Goal: Information Seeking & Learning: Compare options

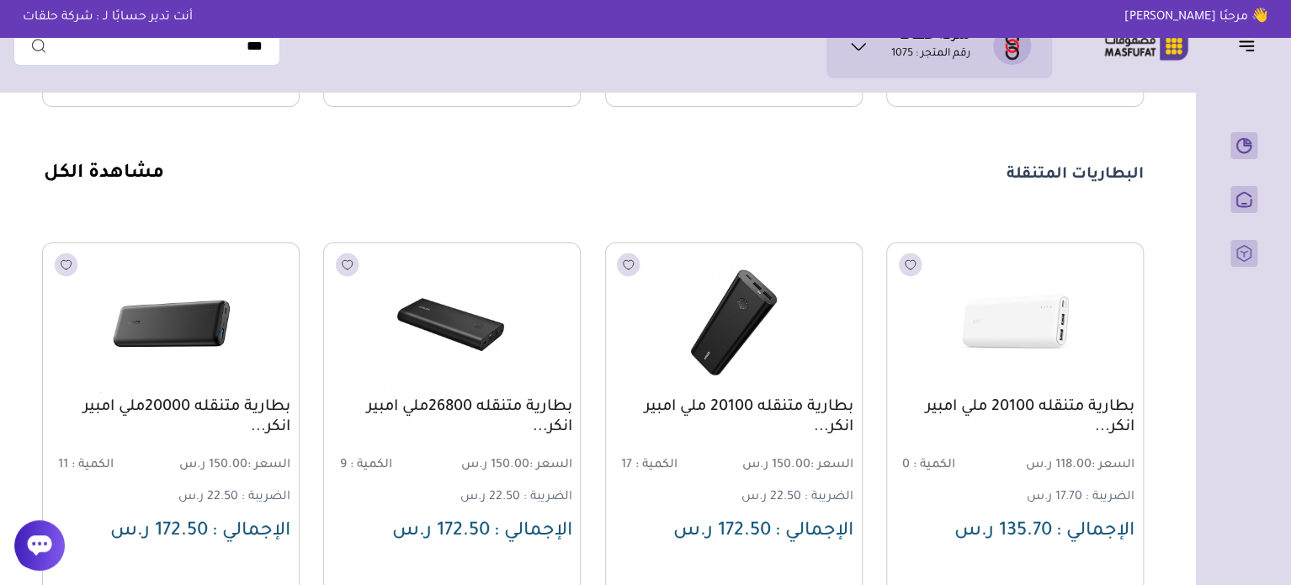
scroll to position [2111, 0]
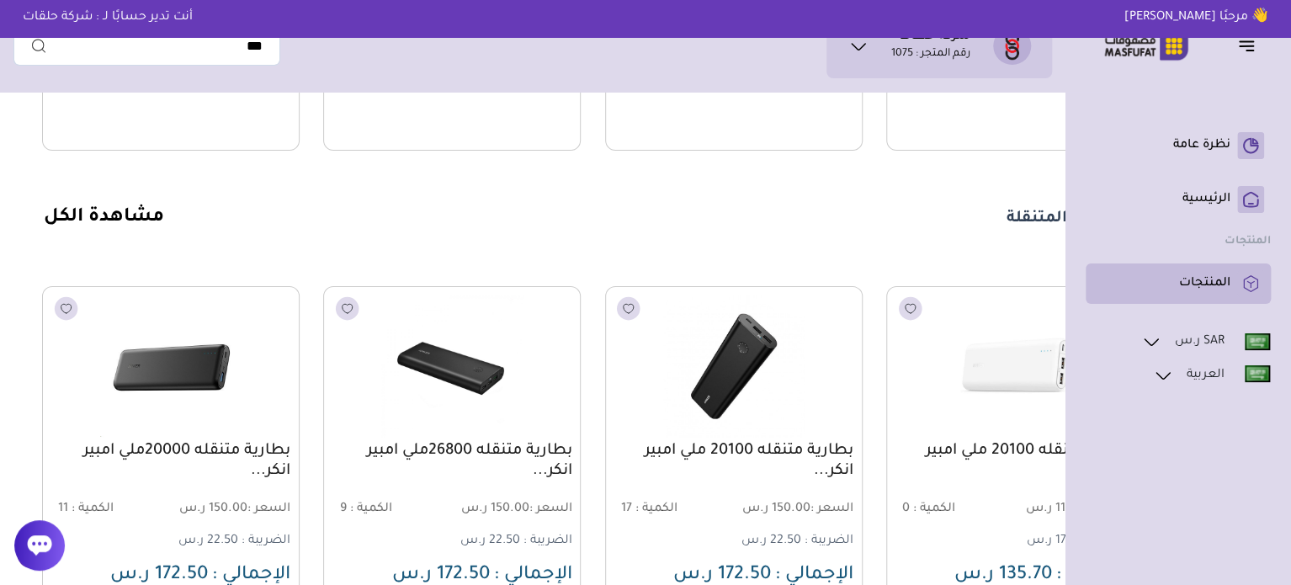
click at [1218, 281] on p "المنتجات" at bounding box center [1204, 283] width 51 height 17
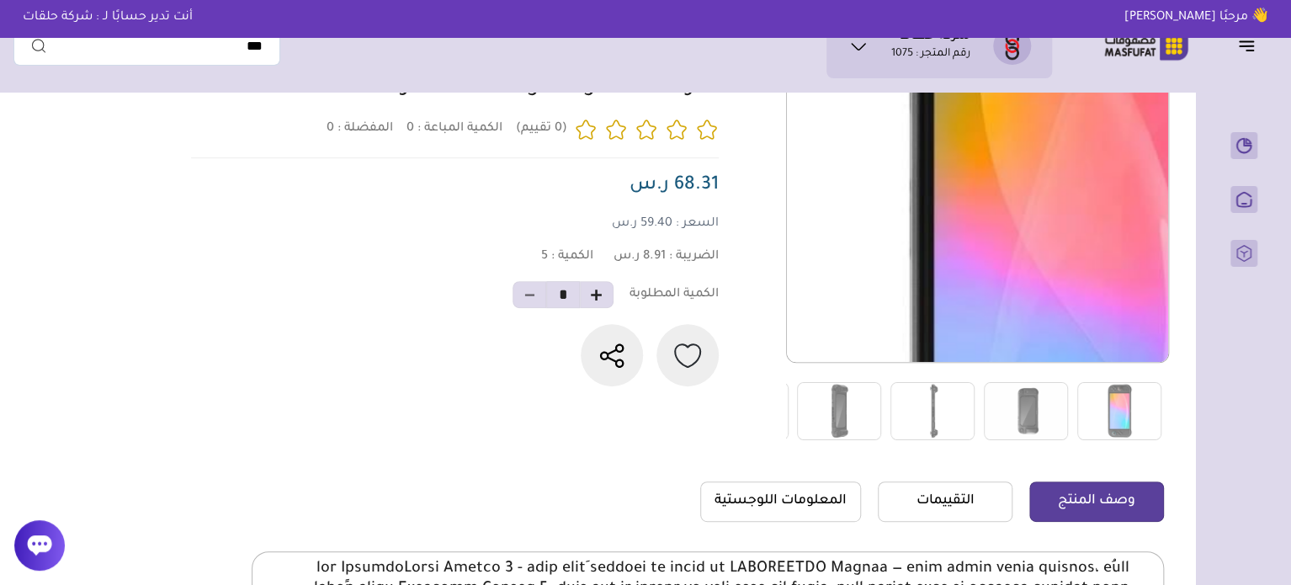
scroll to position [168, 0]
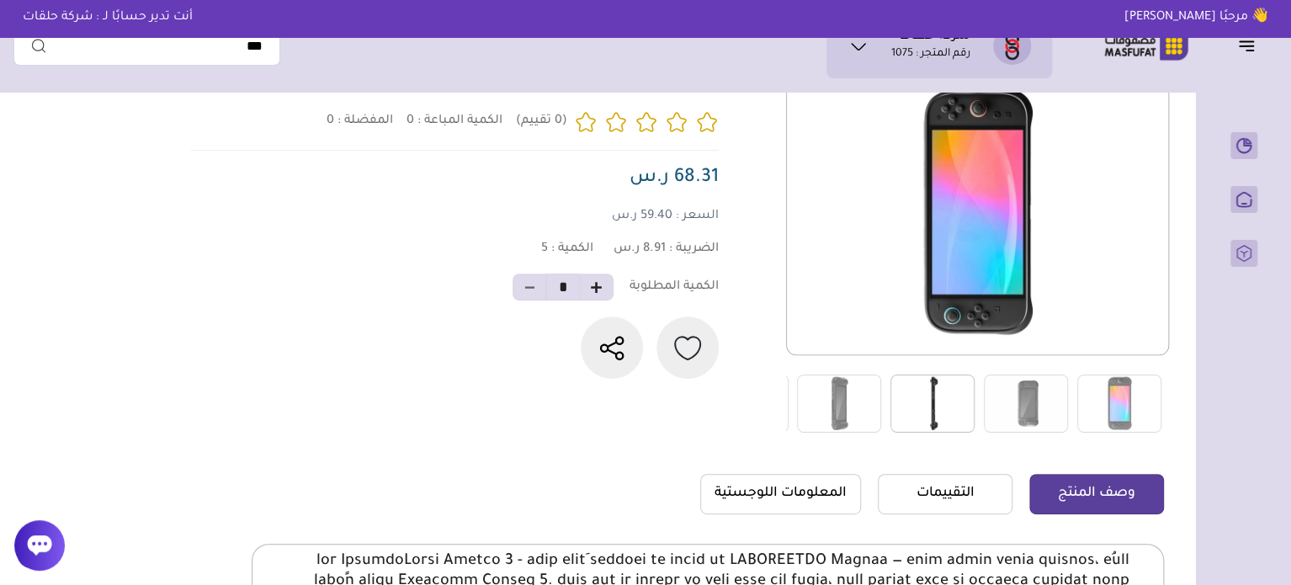
click at [947, 418] on img at bounding box center [933, 404] width 84 height 58
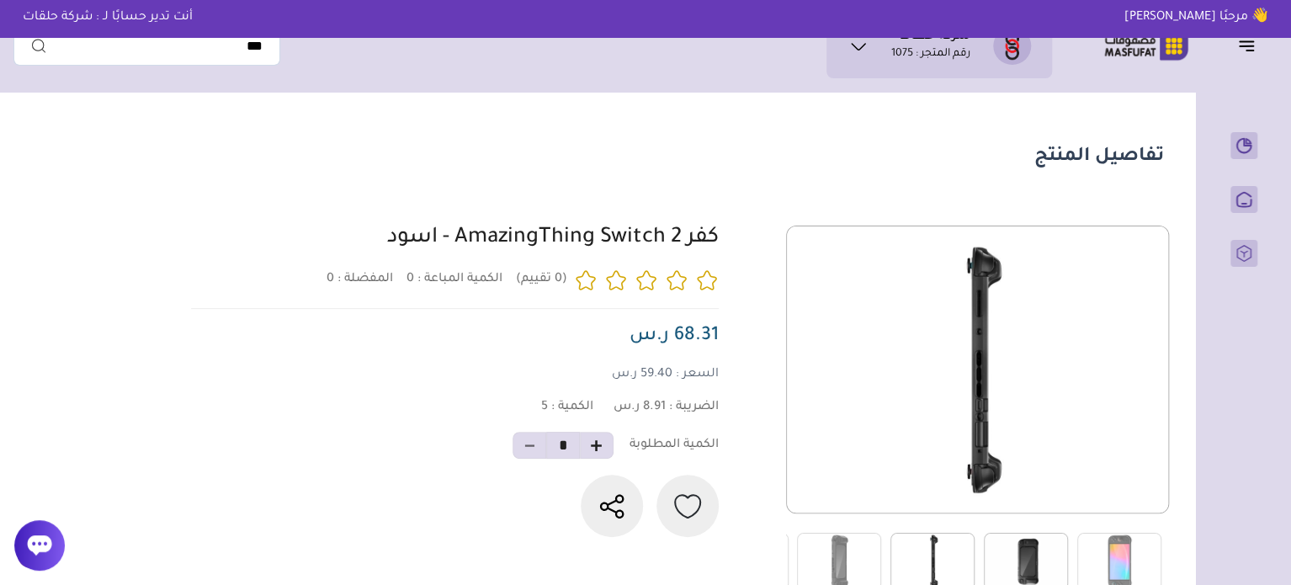
scroll to position [0, 0]
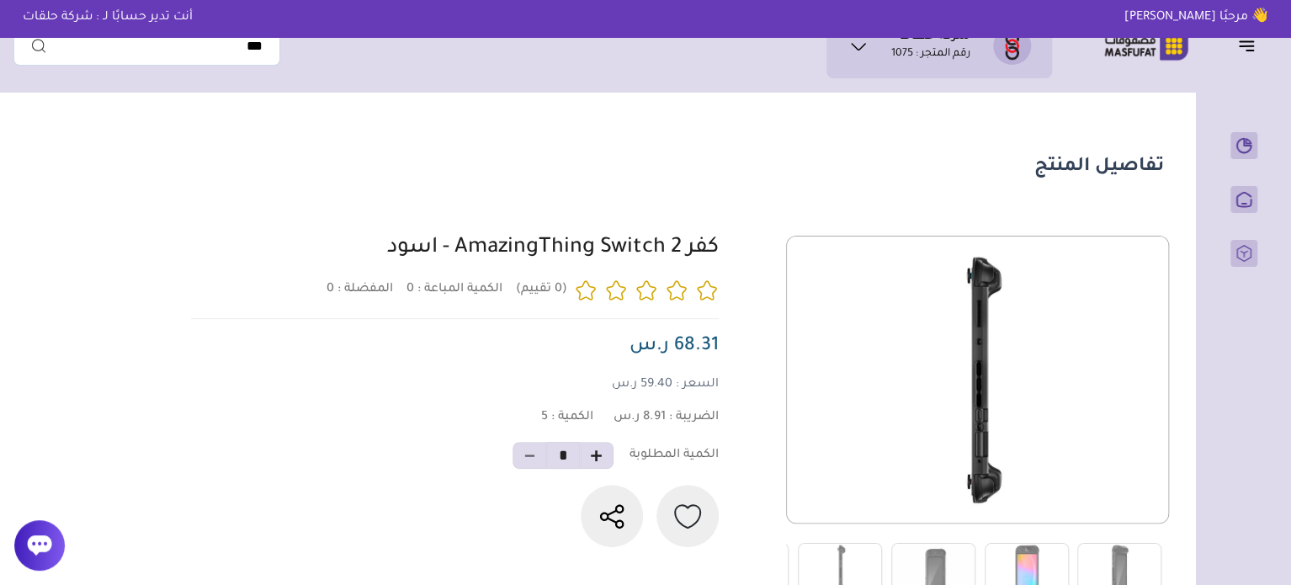
click at [655, 244] on link "كفر AmazingThing Switch 2 - اسود" at bounding box center [553, 248] width 332 height 23
click at [737, 248] on div "0 0 5 *" at bounding box center [675, 419] width 978 height 366
drag, startPoint x: 737, startPoint y: 248, endPoint x: 283, endPoint y: 252, distance: 453.8
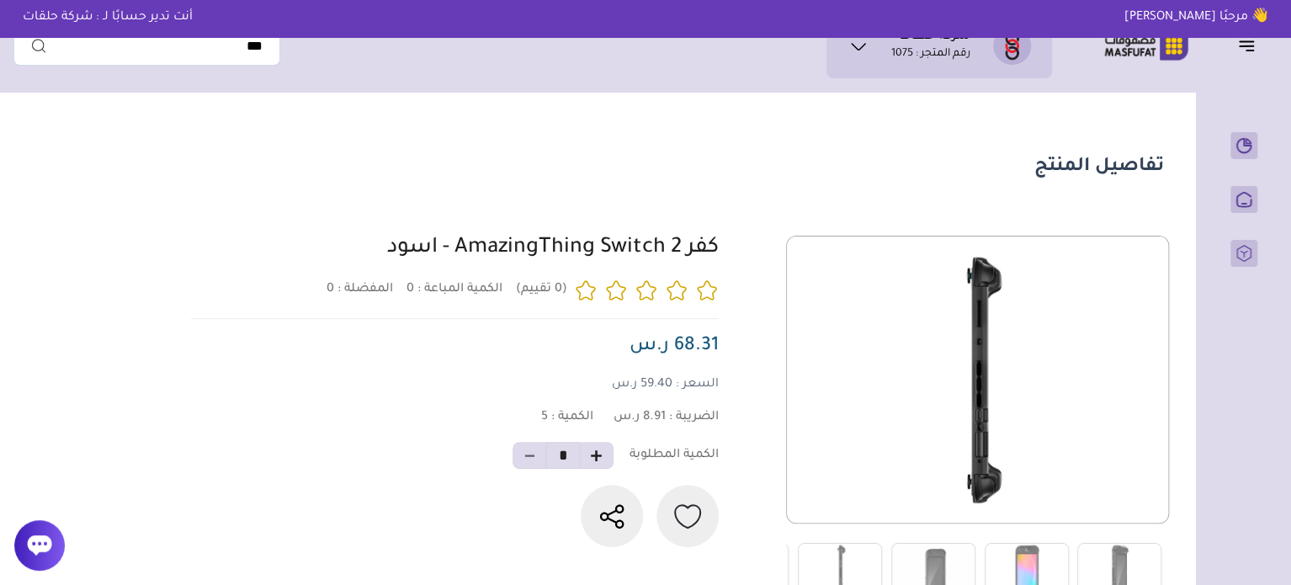
click at [283, 252] on div "0 0 5 *" at bounding box center [675, 419] width 978 height 366
copy div "كفر AmazingThing Switch 2 - اسود"
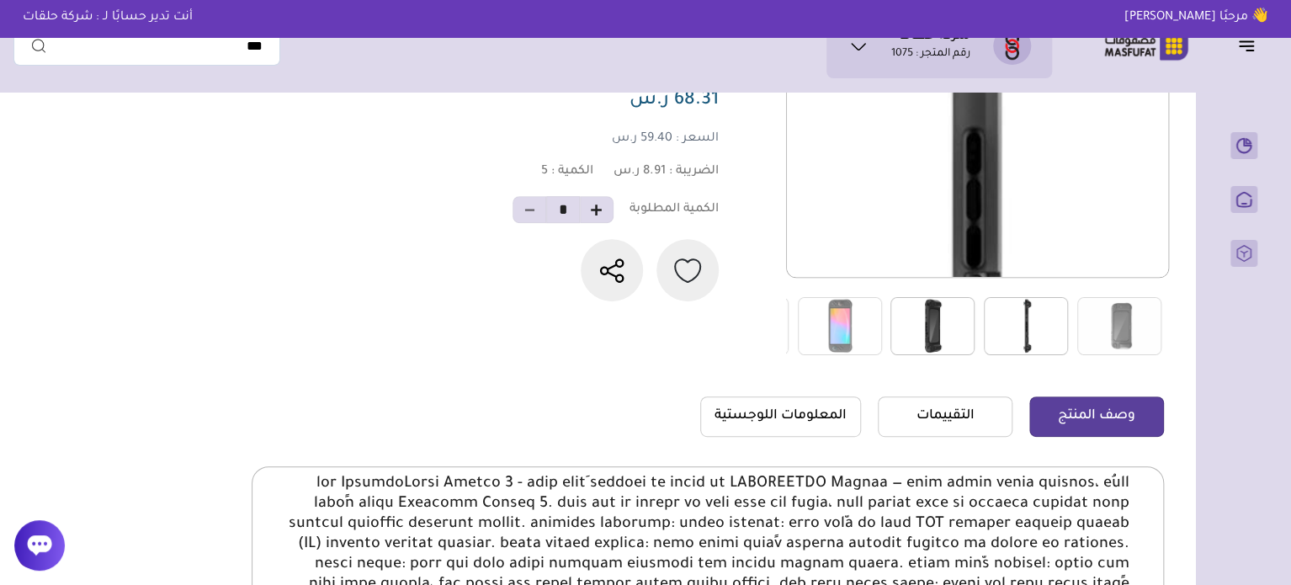
scroll to position [253, 0]
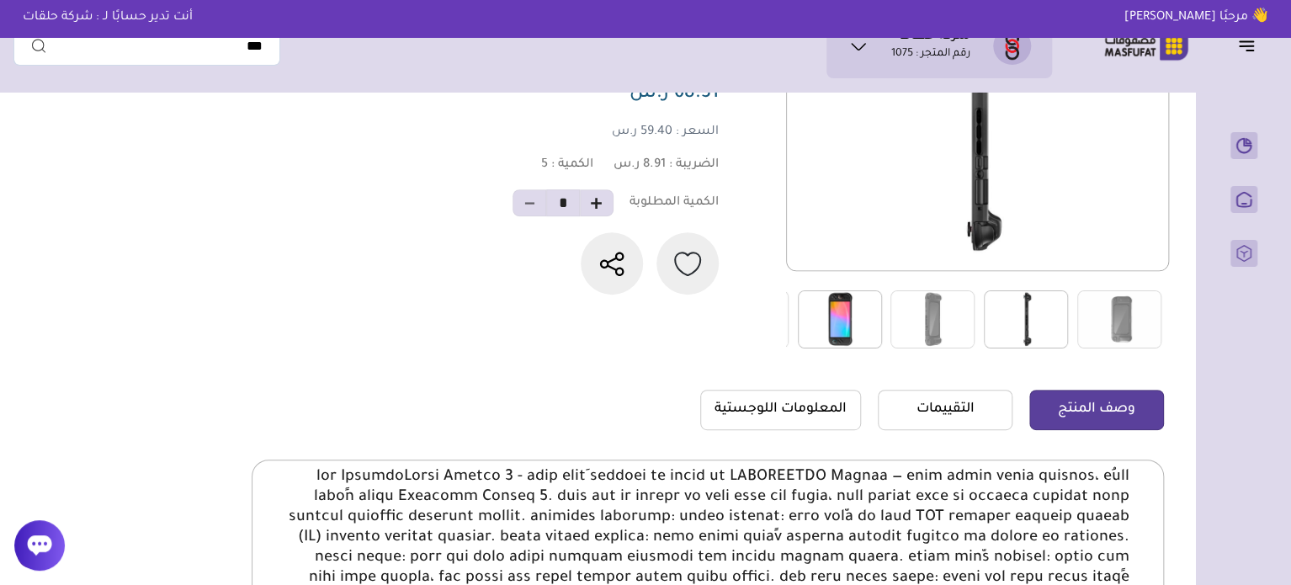
click at [822, 310] on img at bounding box center [840, 319] width 84 height 58
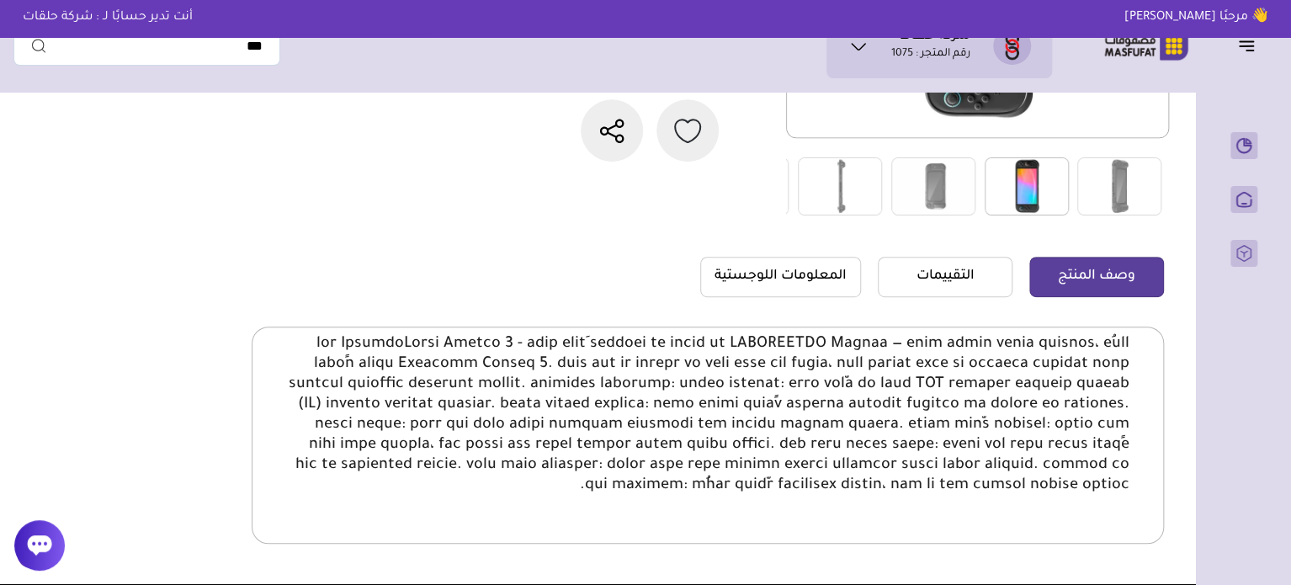
scroll to position [301, 0]
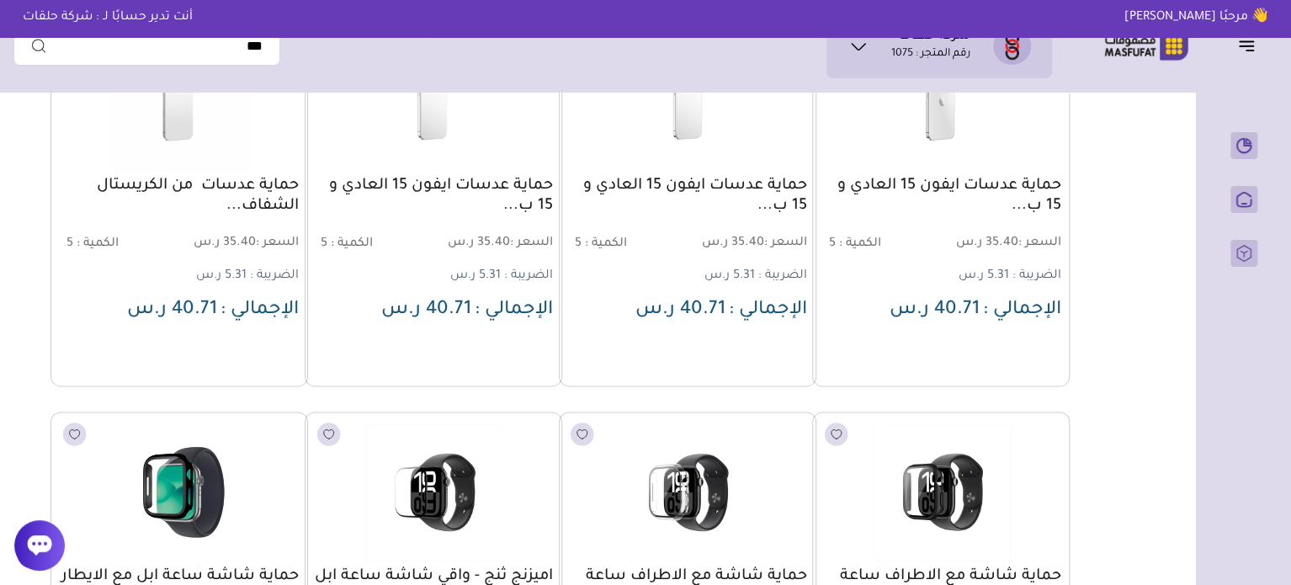
scroll to position [20205, 0]
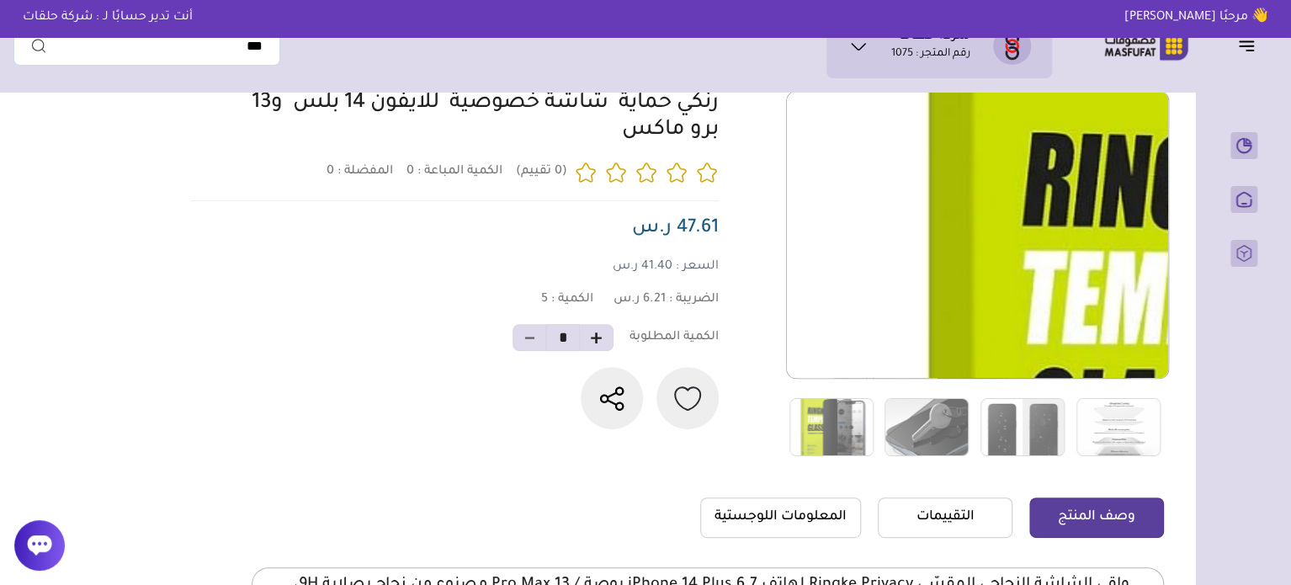
scroll to position [168, 0]
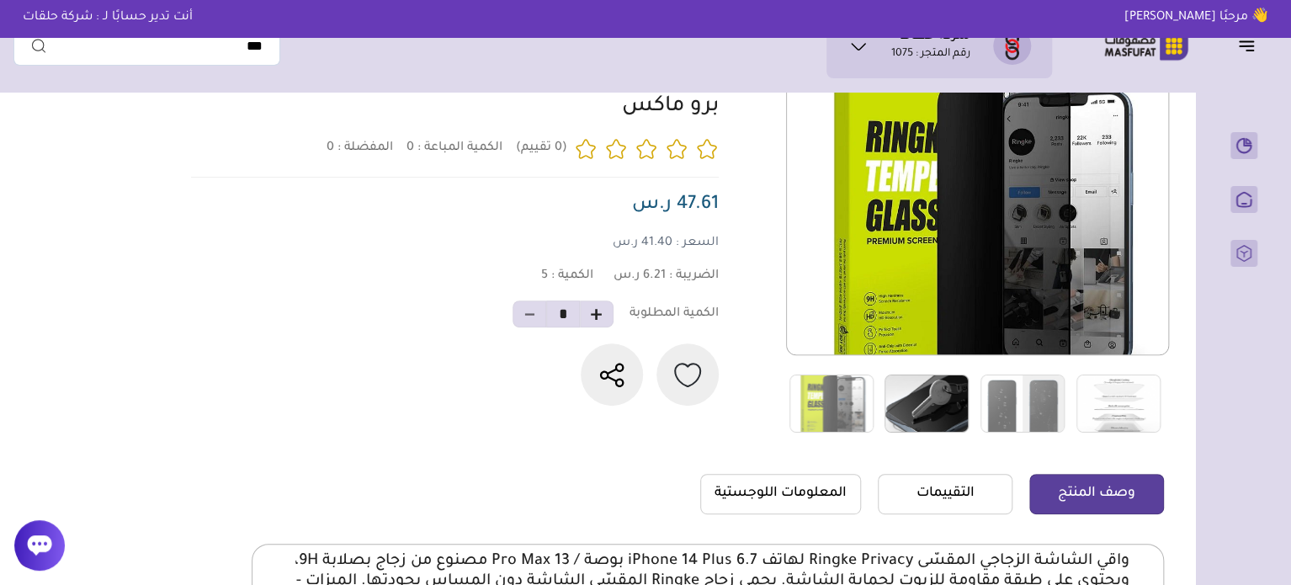
click at [905, 407] on img at bounding box center [927, 404] width 84 height 58
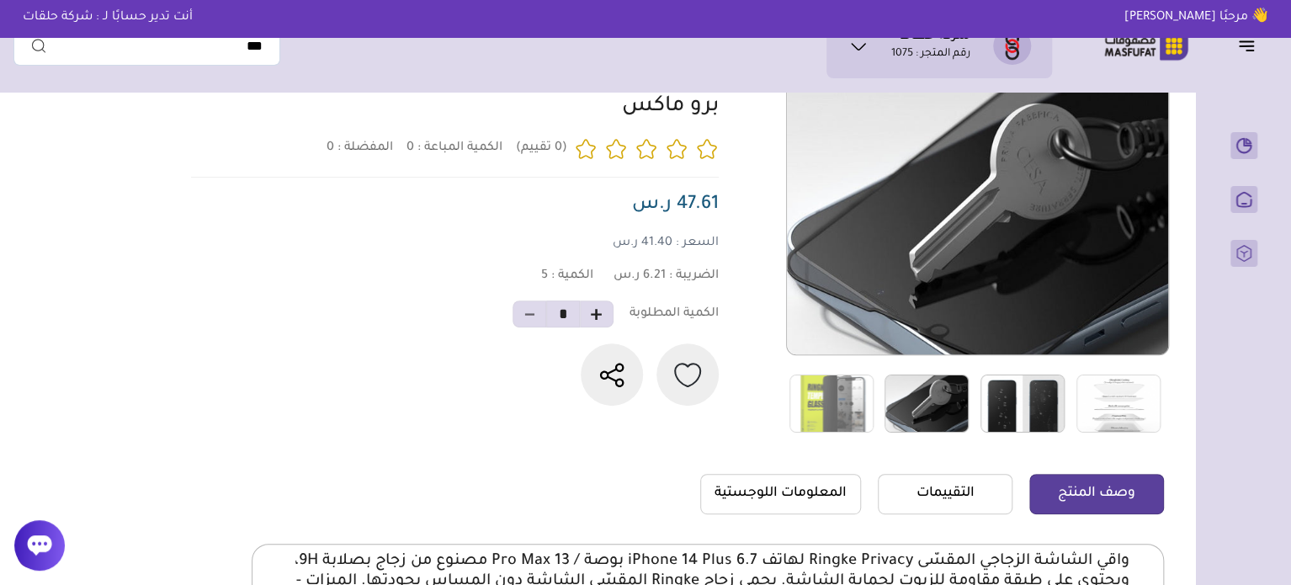
click at [998, 402] on img at bounding box center [1023, 404] width 84 height 58
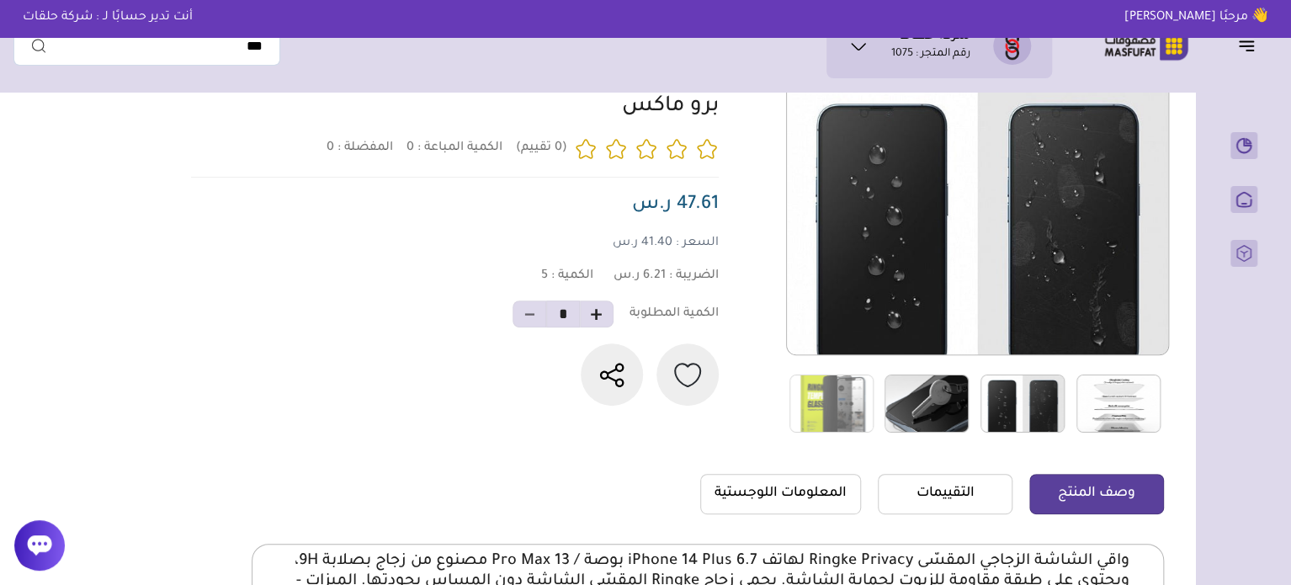
click at [1094, 400] on img at bounding box center [1119, 404] width 84 height 58
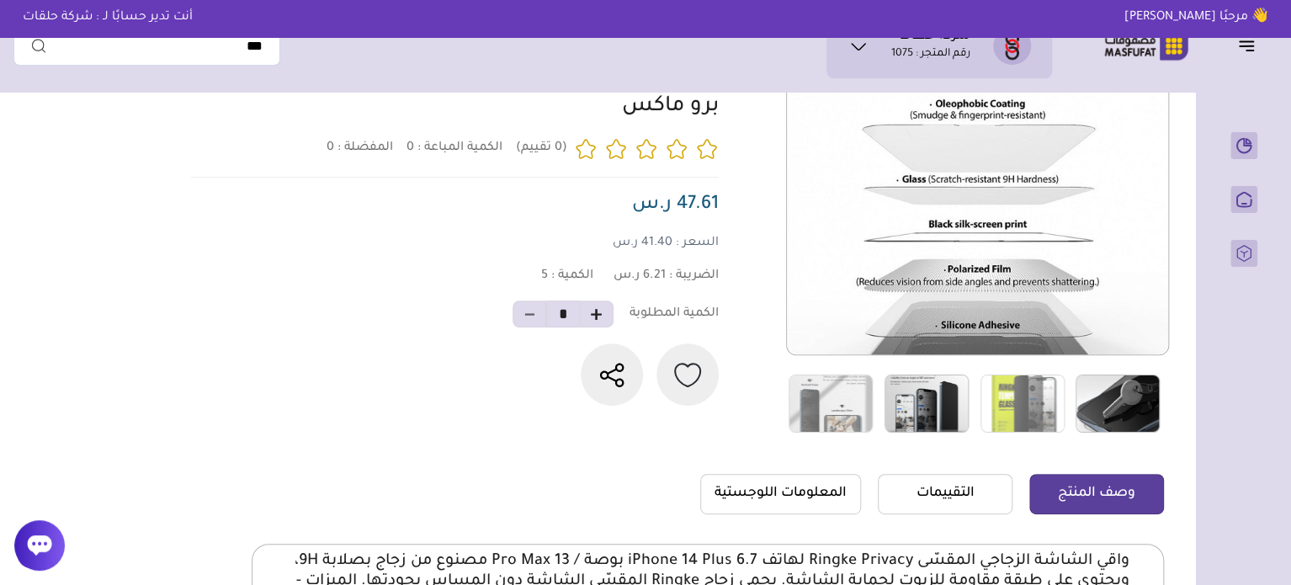
click at [908, 407] on img at bounding box center [927, 404] width 84 height 58
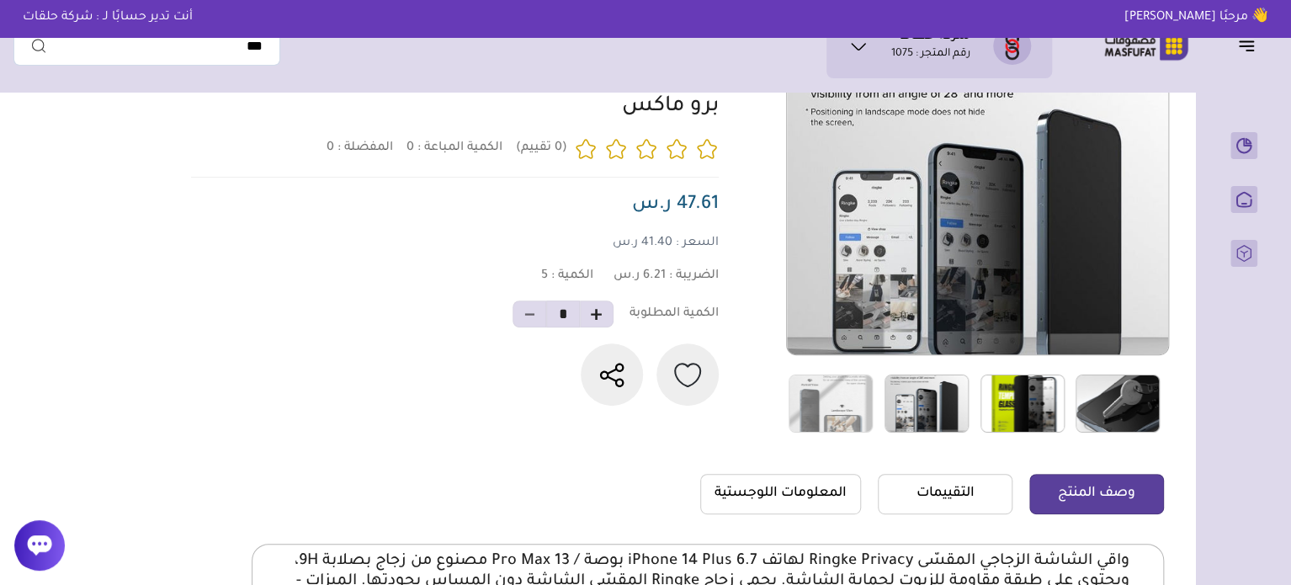
click at [1010, 402] on img at bounding box center [1023, 404] width 84 height 58
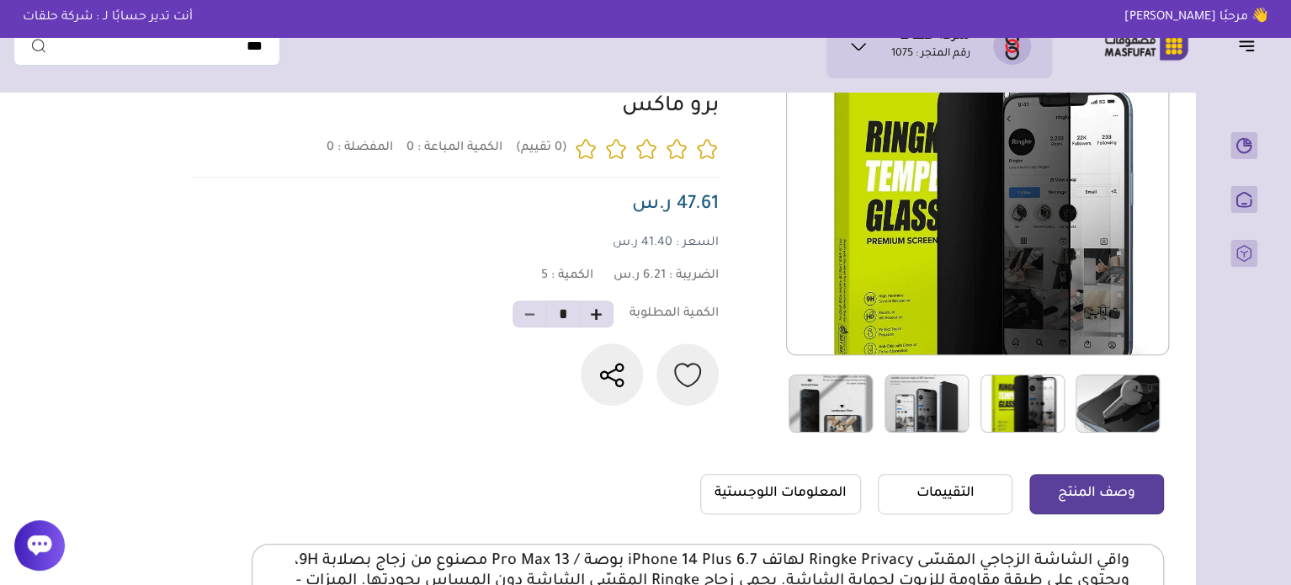
click at [833, 406] on img at bounding box center [831, 404] width 84 height 58
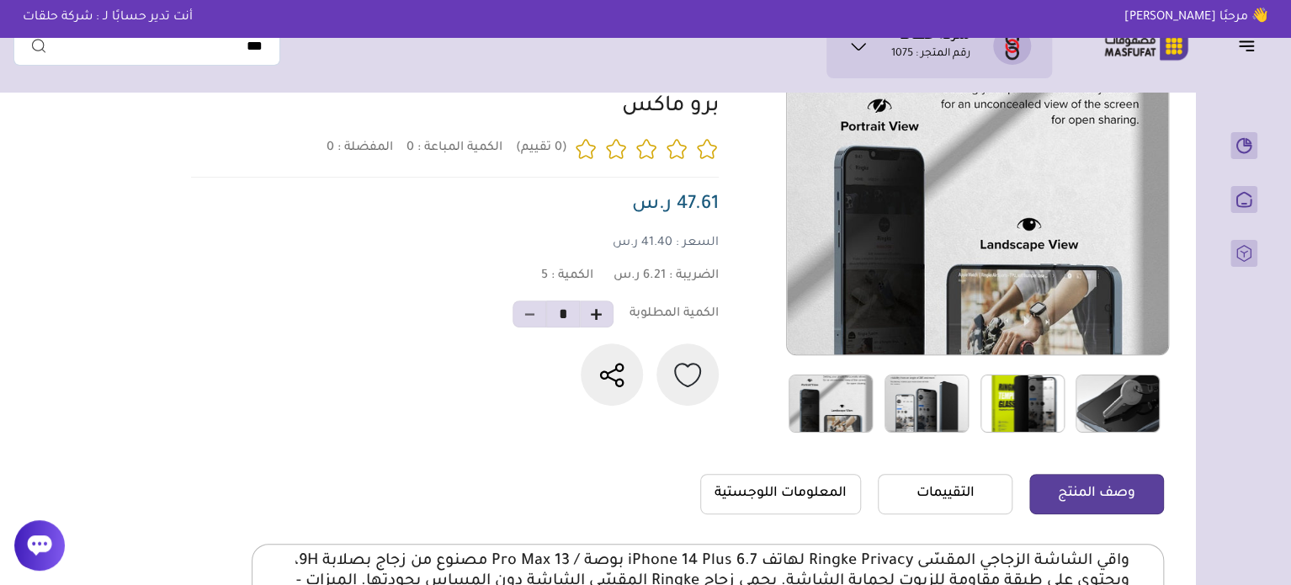
click at [1020, 406] on img at bounding box center [1023, 404] width 84 height 58
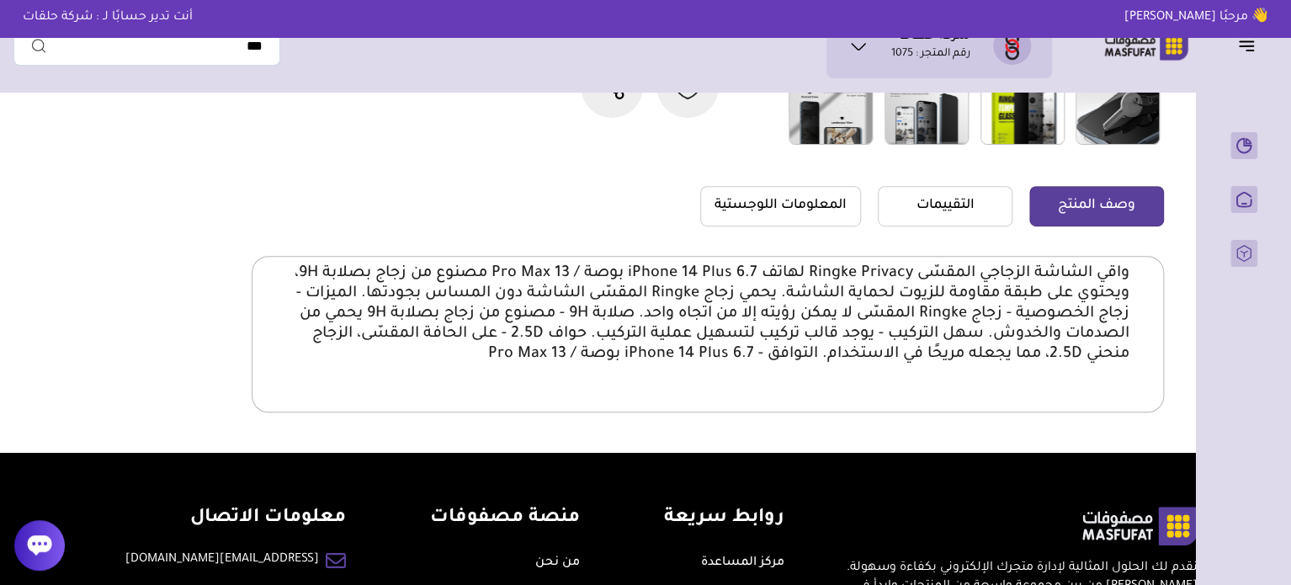
scroll to position [84, 0]
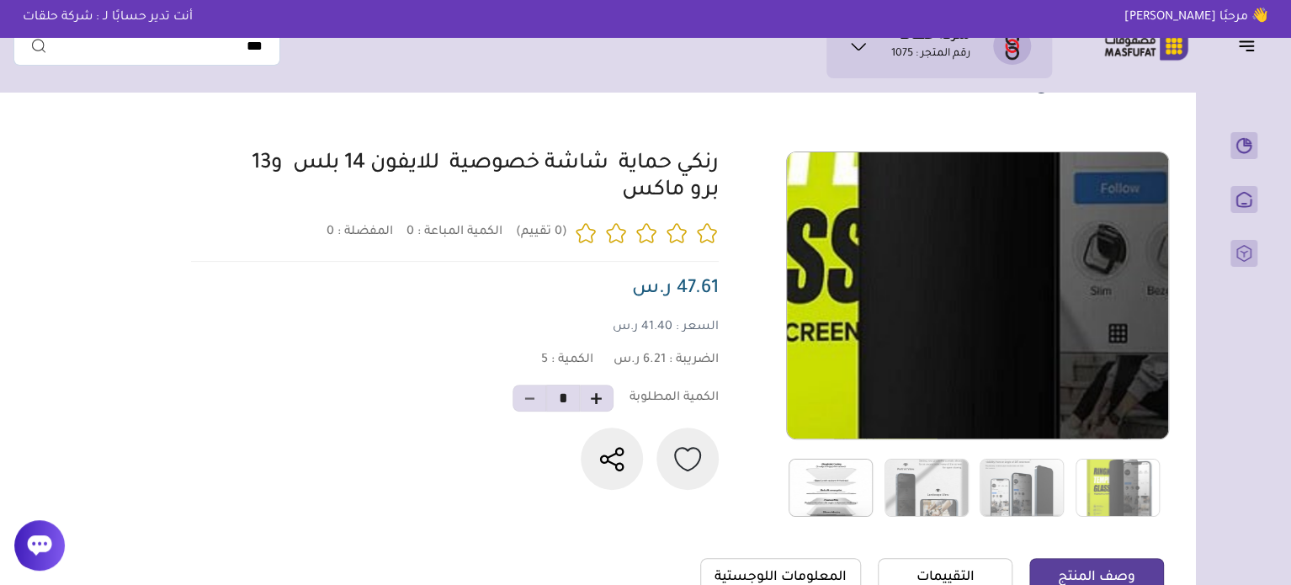
click at [977, 312] on img at bounding box center [977, 294] width 381 height 381
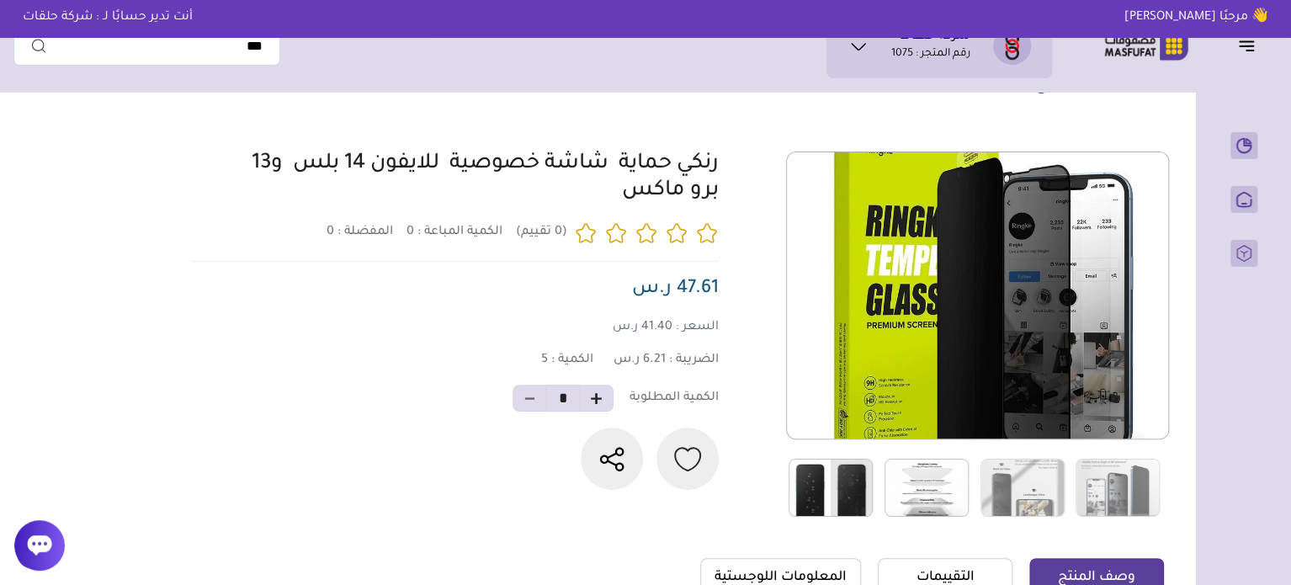
drag, startPoint x: 977, startPoint y: 312, endPoint x: 611, endPoint y: 194, distance: 385.0
click at [611, 194] on div "0 0 5 *" at bounding box center [675, 335] width 978 height 366
copy link "رنكي حماية شاشة خصوصية للايفون 14 بلس و13 برو ماكس"
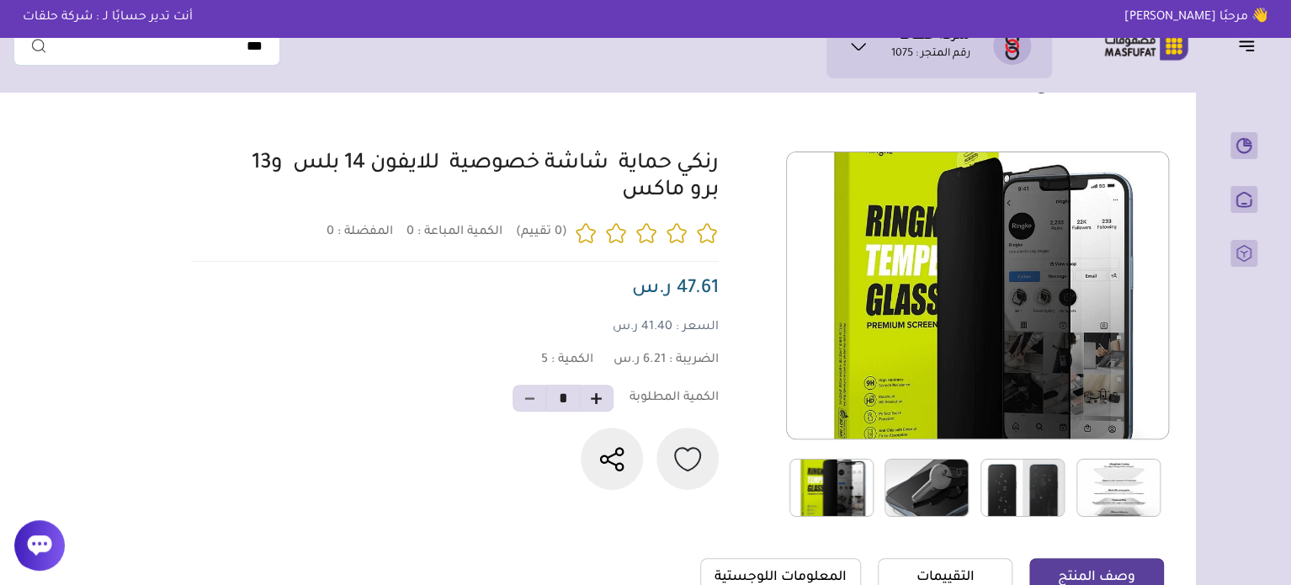
click at [1018, 491] on img at bounding box center [1023, 488] width 84 height 58
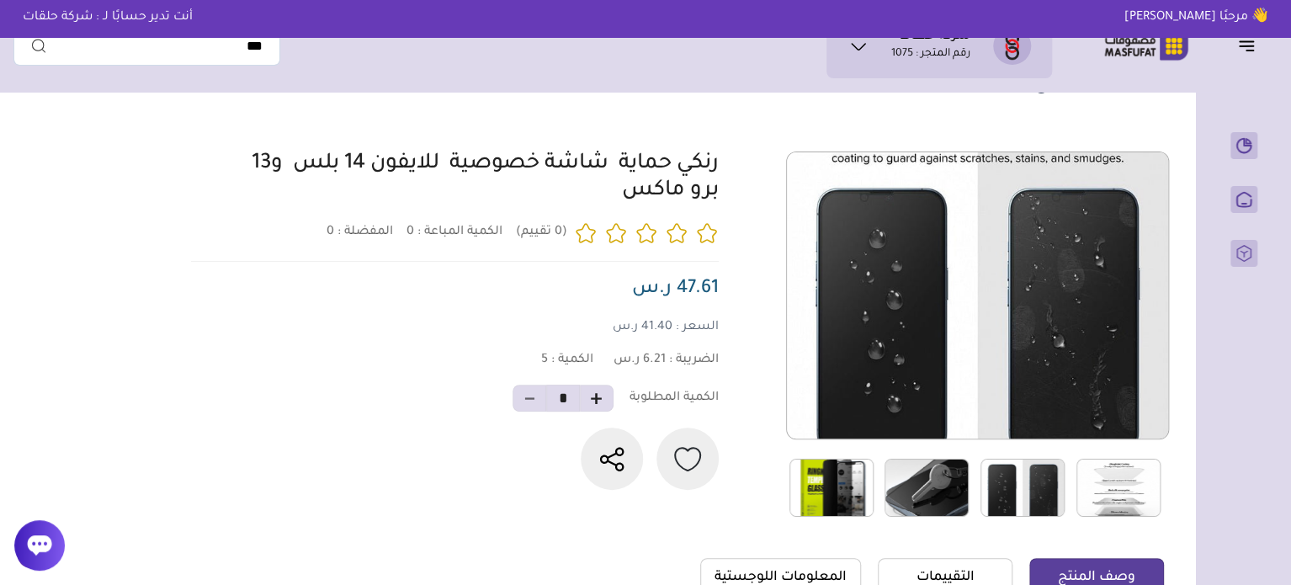
click at [841, 467] on img at bounding box center [832, 488] width 84 height 58
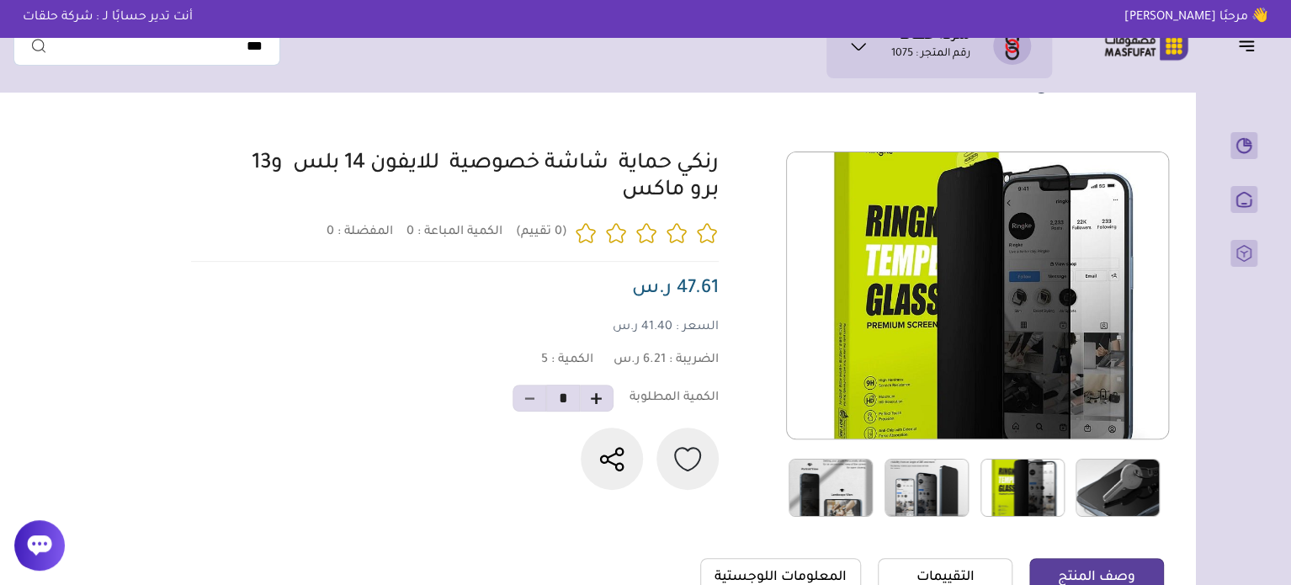
drag, startPoint x: 679, startPoint y: 172, endPoint x: 892, endPoint y: 279, distance: 239.1
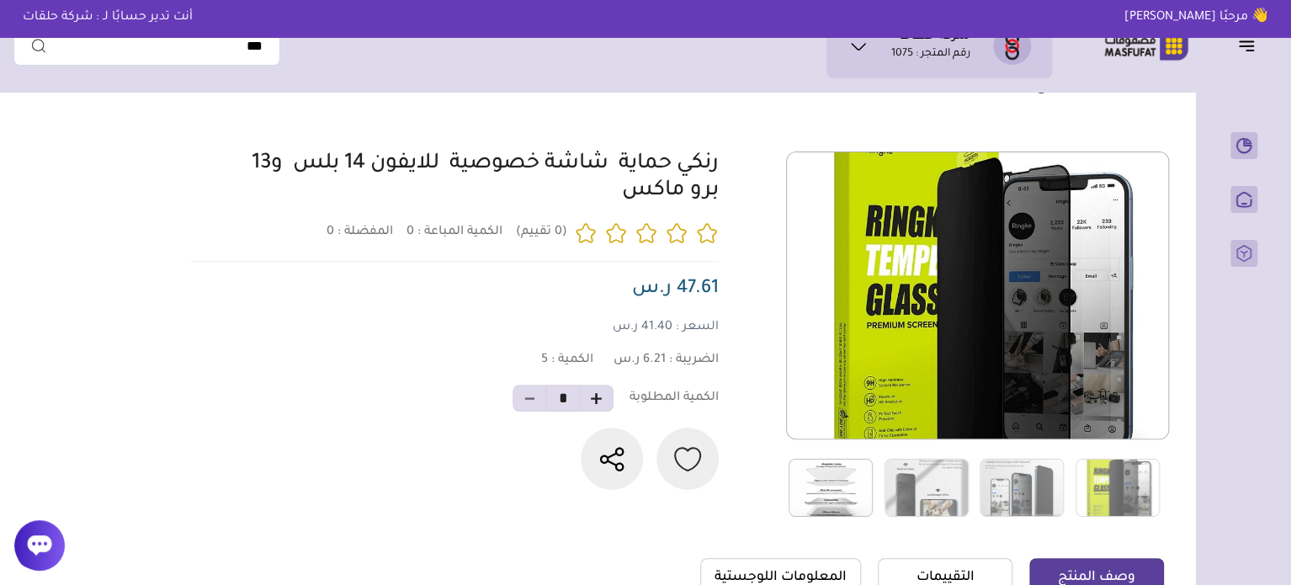
copy link "رنكي حماية شاشة خصوصية للايفون 14 بلس و13 برو ماكس"
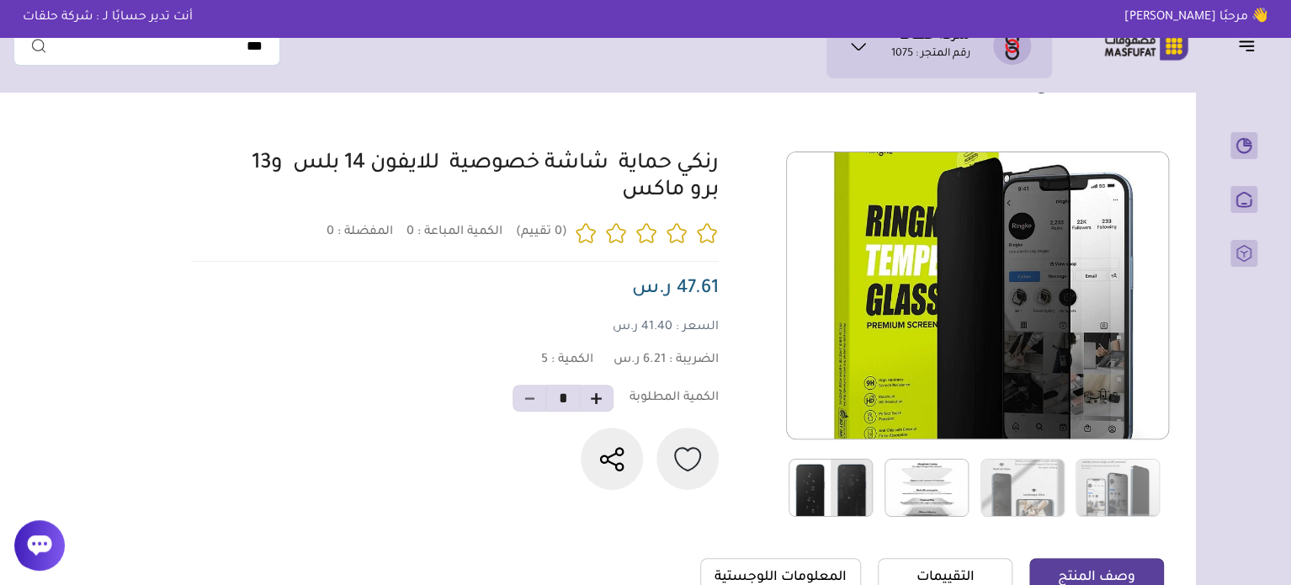
copy link "رنكي حماية شاشة خصوصية للايفون 14 بلس و13 برو ماكس"
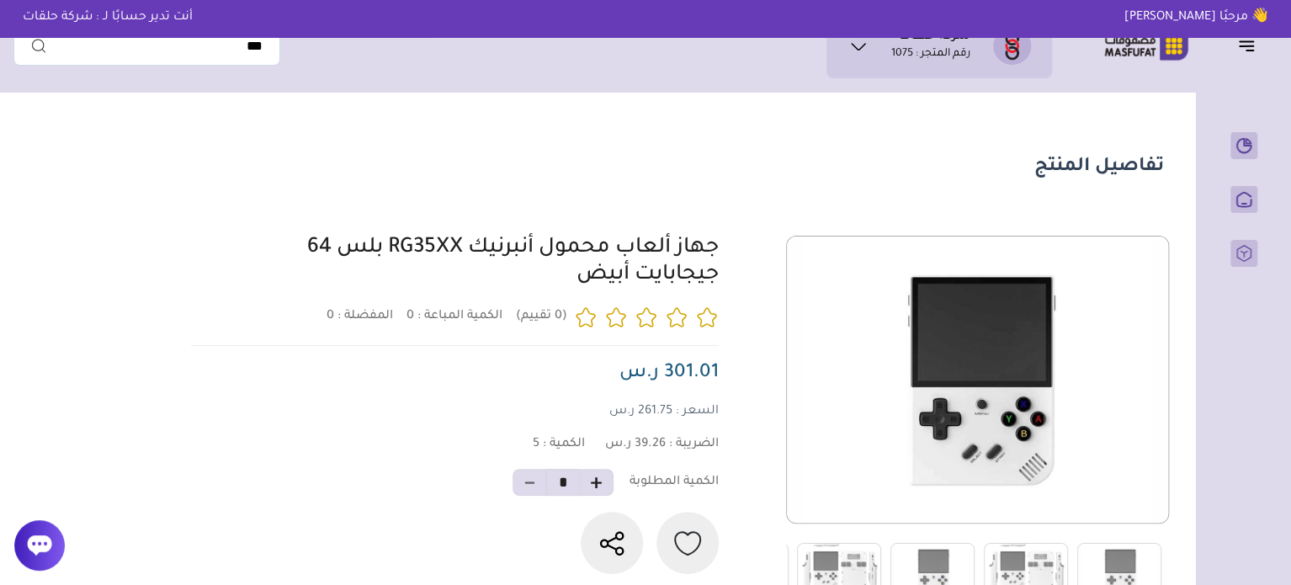
drag, startPoint x: 725, startPoint y: 246, endPoint x: 562, endPoint y: 292, distance: 169.8
click at [562, 292] on div "0 0 5 *" at bounding box center [675, 419] width 978 height 366
copy link "جهاز ألعاب محمول أنبرنيك RG35XX بلس 64 جيجابايت أبيض"
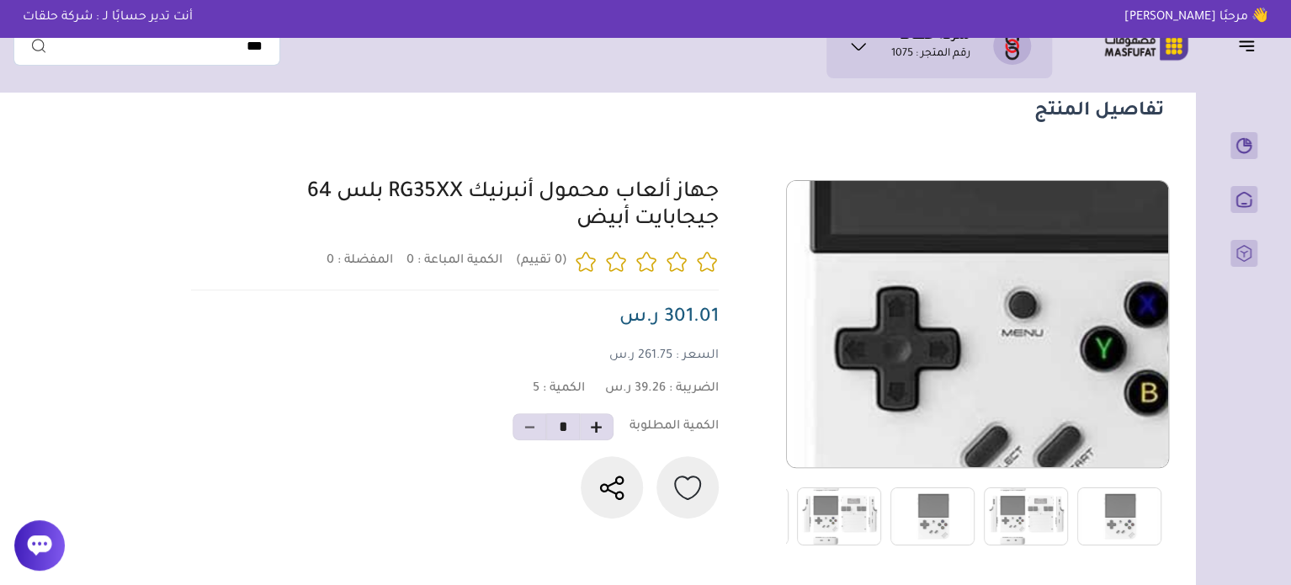
scroll to position [84, 0]
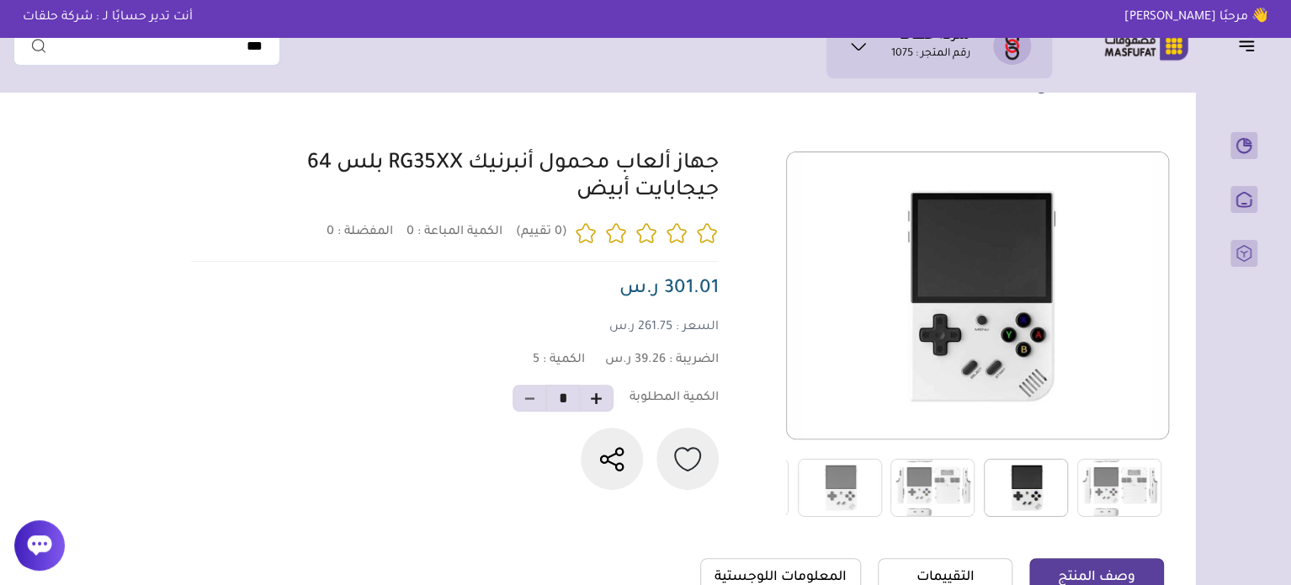
click at [1067, 491] on img at bounding box center [1026, 488] width 84 height 58
click at [977, 481] on link at bounding box center [933, 488] width 100 height 60
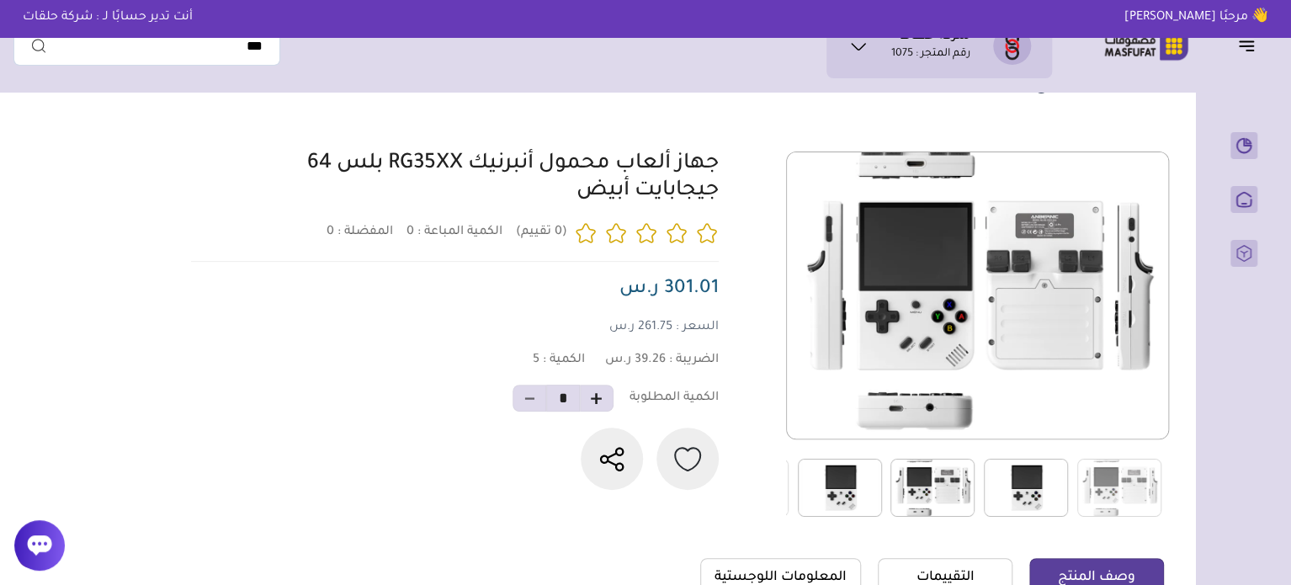
click at [842, 476] on img at bounding box center [840, 488] width 84 height 58
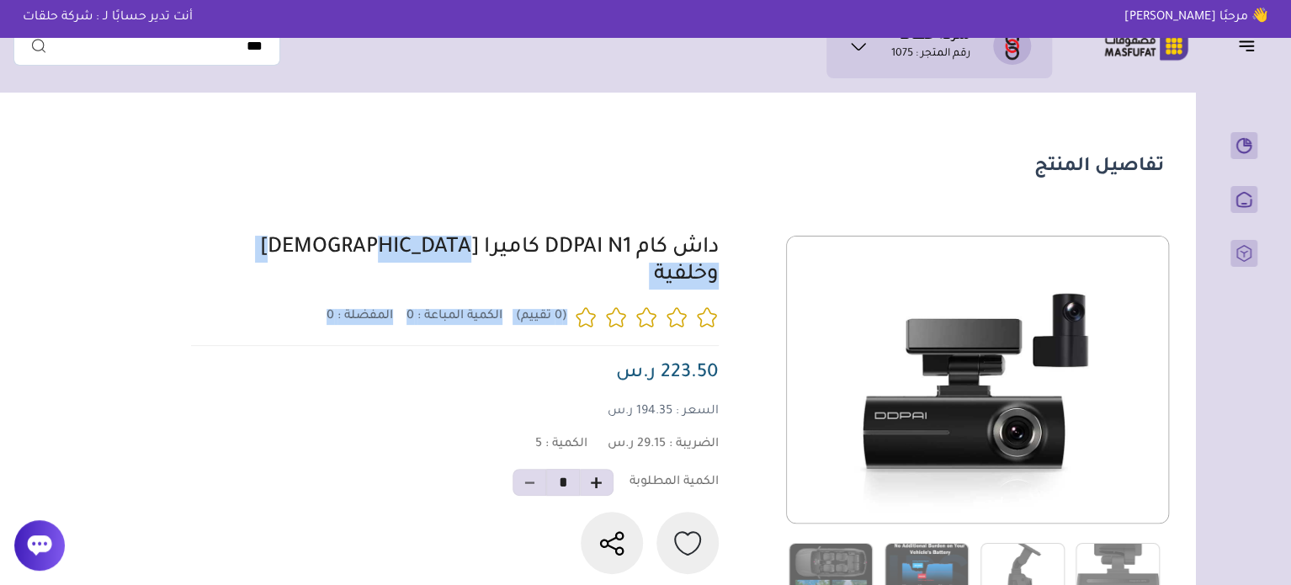
drag, startPoint x: 731, startPoint y: 248, endPoint x: 108, endPoint y: 244, distance: 623.0
click at [108, 244] on section "تفاصيل المنتج 0 المفضلة : 0" at bounding box center [593, 474] width 1161 height 748
click at [673, 264] on link "داش كام DDPAI N1 كاميرا [DEMOGRAPHIC_DATA] وخلفية" at bounding box center [489, 262] width 459 height 50
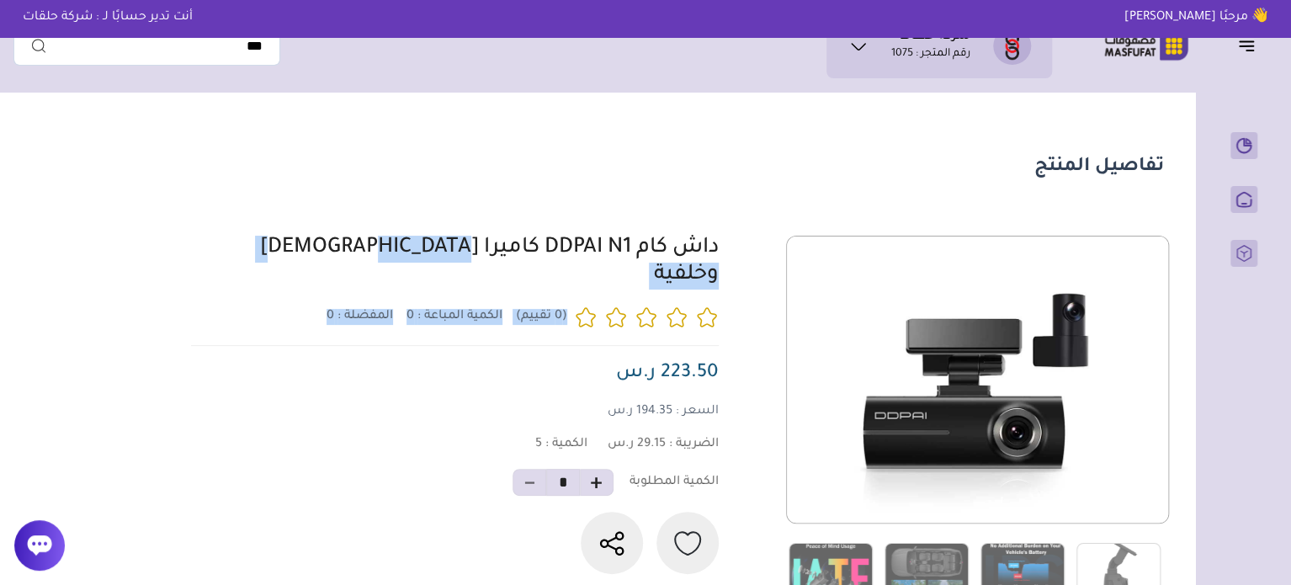
click at [734, 255] on div "0 0 5 *" at bounding box center [675, 419] width 978 height 366
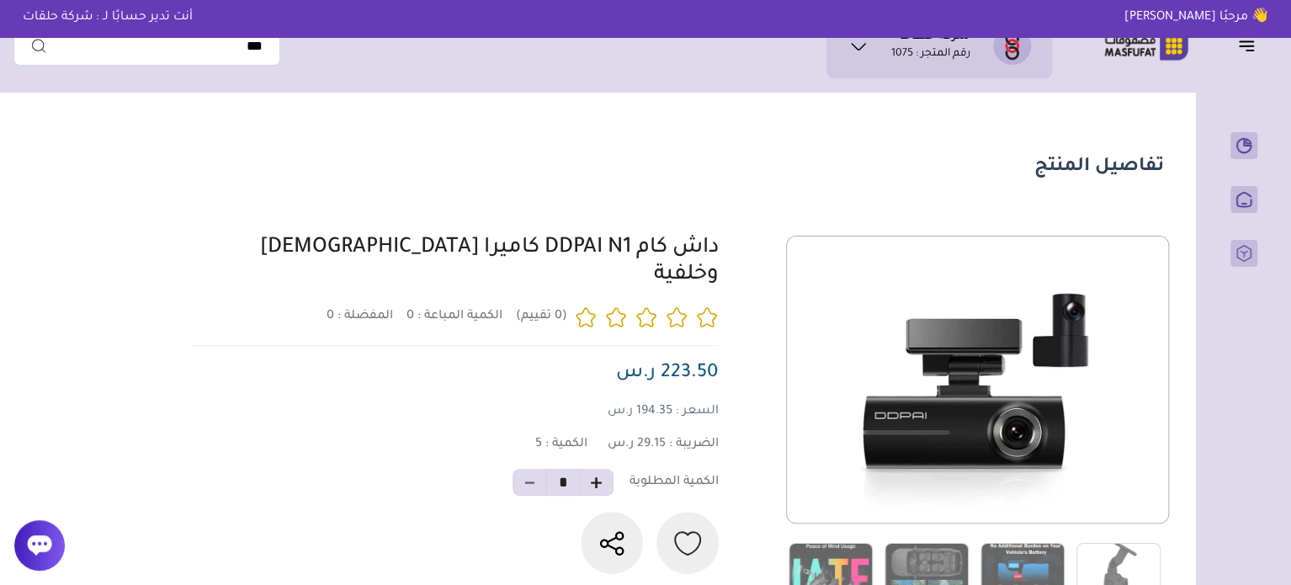
drag, startPoint x: 734, startPoint y: 255, endPoint x: 546, endPoint y: 258, distance: 188.6
click at [546, 258] on div "0 0 5 *" at bounding box center [675, 419] width 978 height 366
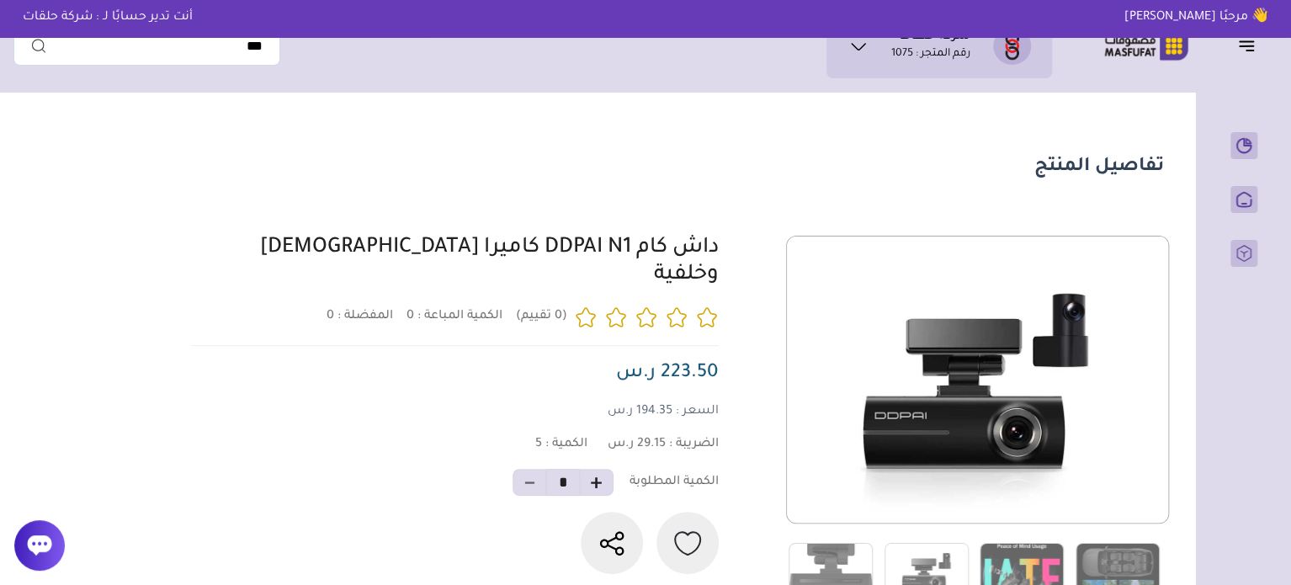
click at [727, 251] on div "0 0 5 *" at bounding box center [675, 419] width 978 height 366
drag, startPoint x: 727, startPoint y: 251, endPoint x: 357, endPoint y: 258, distance: 369.6
click at [357, 258] on div "0 0 5 *" at bounding box center [675, 419] width 978 height 366
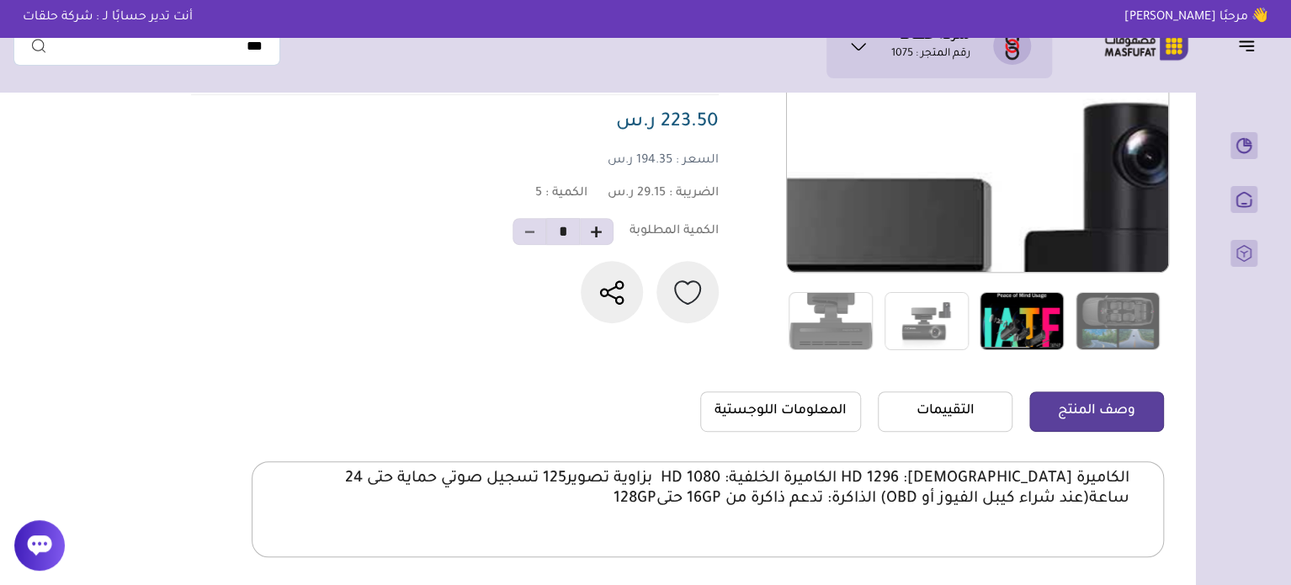
scroll to position [253, 0]
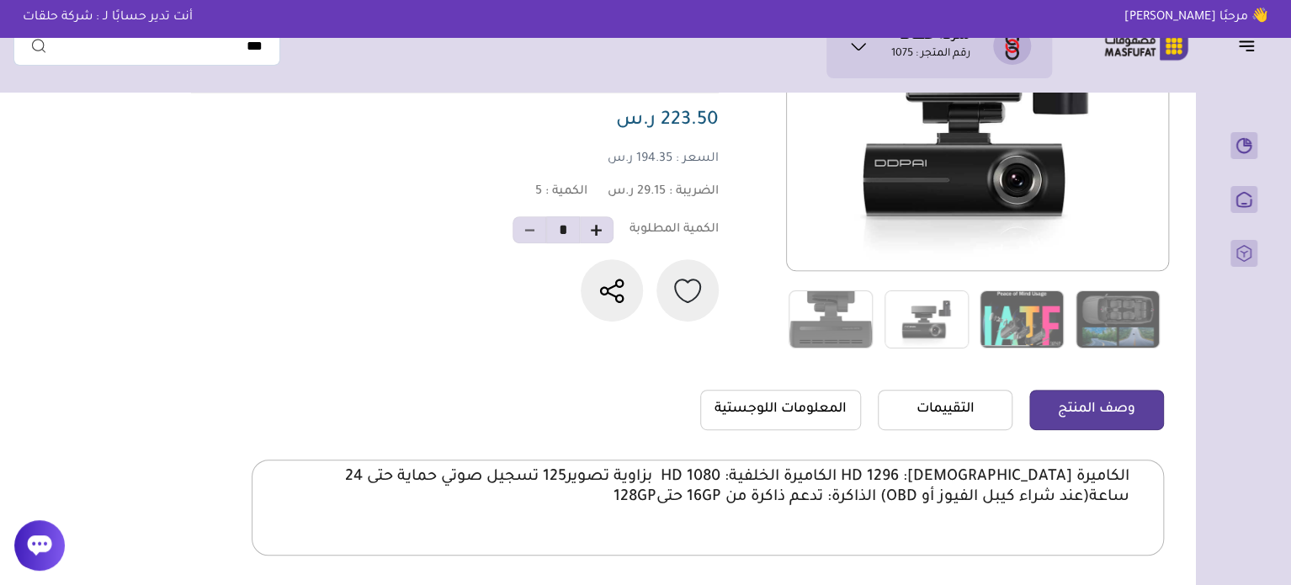
click at [1066, 474] on p "الكاميرة الامامية: HD 1296 الكاميرة الخلفية: 1080 HD بزاوية تصوير125 تسجيل صوتي…" at bounding box center [708, 487] width 844 height 40
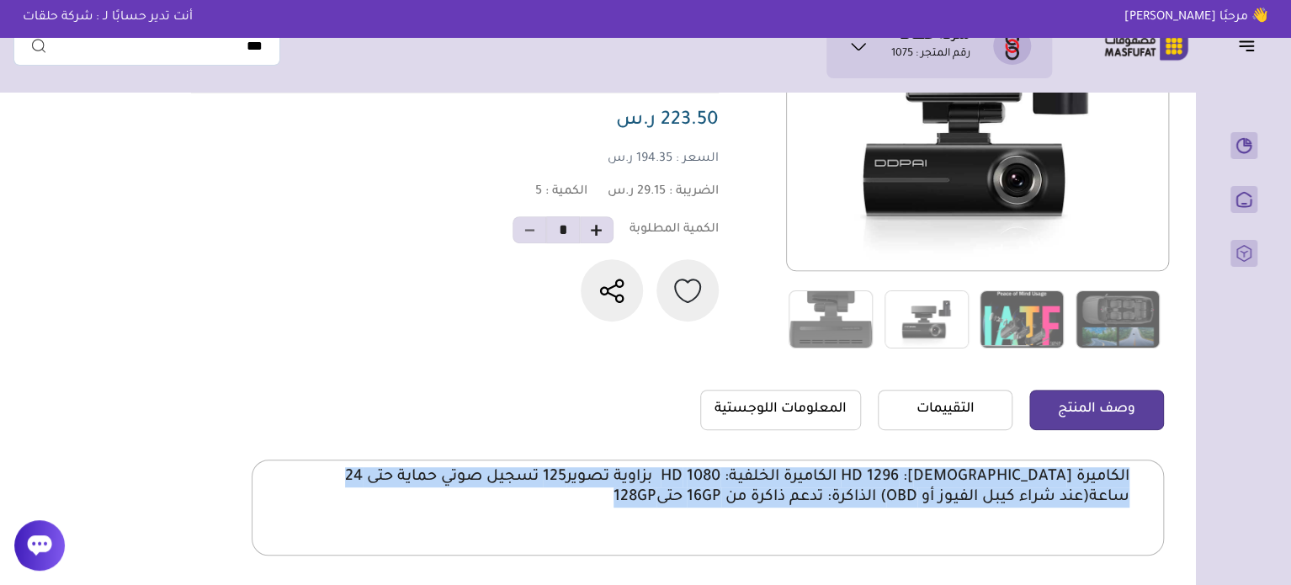
click at [1066, 474] on p "الكاميرة الامامية: HD 1296 الكاميرة الخلفية: 1080 HD بزاوية تصوير125 تسجيل صوتي…" at bounding box center [708, 487] width 844 height 40
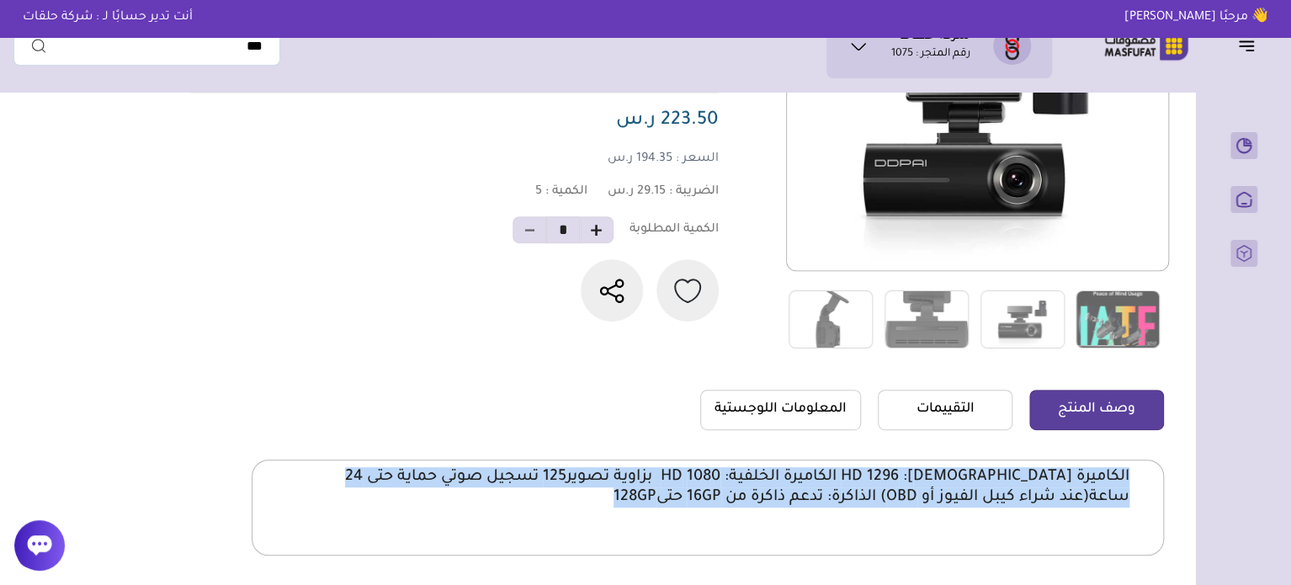
copy body "الكاميرة الامامية: HD 1296 الكاميرة الخلفية: 1080 HD بزاوية تصوير125 تسجيل صوتي…"
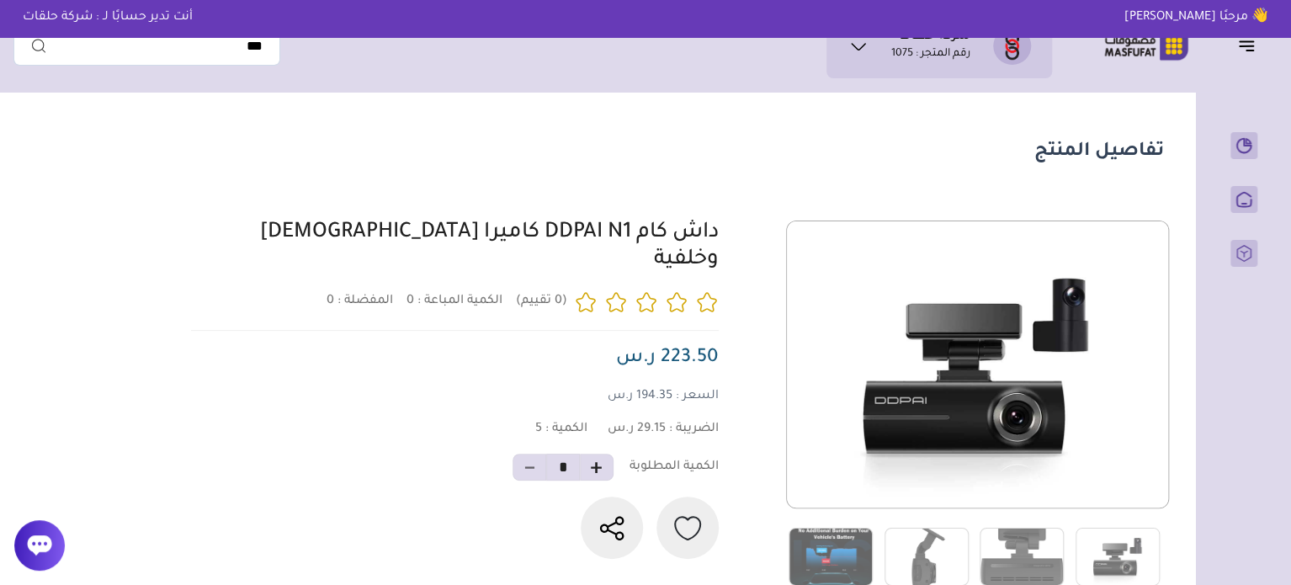
scroll to position [0, 0]
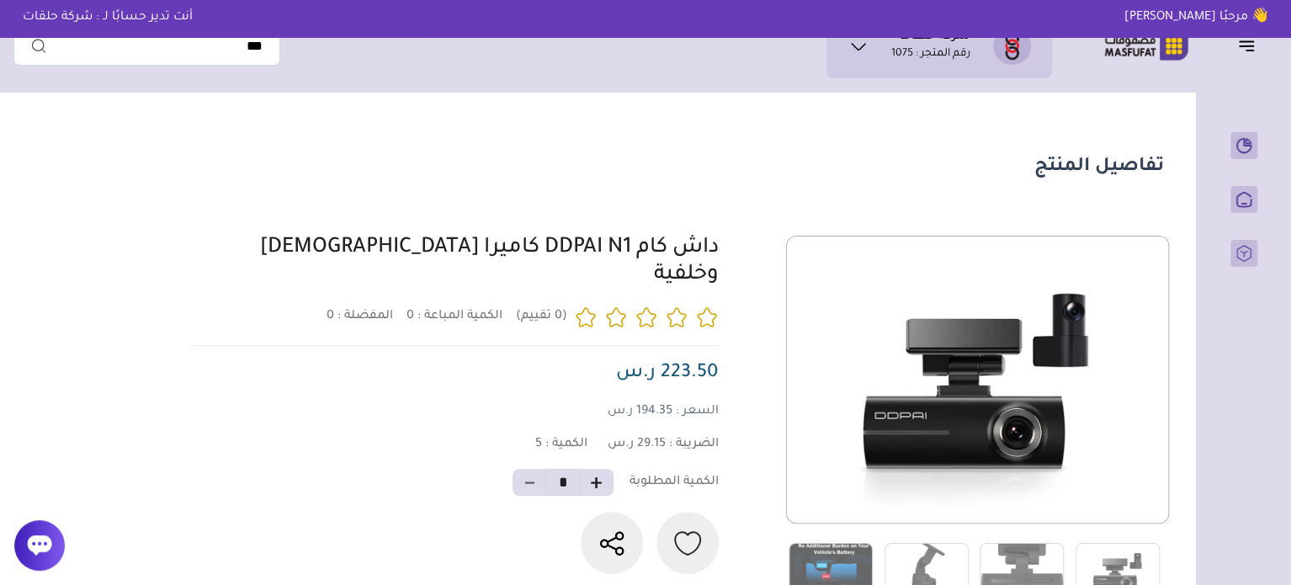
click at [676, 259] on link "داش كام DDPAI N1 كاميرا امامية وخلفية" at bounding box center [489, 262] width 459 height 50
drag, startPoint x: 748, startPoint y: 258, endPoint x: 286, endPoint y: 257, distance: 462.2
click at [286, 257] on div "0 0 5 *" at bounding box center [675, 419] width 978 height 366
copy link "داش كام DDPAI N1 كاميرا امامية وخلفية"
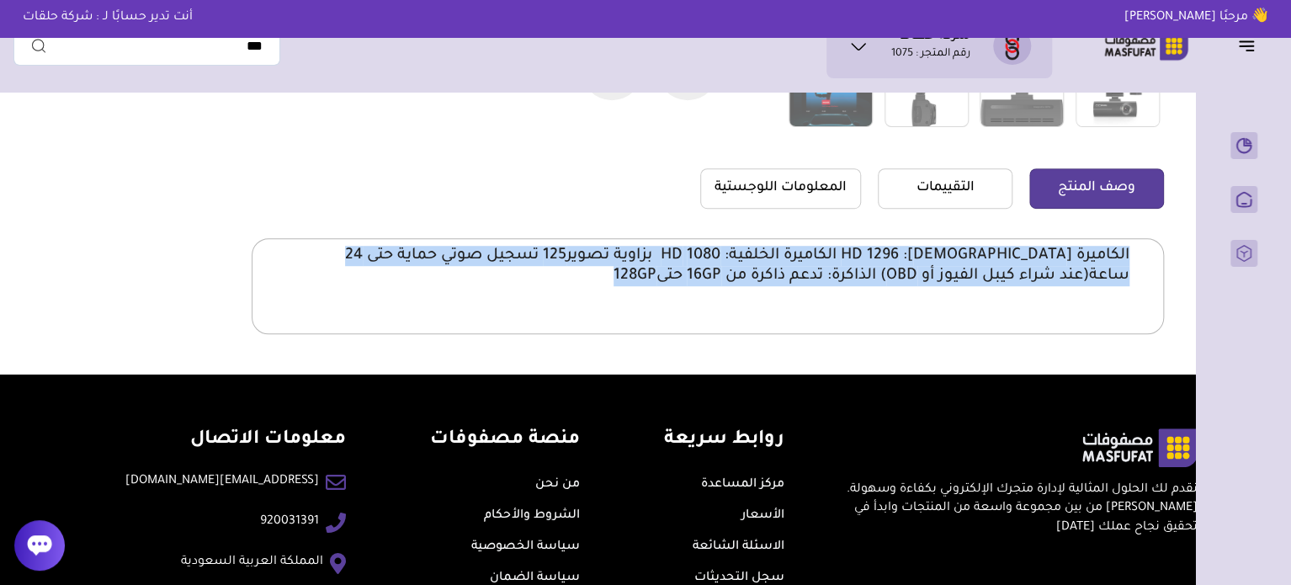
scroll to position [505, 0]
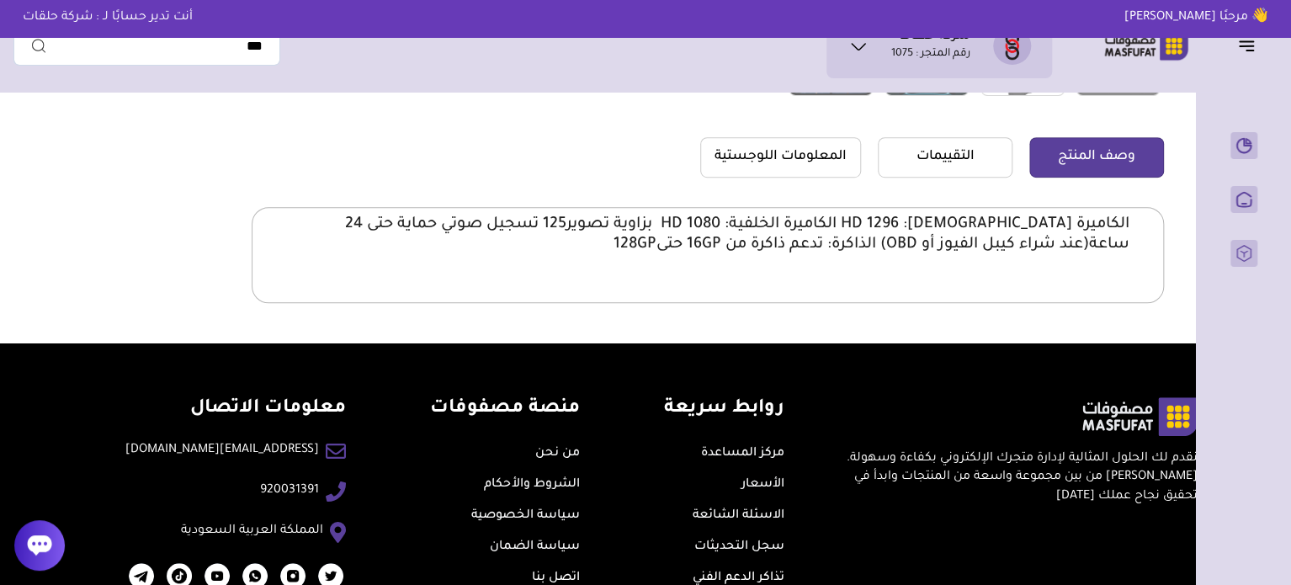
click at [1131, 224] on div "الكاميرة الامامية: HD 1296 الكاميرة الخلفية: 1080 HD بزاوية تصوير125 تسجيل صوتي…" at bounding box center [708, 255] width 913 height 96
click at [1128, 222] on p "الكاميرة الامامية: HD 1296 الكاميرة الخلفية: 1080 HD بزاوية تصوير125 تسجيل صوتي…" at bounding box center [708, 235] width 844 height 40
click at [1015, 237] on p "الكاميرة الامامية: HD 1296 الكاميرة الخلفية: 1080 HD بزاوية تصوير125 تسجيل صوتي…" at bounding box center [708, 235] width 844 height 40
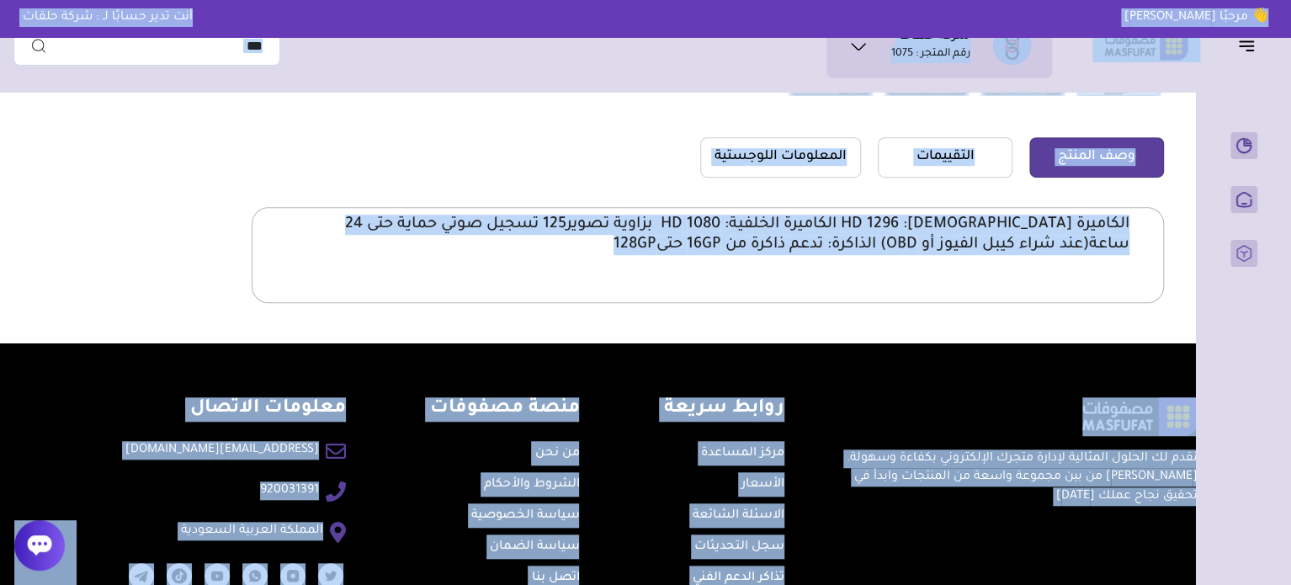
click at [1015, 237] on p "الكاميرة الامامية: HD 1296 الكاميرة الخلفية: 1080 HD بزاوية تصوير125 تسجيل صوتي…" at bounding box center [708, 235] width 844 height 40
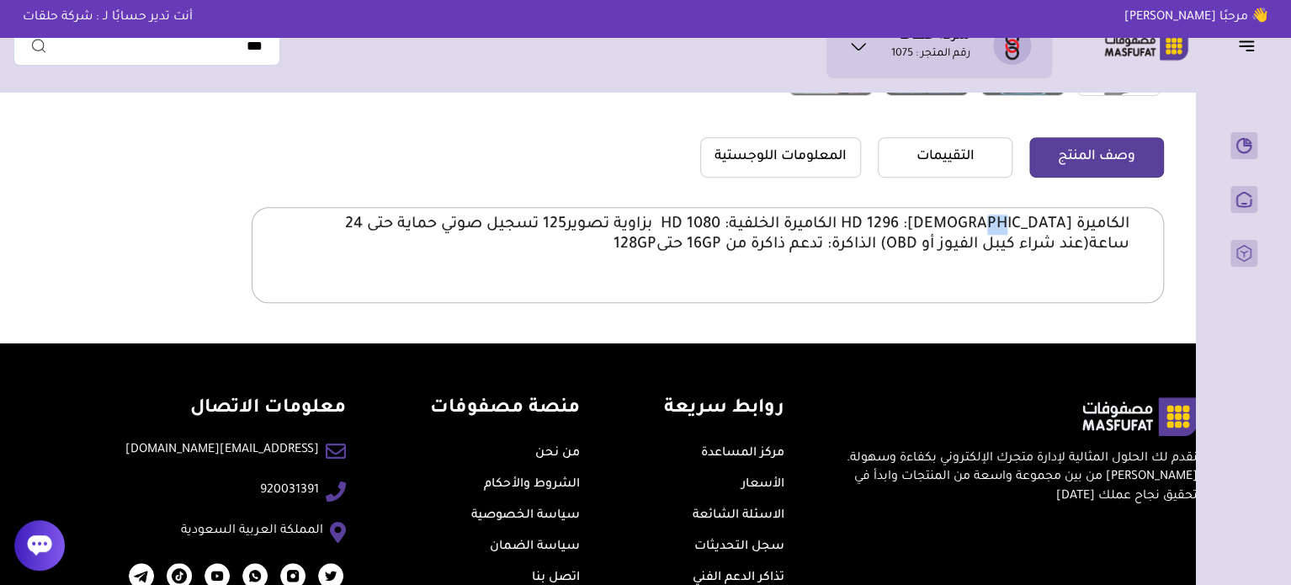
click at [1015, 237] on p "الكاميرة الامامية: HD 1296 الكاميرة الخلفية: 1080 HD بزاوية تصوير125 تسجيل صوتي…" at bounding box center [708, 235] width 844 height 40
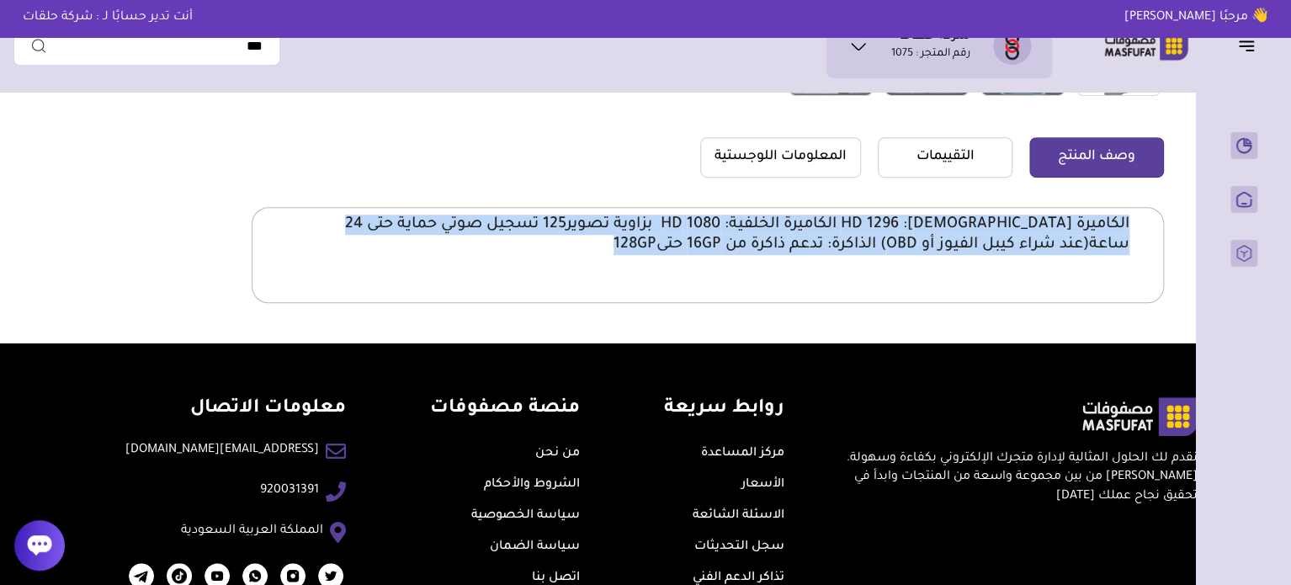
click at [1015, 237] on p "الكاميرة الامامية: HD 1296 الكاميرة الخلفية: 1080 HD بزاوية تصوير125 تسجيل صوتي…" at bounding box center [708, 235] width 844 height 40
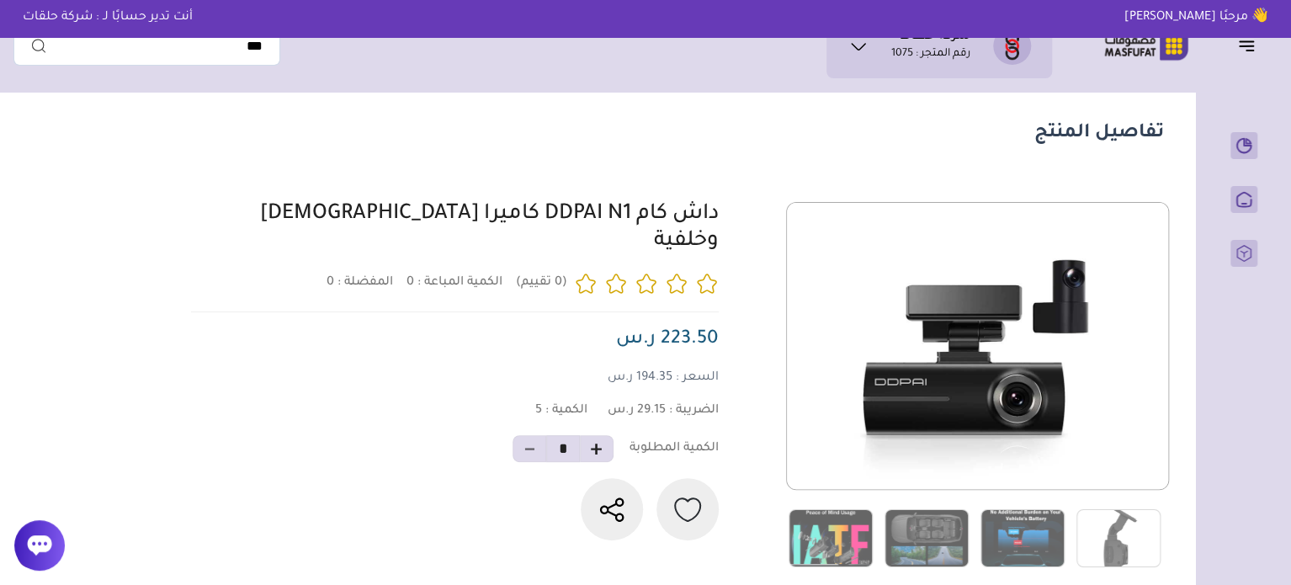
scroll to position [0, 0]
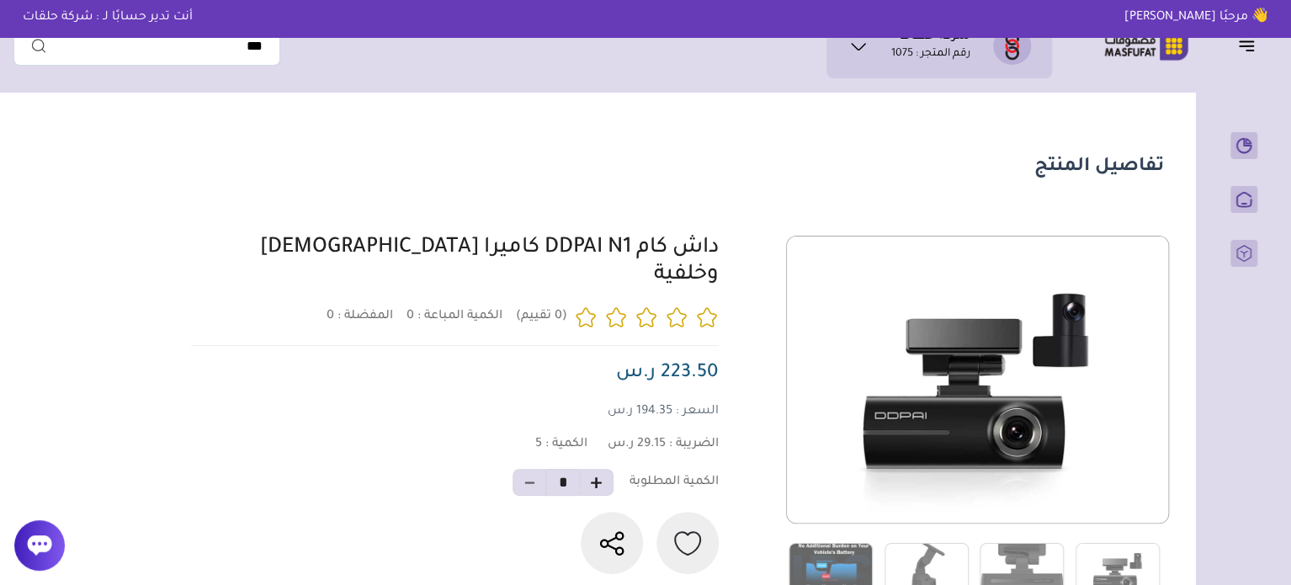
drag, startPoint x: 723, startPoint y: 256, endPoint x: 246, endPoint y: 247, distance: 477.4
click at [246, 247] on div "0 0 5 *" at bounding box center [675, 419] width 978 height 366
copy link "داش كام DDPAI N1 كاميرا [DEMOGRAPHIC_DATA] وخلفية"
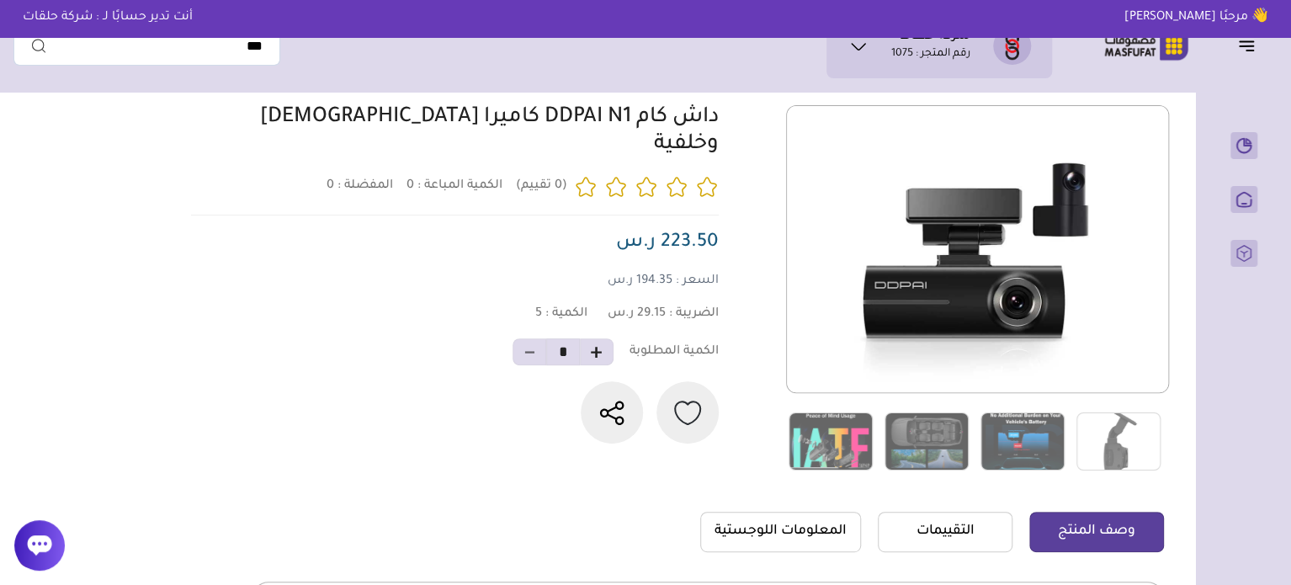
scroll to position [337, 0]
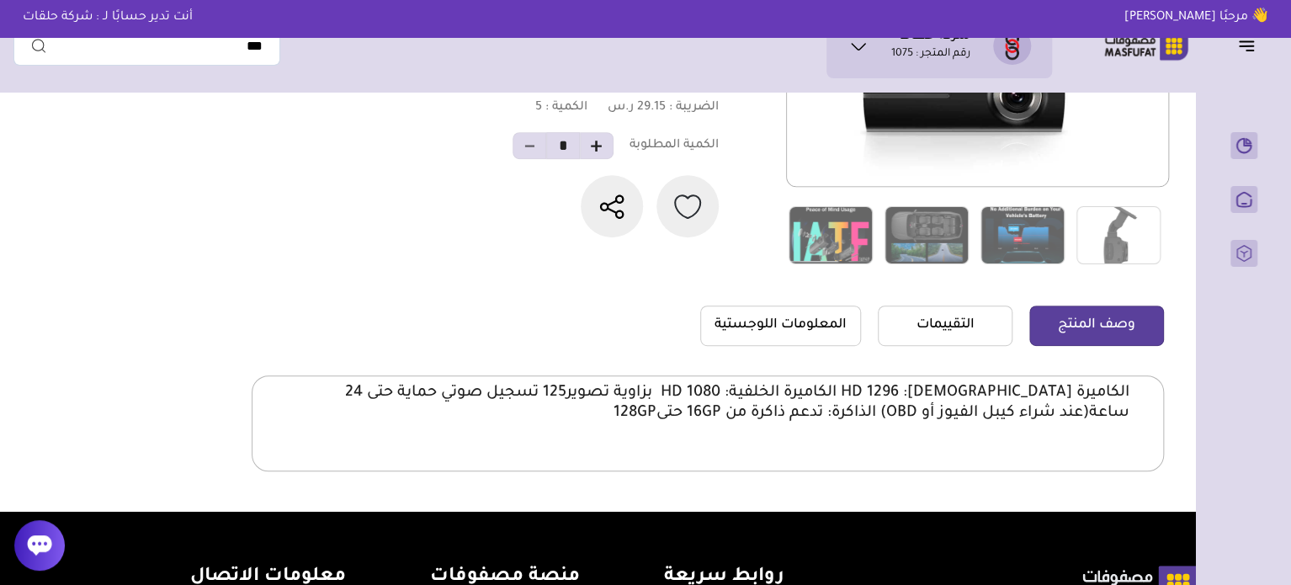
click at [1069, 393] on p "الكاميرة [DEMOGRAPHIC_DATA]: HD 1296 الكاميرة الخلفية: 1080 HD بزاوية تصوير125 …" at bounding box center [708, 403] width 844 height 40
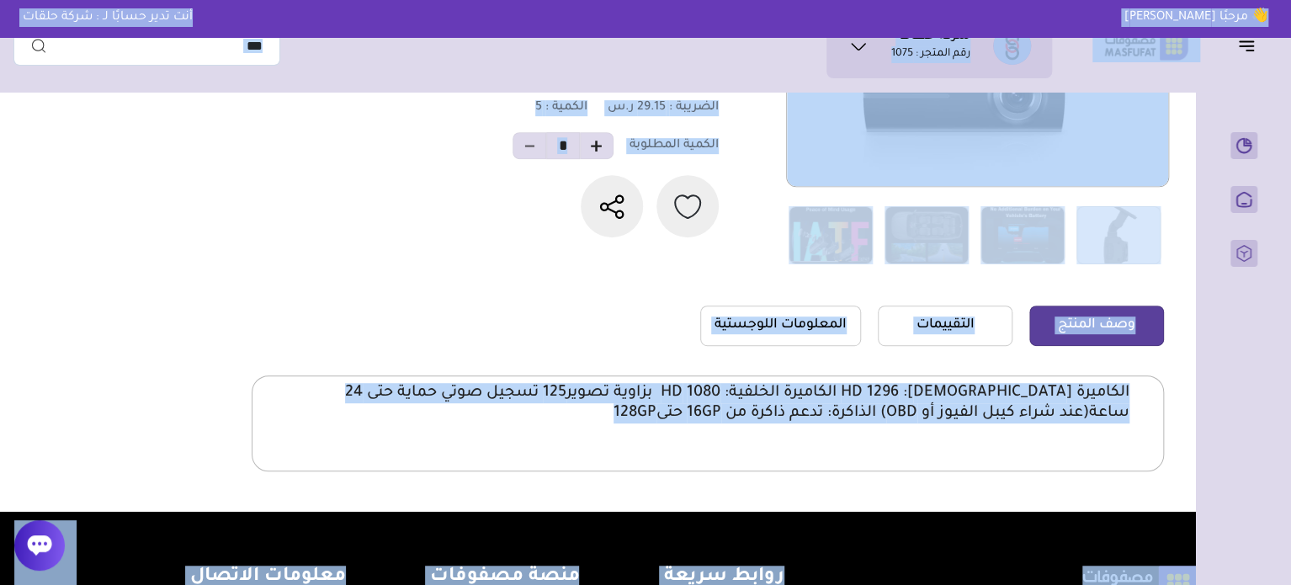
click at [1069, 393] on p "الكاميرة [DEMOGRAPHIC_DATA]: HD 1296 الكاميرة الخلفية: 1080 HD بزاوية تصوير125 …" at bounding box center [708, 403] width 844 height 40
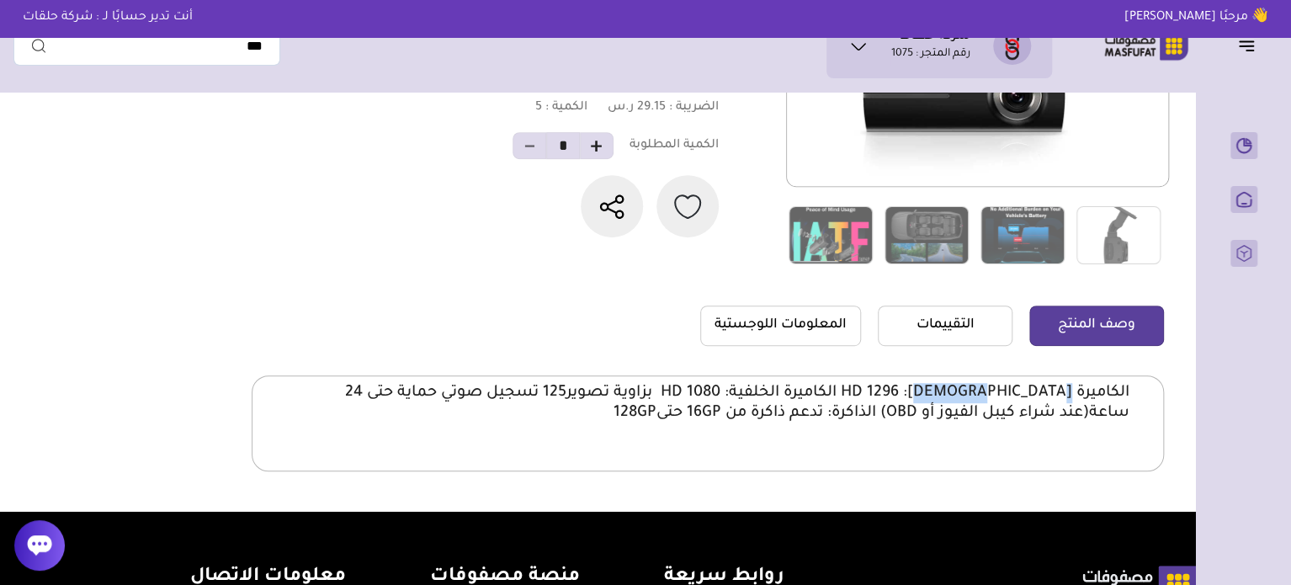
click at [1069, 393] on p "الكاميرة [DEMOGRAPHIC_DATA]: HD 1296 الكاميرة الخلفية: 1080 HD بزاوية تصوير125 …" at bounding box center [708, 403] width 844 height 40
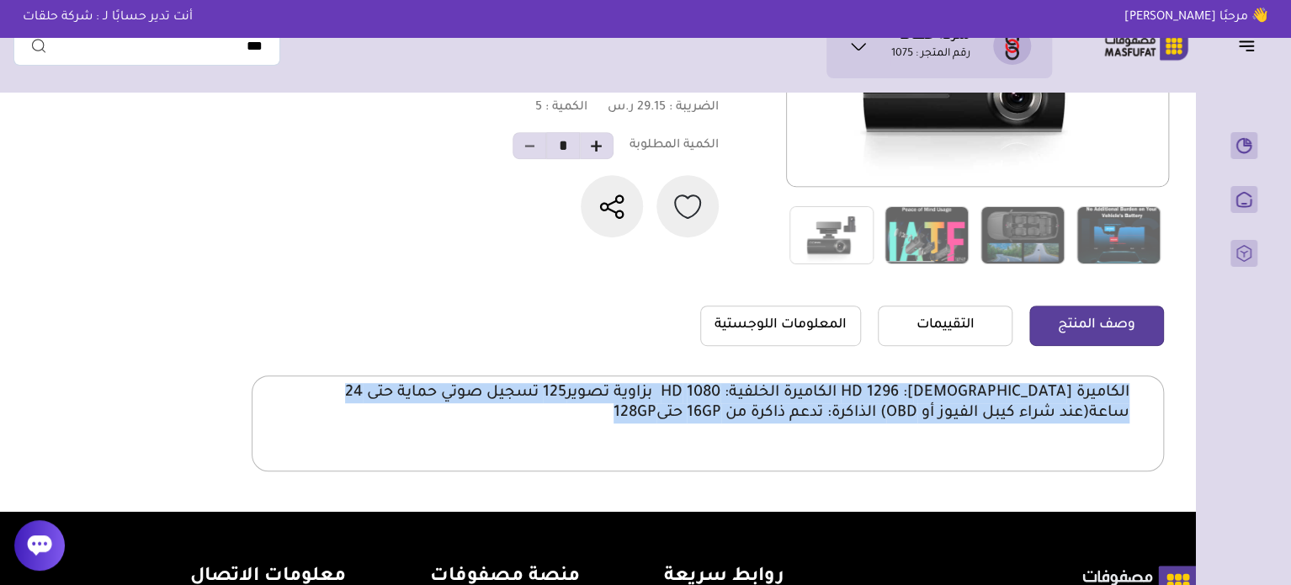
click at [1069, 393] on p "الكاميرة [DEMOGRAPHIC_DATA]: HD 1296 الكاميرة الخلفية: 1080 HD بزاوية تصوير125 …" at bounding box center [708, 403] width 844 height 40
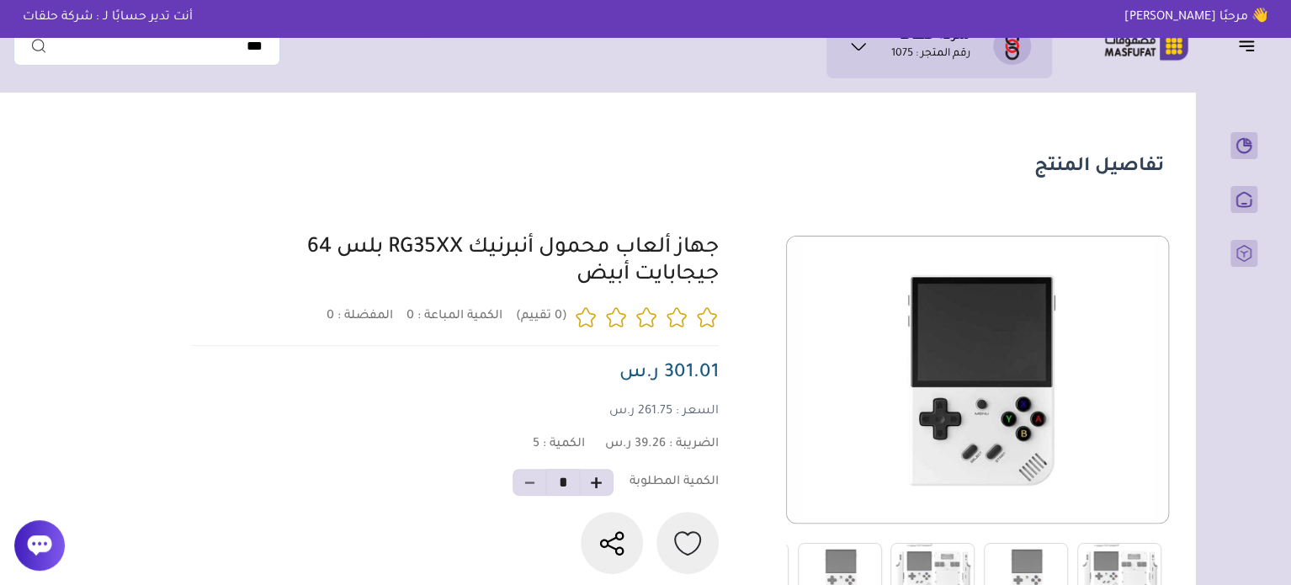
drag, startPoint x: 725, startPoint y: 250, endPoint x: 642, endPoint y: 289, distance: 91.1
click at [642, 289] on div "0 0 5 *" at bounding box center [675, 419] width 978 height 366
copy link "جهاز ألعاب محمول أنبرنيك RG35XX بلس 64 جيجابايت"
click at [1187, 45] on img at bounding box center [1147, 45] width 108 height 33
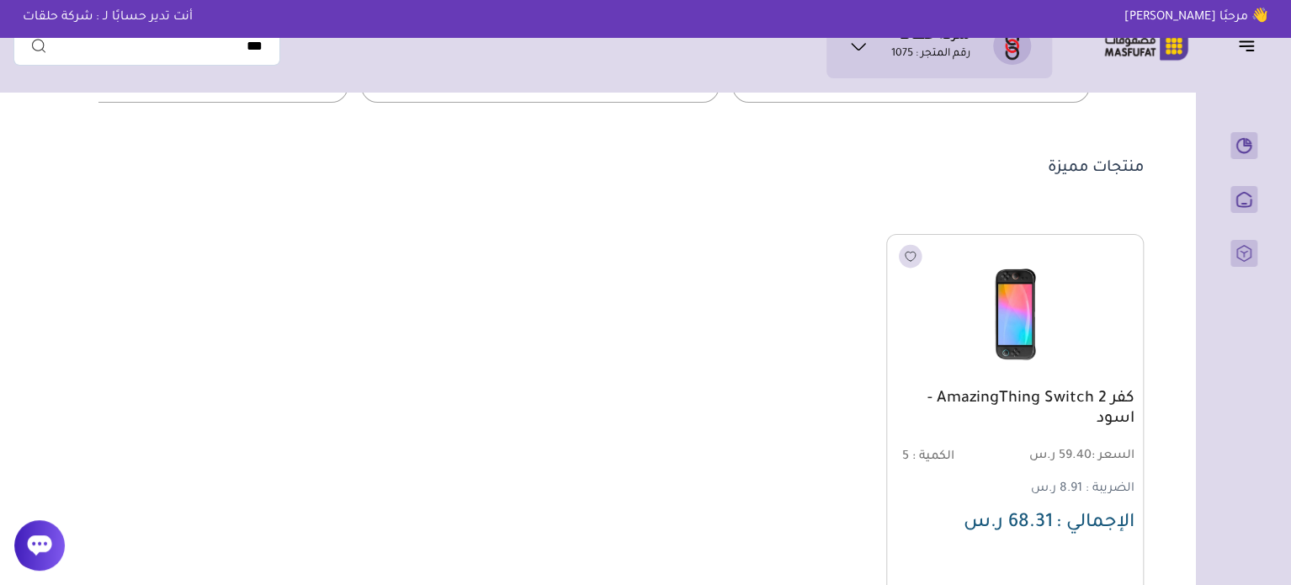
scroll to position [589, 0]
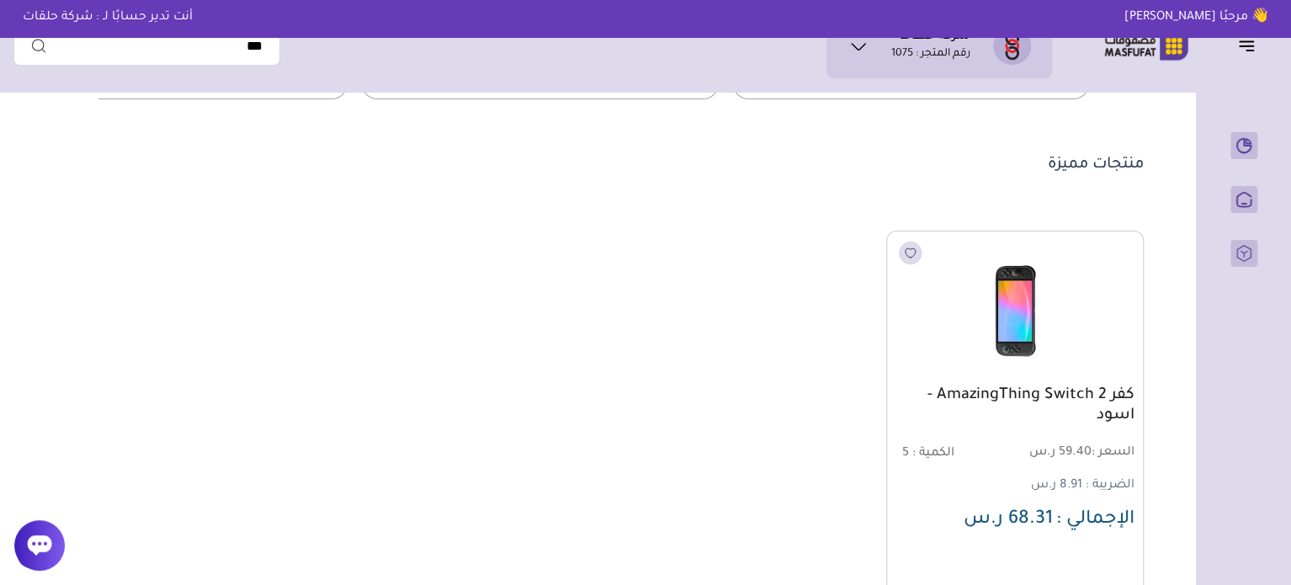
click at [1071, 406] on link "كفر AmazingThing Switch 2 - اسود" at bounding box center [1015, 406] width 239 height 40
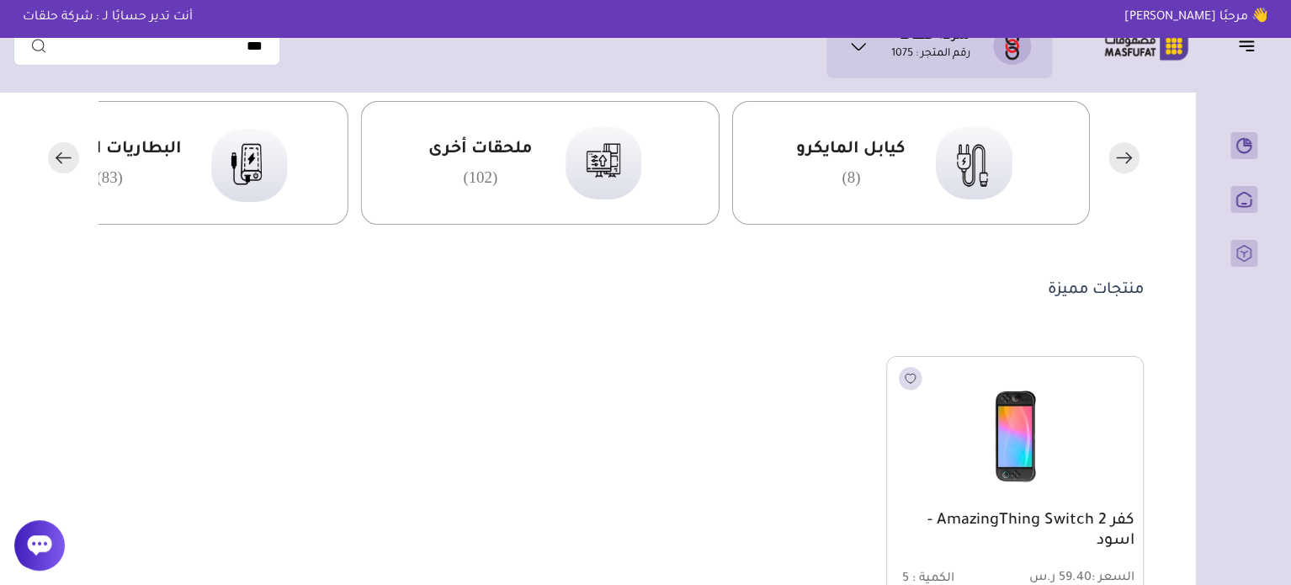
scroll to position [421, 0]
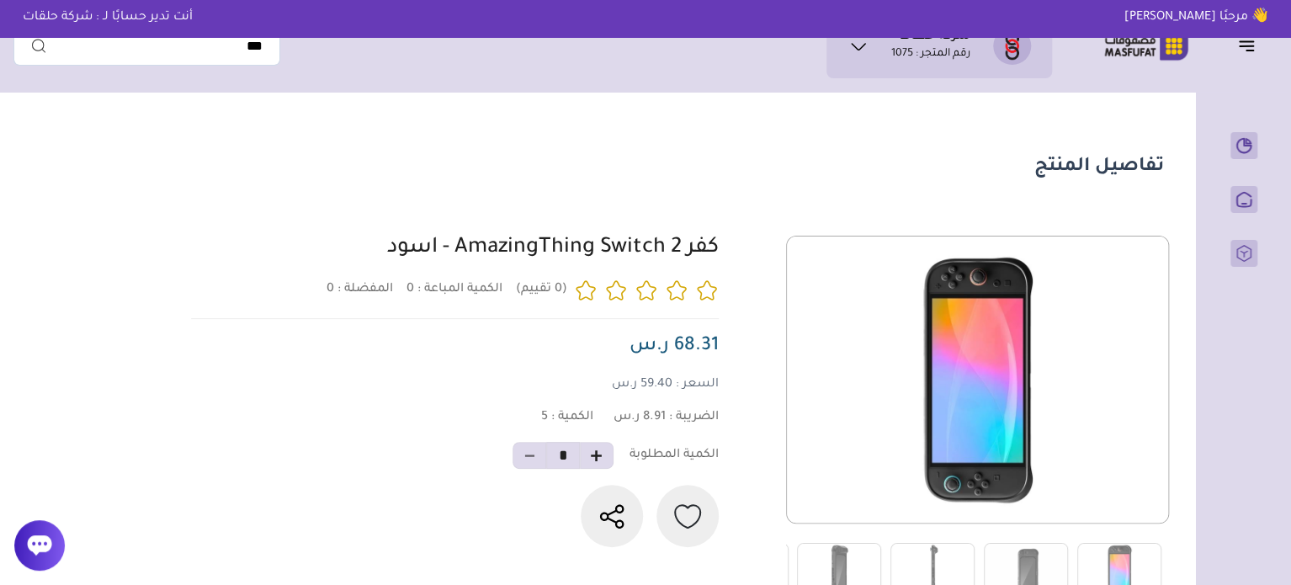
drag, startPoint x: 724, startPoint y: 252, endPoint x: 372, endPoint y: 238, distance: 352.2
click at [372, 238] on div "0 0 5 *" at bounding box center [675, 419] width 978 height 366
copy link "كفر AmazingThing Switch 2 - اسود"
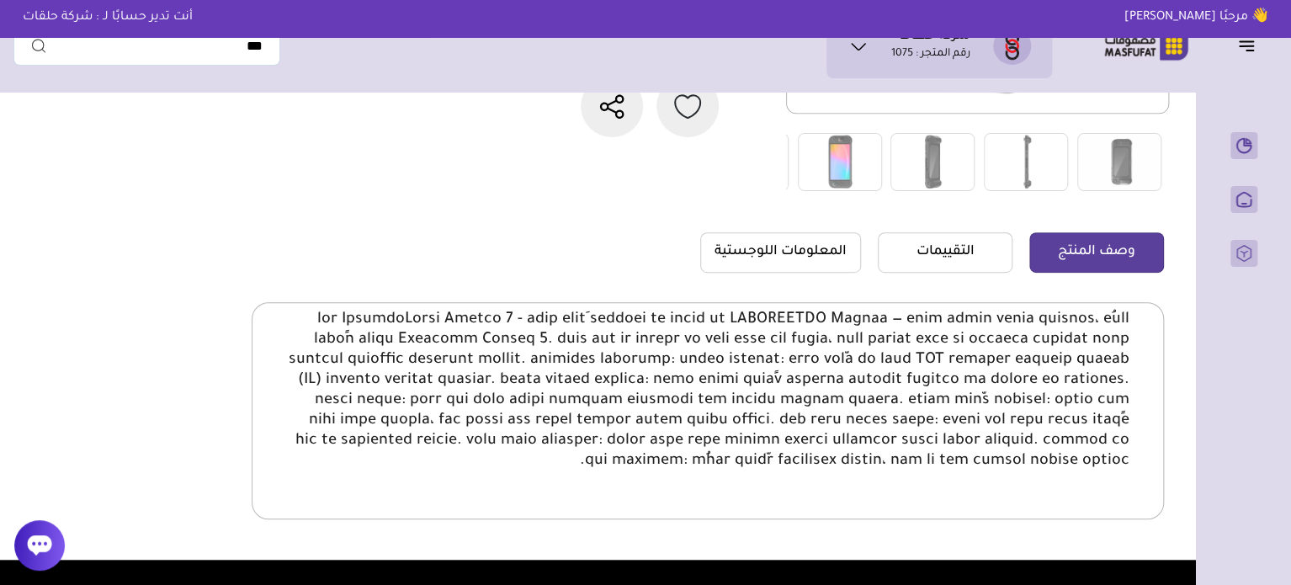
scroll to position [421, 0]
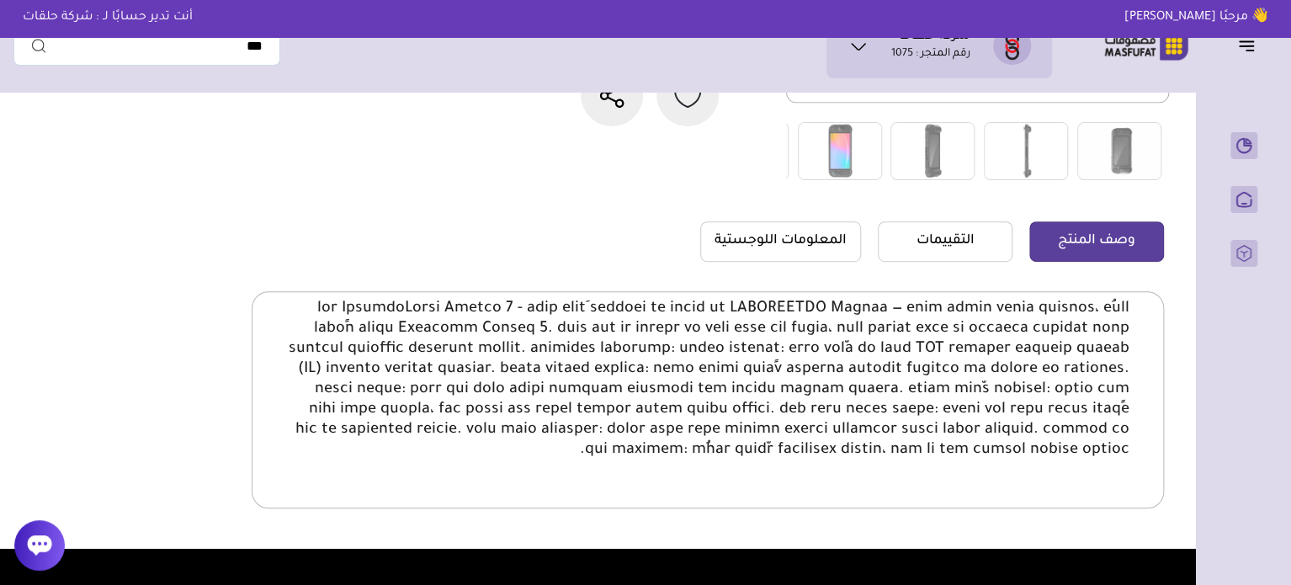
click at [1025, 319] on p at bounding box center [708, 380] width 844 height 162
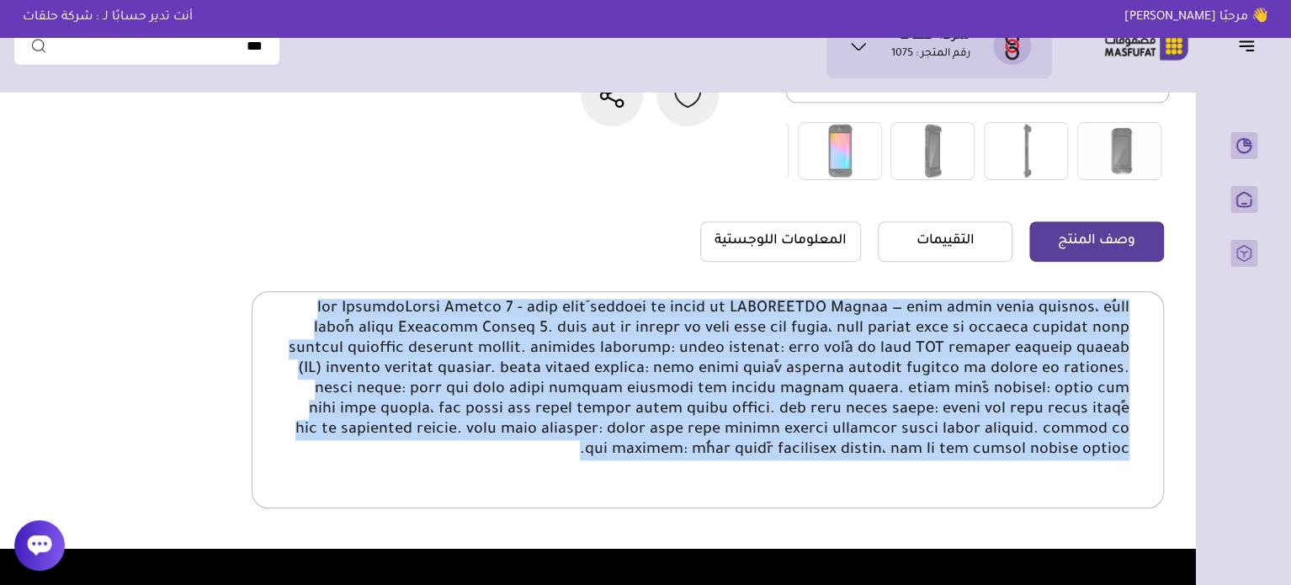
click at [1025, 319] on p at bounding box center [708, 380] width 844 height 162
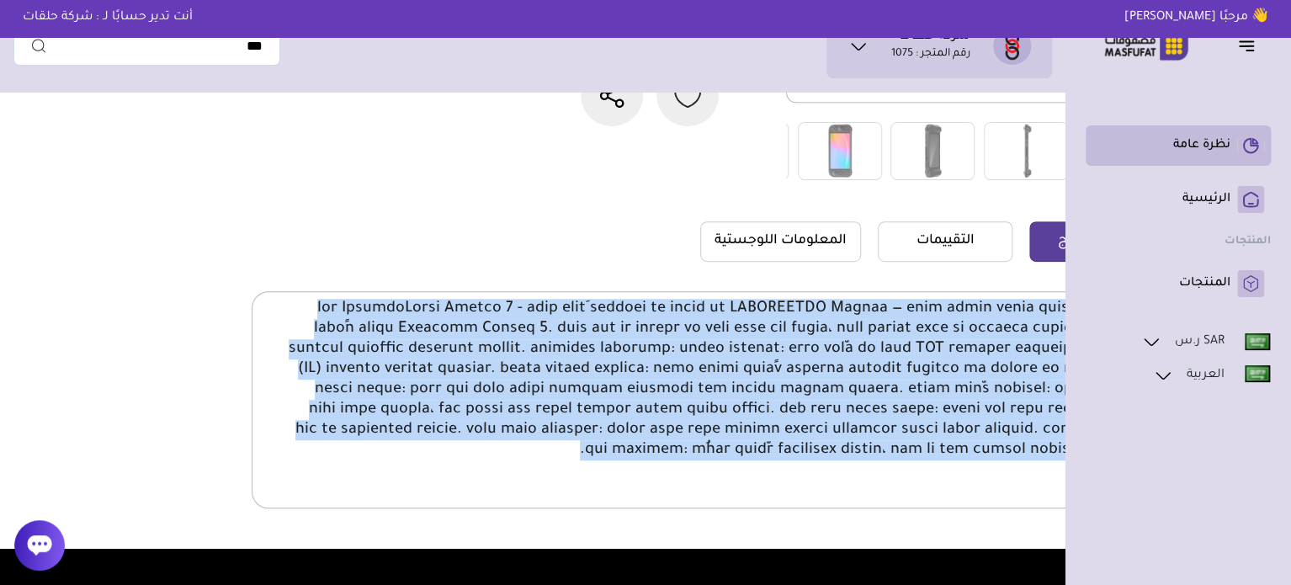
copy body "lor IpsumdoLorsi Ametco 7 - adip elitِ seddoei te incid ut LABOREETDO Magnaa — …"
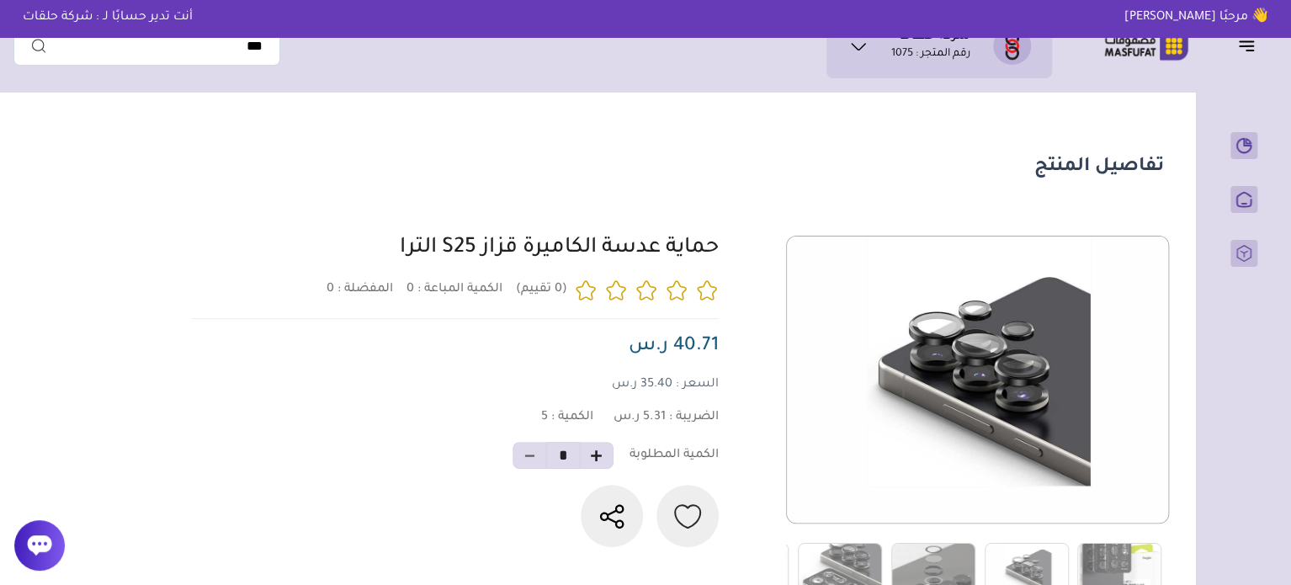
drag, startPoint x: 733, startPoint y: 253, endPoint x: 384, endPoint y: 247, distance: 349.4
click at [384, 247] on div "0 0 5 *" at bounding box center [675, 419] width 978 height 366
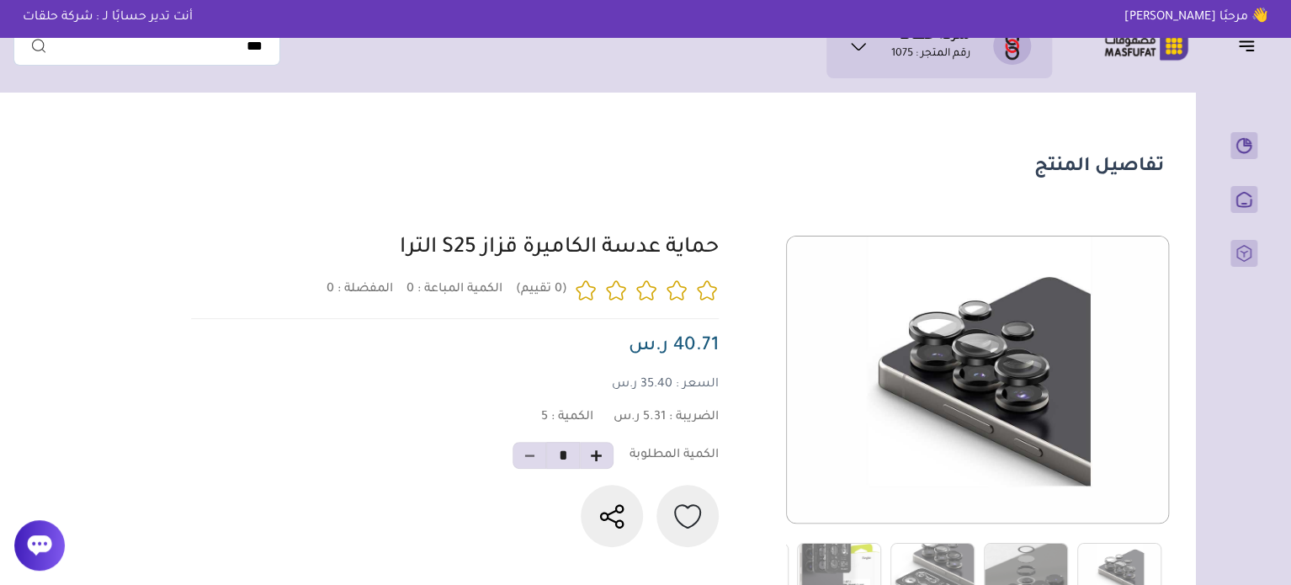
copy link "حماية عدسة الكاميرة قزاز S25 الترا"
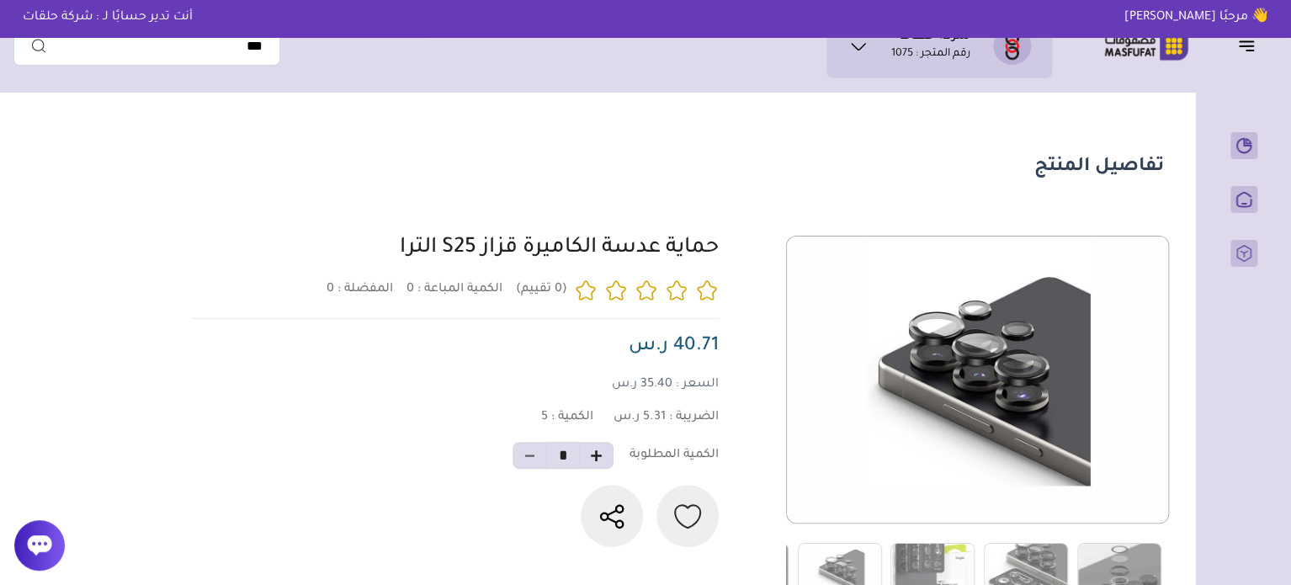
copy link "حماية عدسة الكاميرة قزاز S25 الترا"
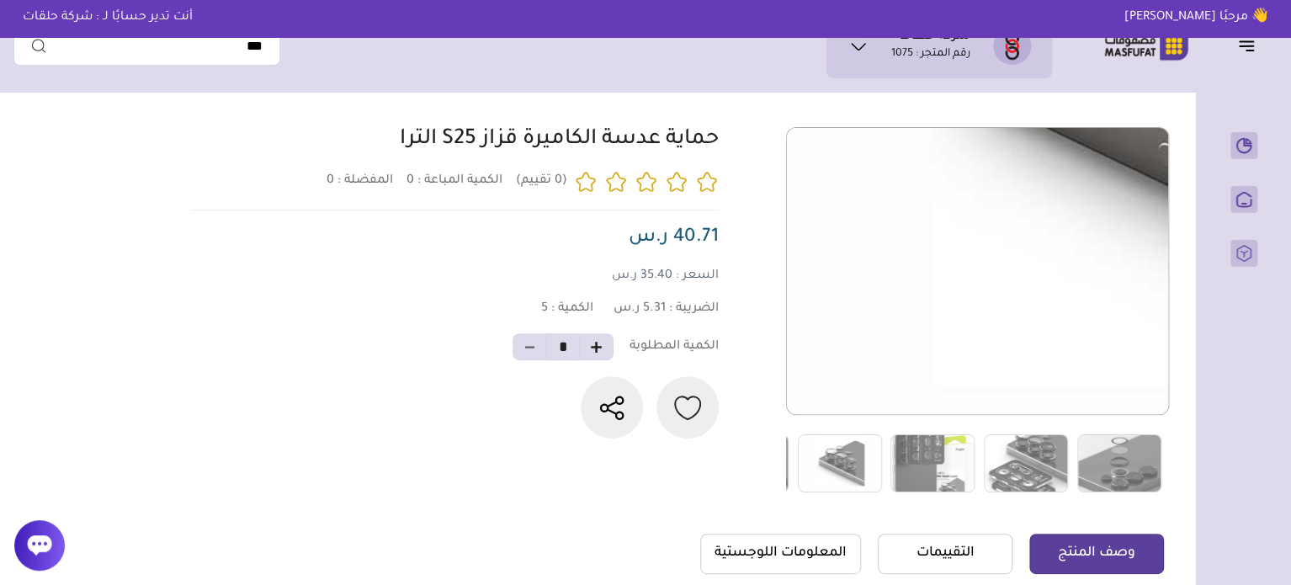
scroll to position [337, 0]
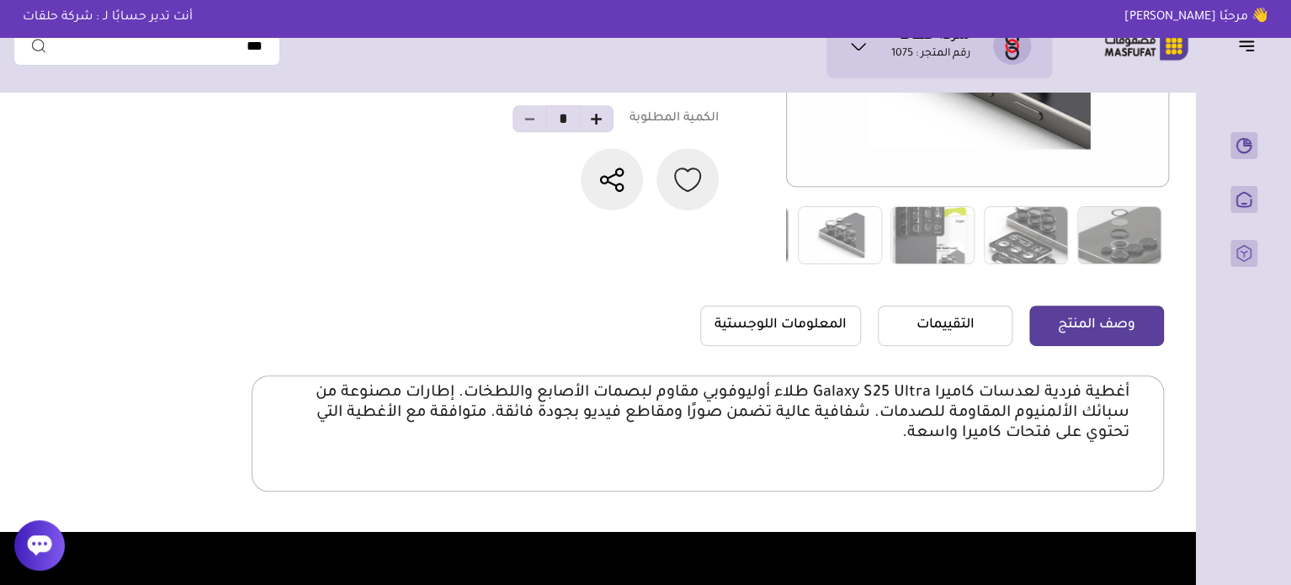
click at [1064, 408] on p "أغطية فردية لعدسات كاميرا Galaxy S25 Ultra طلاء أوليوفوبي مقاوم لبصمات الأصابع …" at bounding box center [708, 413] width 844 height 61
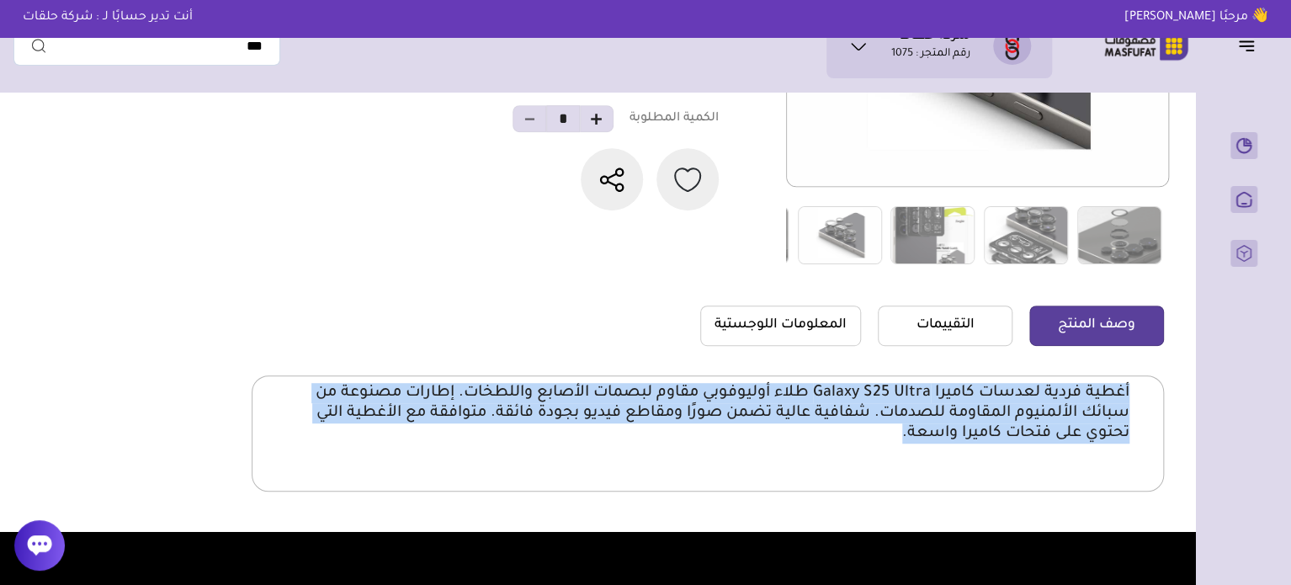
click at [1064, 408] on p "أغطية فردية لعدسات كاميرا Galaxy S25 Ultra طلاء أوليوفوبي مقاوم لبصمات الأصابع …" at bounding box center [708, 413] width 844 height 61
copy body "أغطية فردية لعدسات كاميرا Galaxy S25 Ultra طلاء أوليوفوبي مقاوم لبصمات الأصابع …"
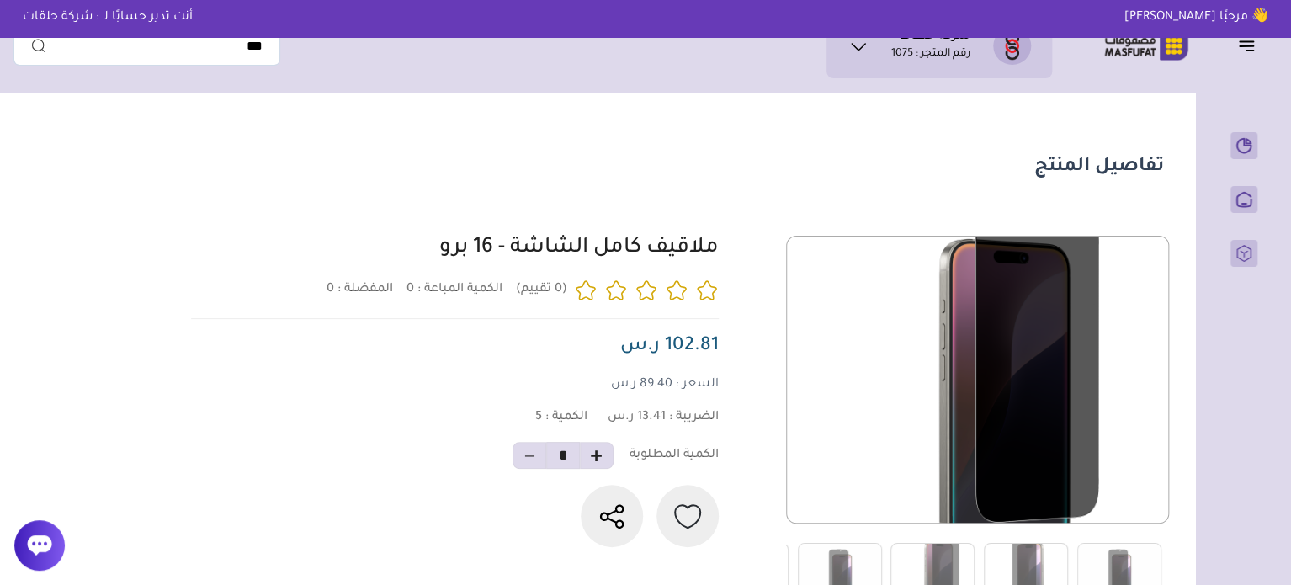
drag, startPoint x: 728, startPoint y: 254, endPoint x: 366, endPoint y: 252, distance: 362.0
click at [366, 252] on div at bounding box center [675, 419] width 978 height 366
copy link "ملاقيف كامل الشاشة - 16 برو"
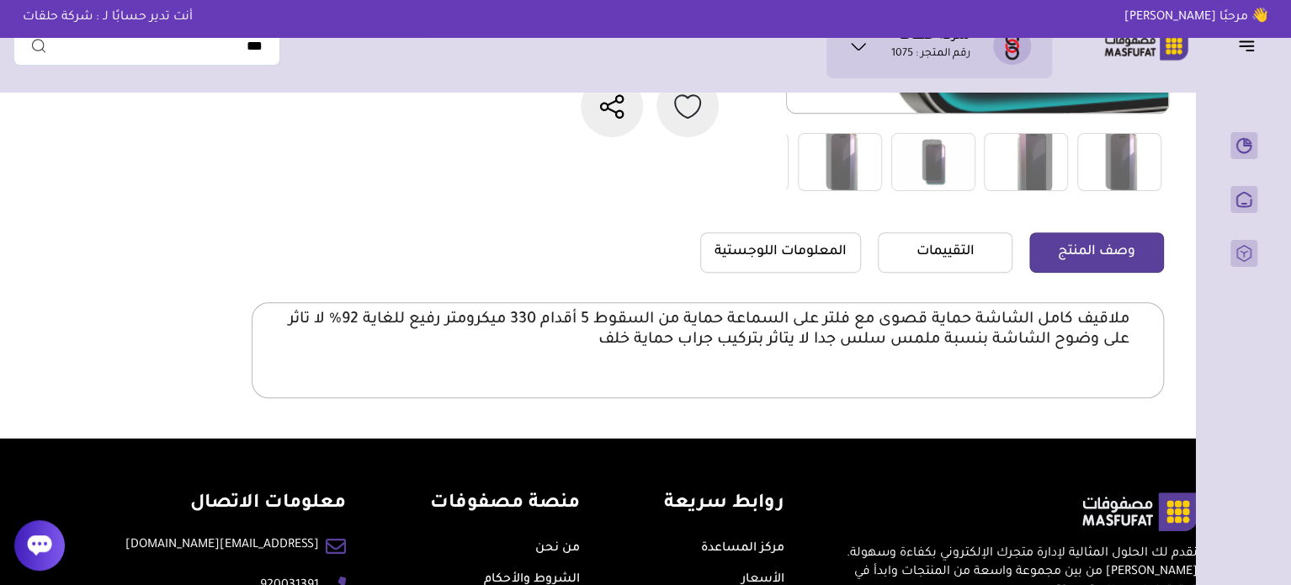
scroll to position [421, 0]
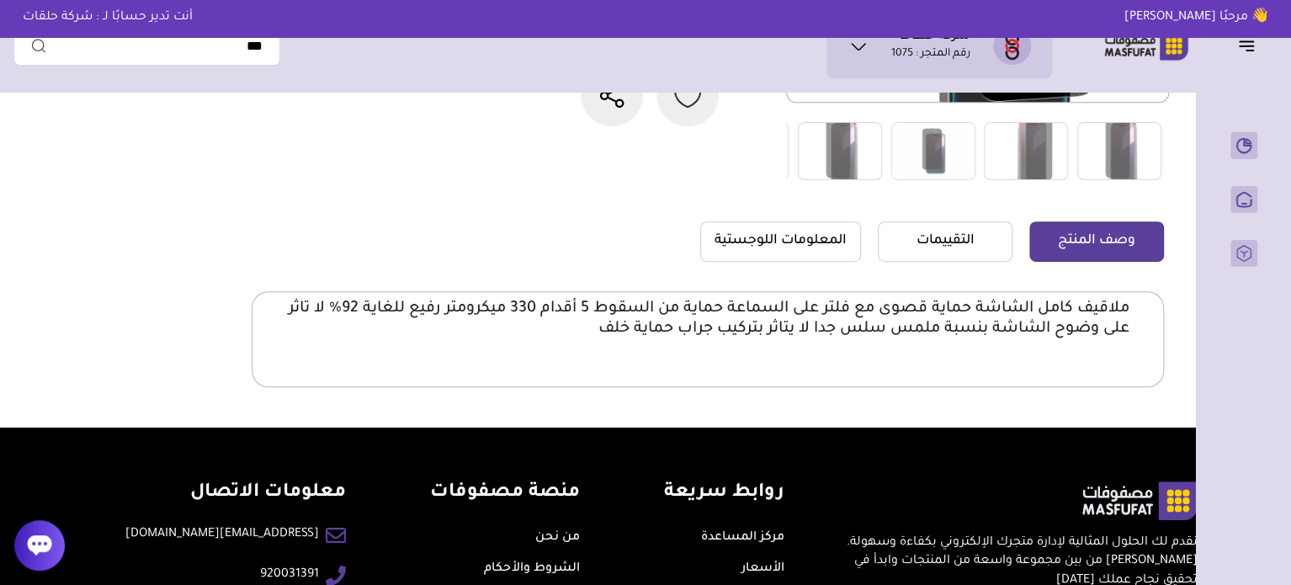
click at [1091, 327] on p "ملاقيف كامل الشاشة حماية قصوى مع فلتر على السماعة حماية من السقوط 5 أقدام 330 م…" at bounding box center [708, 319] width 844 height 40
click at [1090, 327] on p "ملاقيف كامل الشاشة حماية قصوى مع فلتر على السماعة حماية من السقوط 5 أقدام 330 م…" at bounding box center [708, 319] width 844 height 40
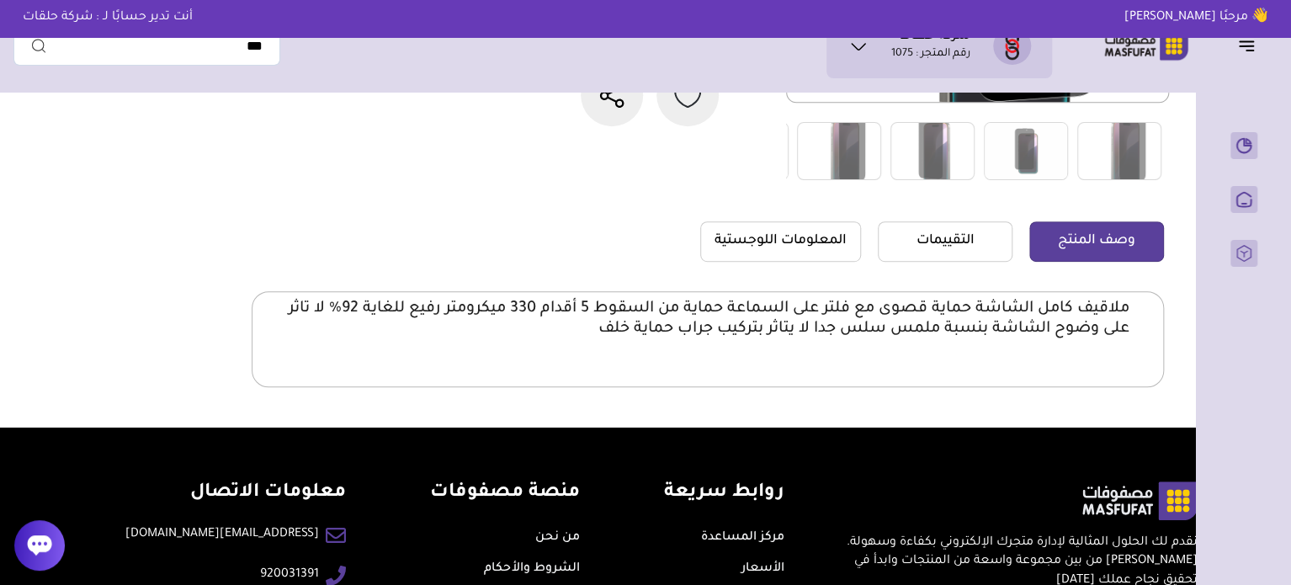
click at [1084, 311] on p "ملاقيف كامل الشاشة حماية قصوى مع فلتر على السماعة حماية من السقوط 5 أقدام 330 م…" at bounding box center [708, 319] width 844 height 40
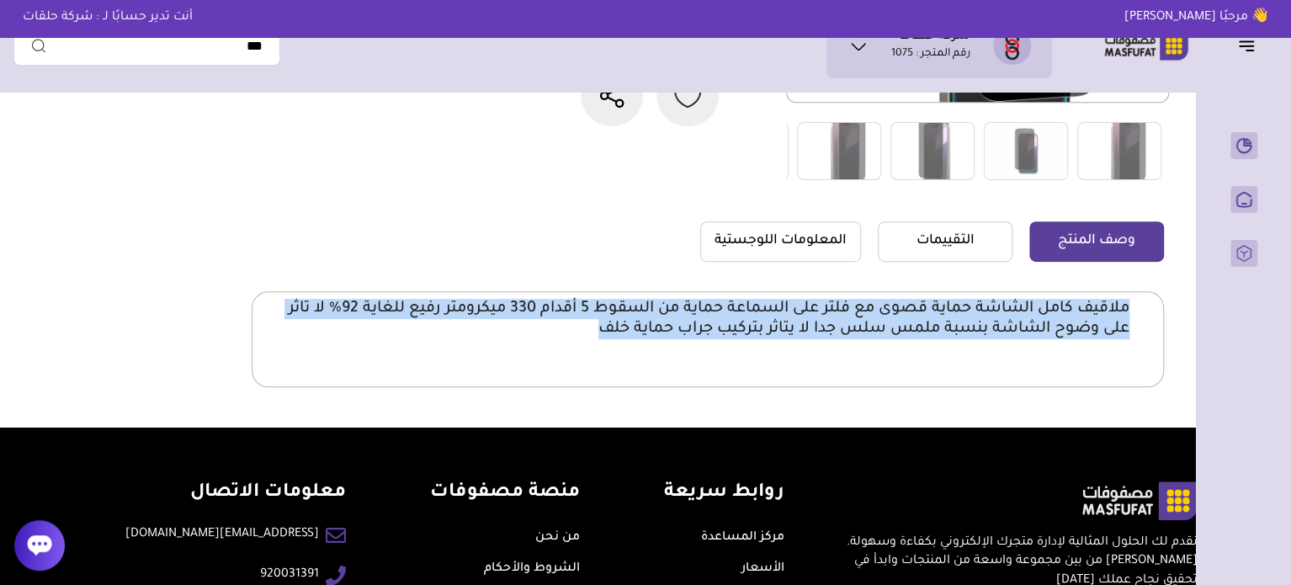
click at [1084, 311] on p "ملاقيف كامل الشاشة حماية قصوى مع فلتر على السماعة حماية من السقوط 5 أقدام 330 م…" at bounding box center [708, 319] width 844 height 40
copy body "ملاقيف كامل الشاشة حماية قصوى مع فلتر على السماعة حماية من السقوط 5 أقدام 330 م…"
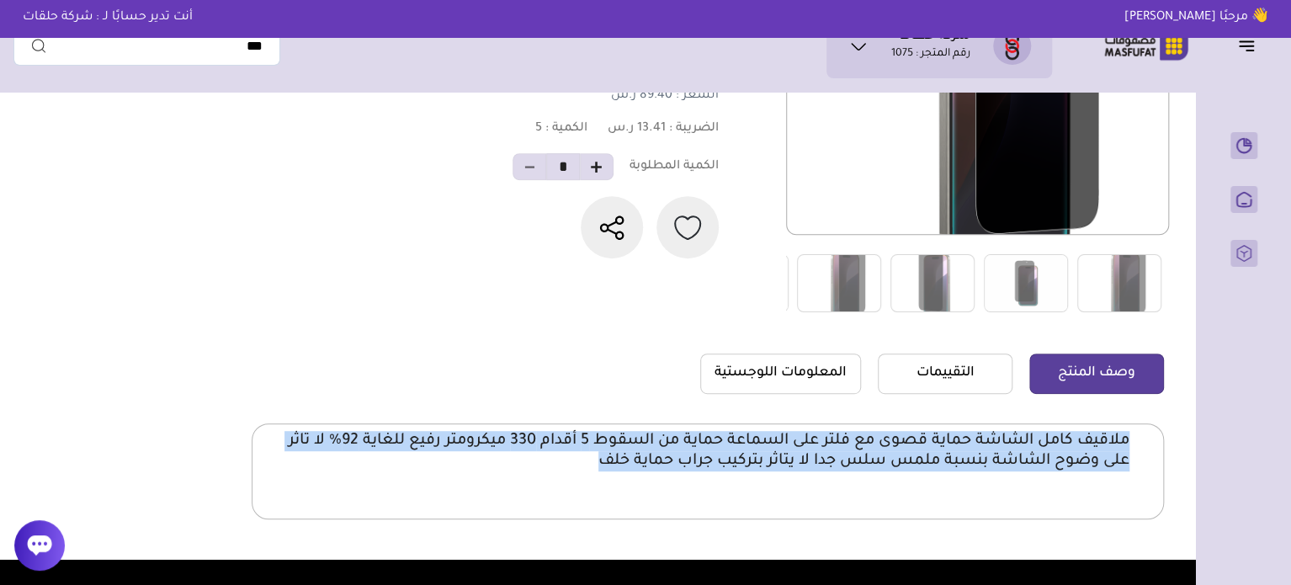
scroll to position [253, 0]
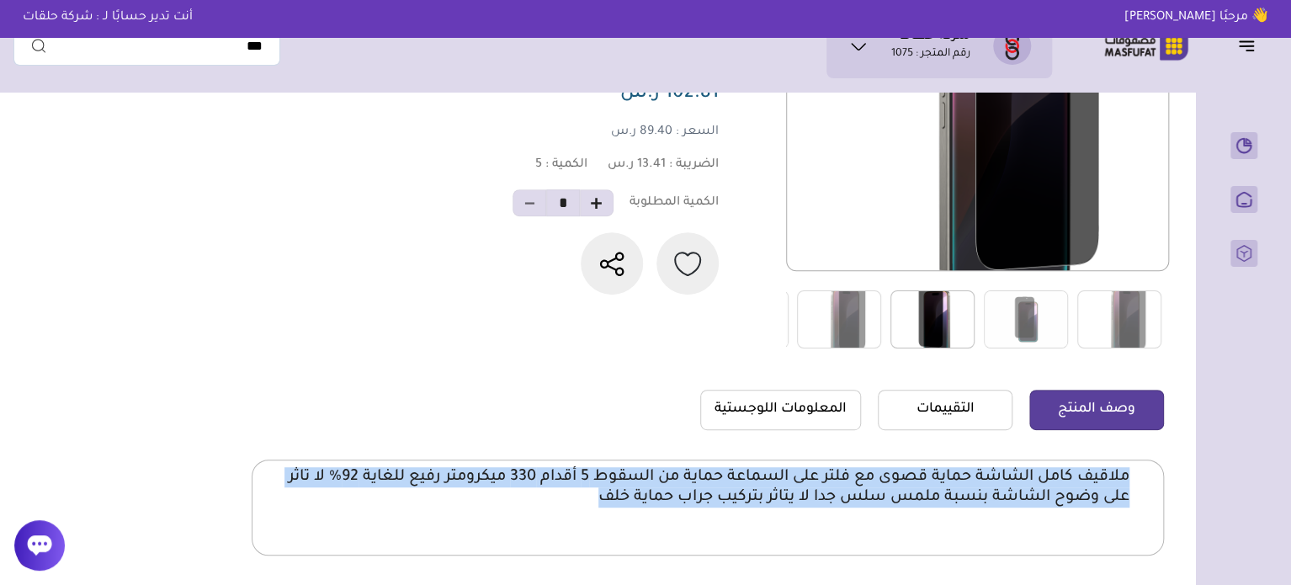
click at [933, 329] on img at bounding box center [933, 319] width 84 height 58
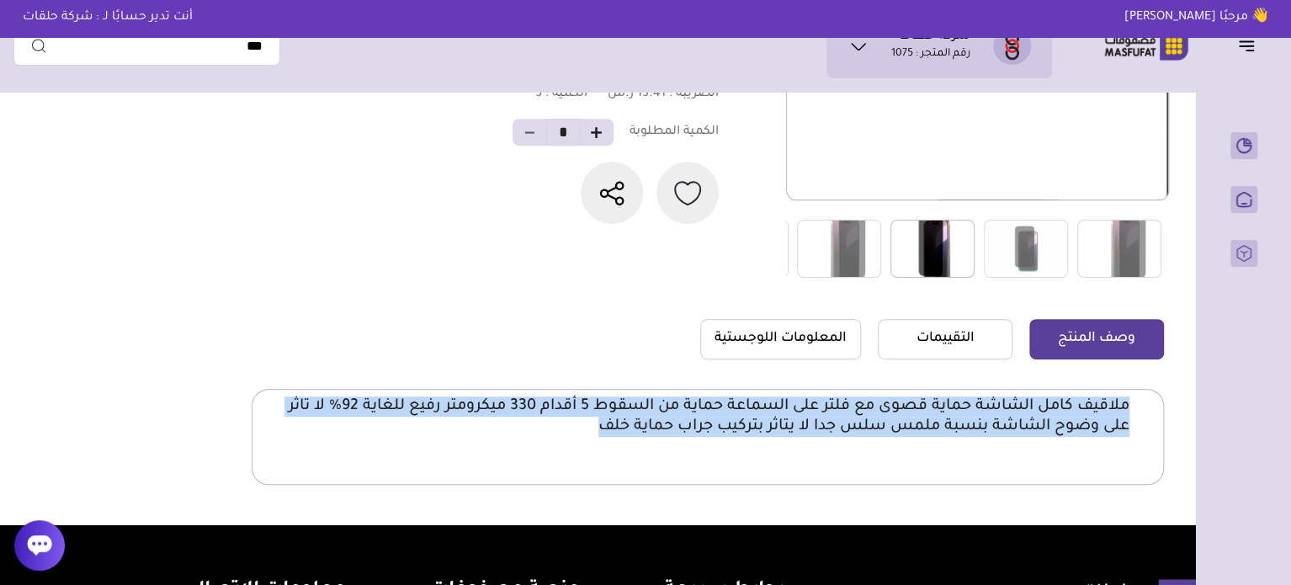
scroll to position [421, 0]
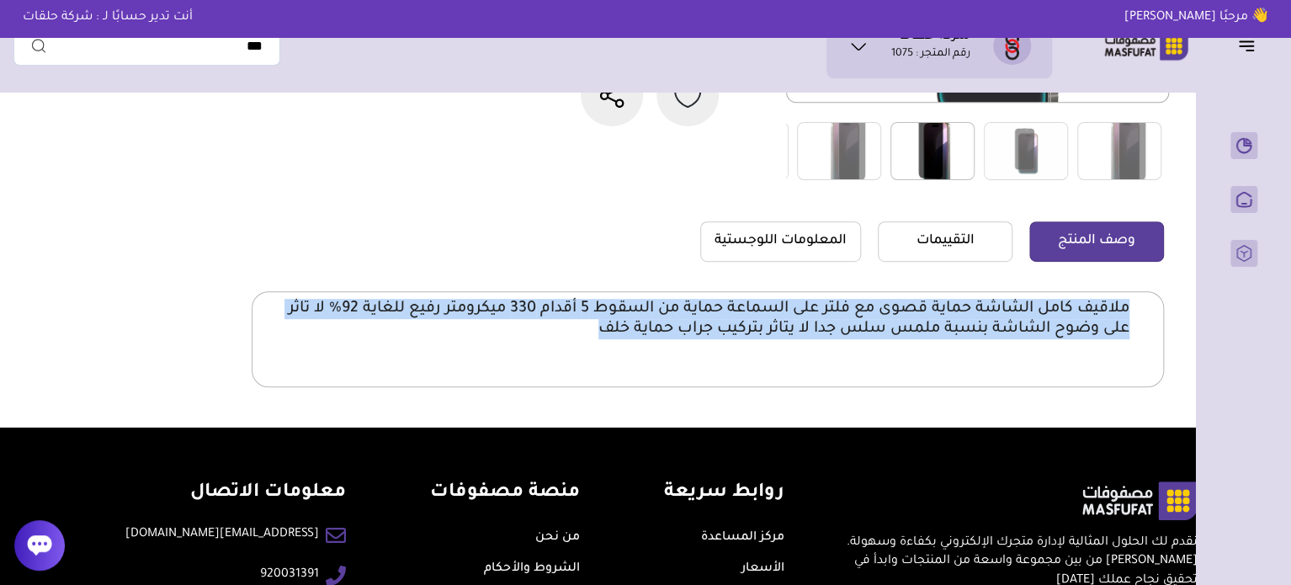
copy body "ملاقيف كامل الشاشة حماية قصوى مع فلتر على السماعة حماية من السقوط 5 أقدام 330 م…"
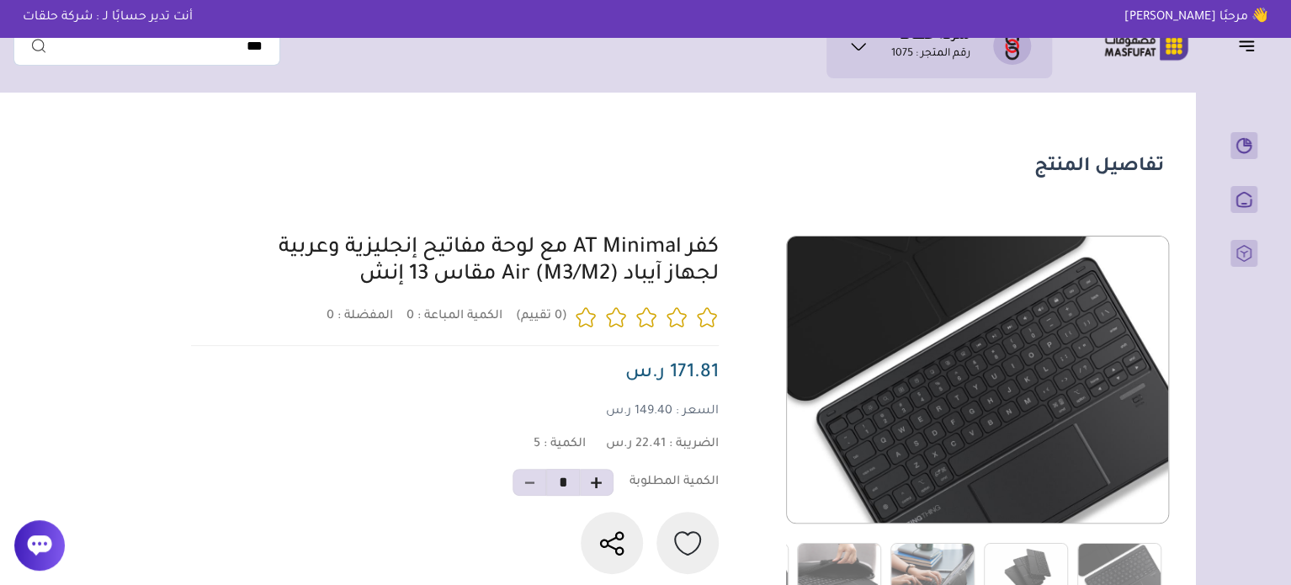
drag, startPoint x: 724, startPoint y: 241, endPoint x: 354, endPoint y: 289, distance: 373.5
click at [354, 289] on div "0 0 5 *" at bounding box center [675, 419] width 978 height 366
copy link "كفر AT Minimal مع لوحة مفاتيح إنجليزية وعربية لجهاز آيباد Air (M3/M2) مقاس 13 إ…"
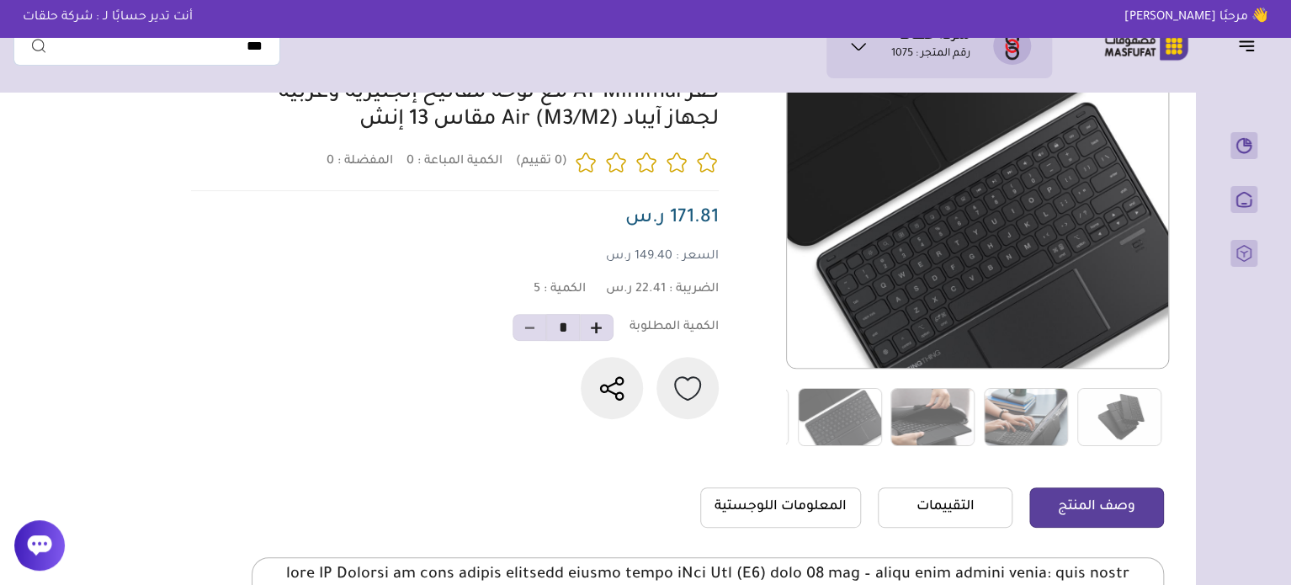
scroll to position [337, 0]
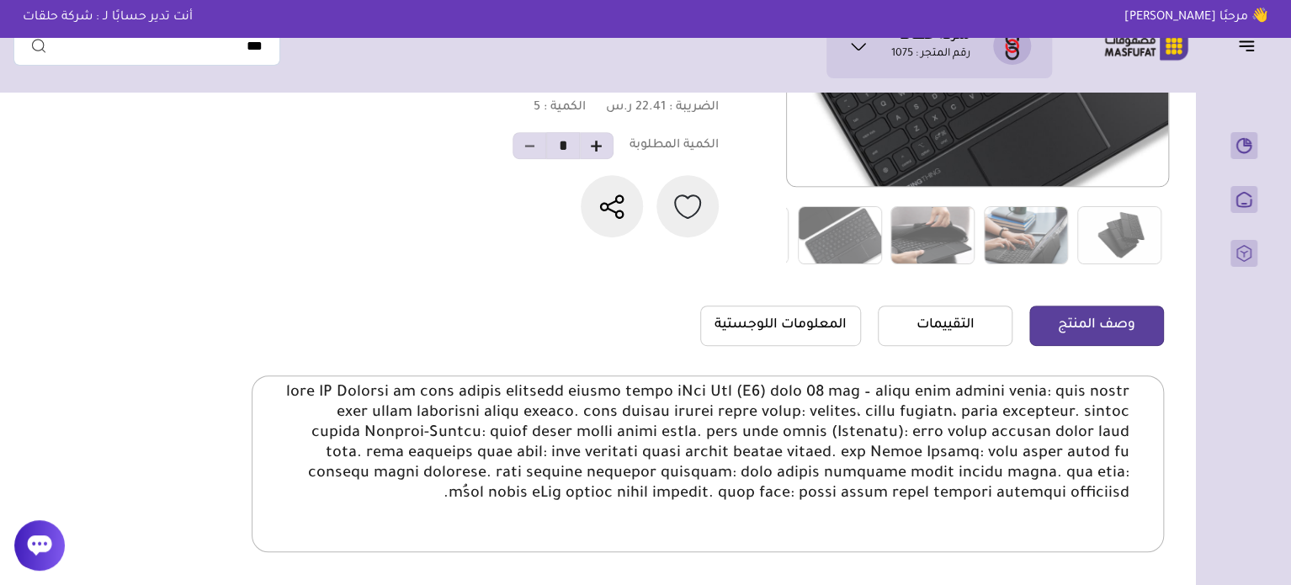
click at [1088, 386] on p at bounding box center [708, 443] width 844 height 121
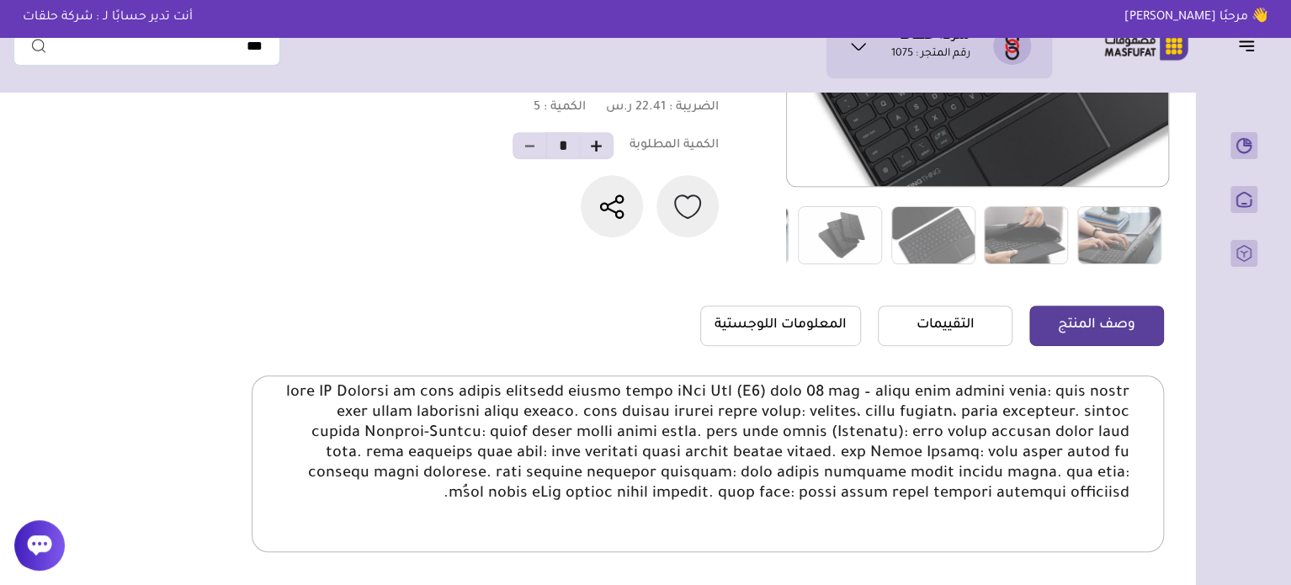
click at [1101, 413] on p at bounding box center [708, 443] width 844 height 121
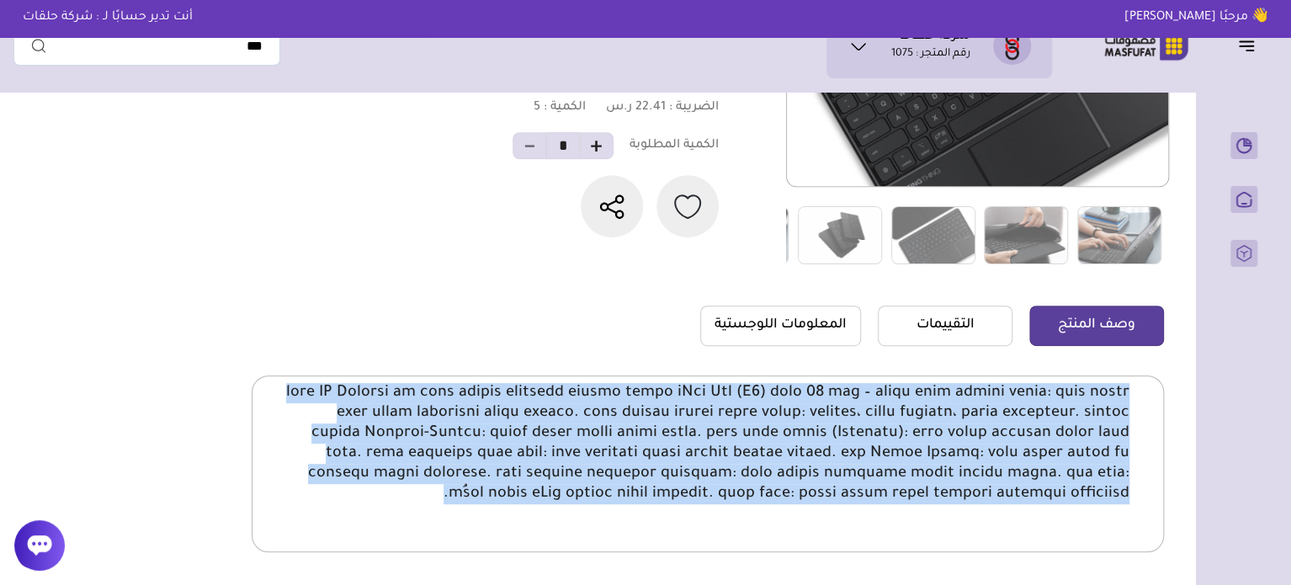
click at [1101, 413] on p at bounding box center [708, 443] width 844 height 121
copy body "غلاف AT Minimal مع لوحة مفاتيح إنجليزية وعربية لجهاز iPad Air (M3) مقاس 13 إنش …"
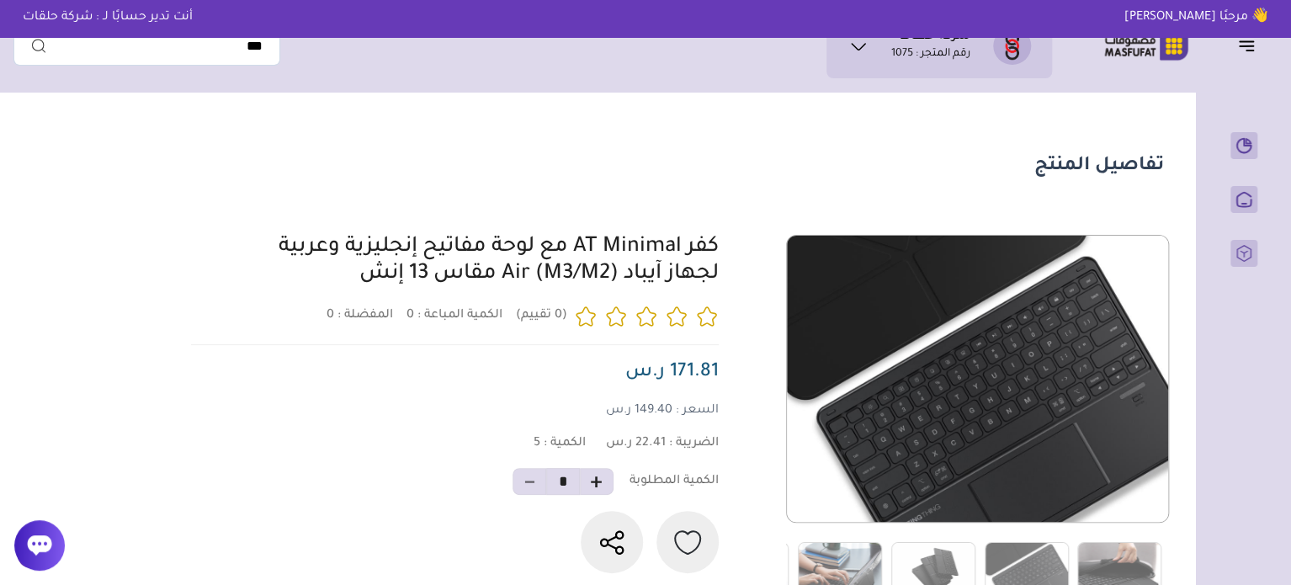
scroll to position [0, 0]
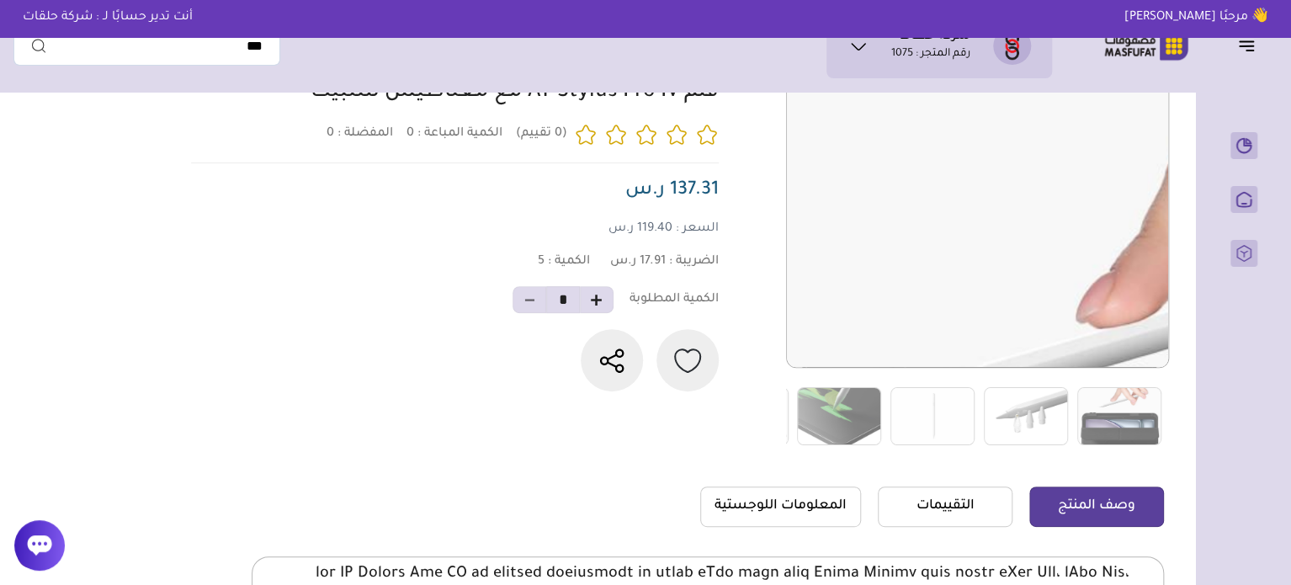
scroll to position [168, 0]
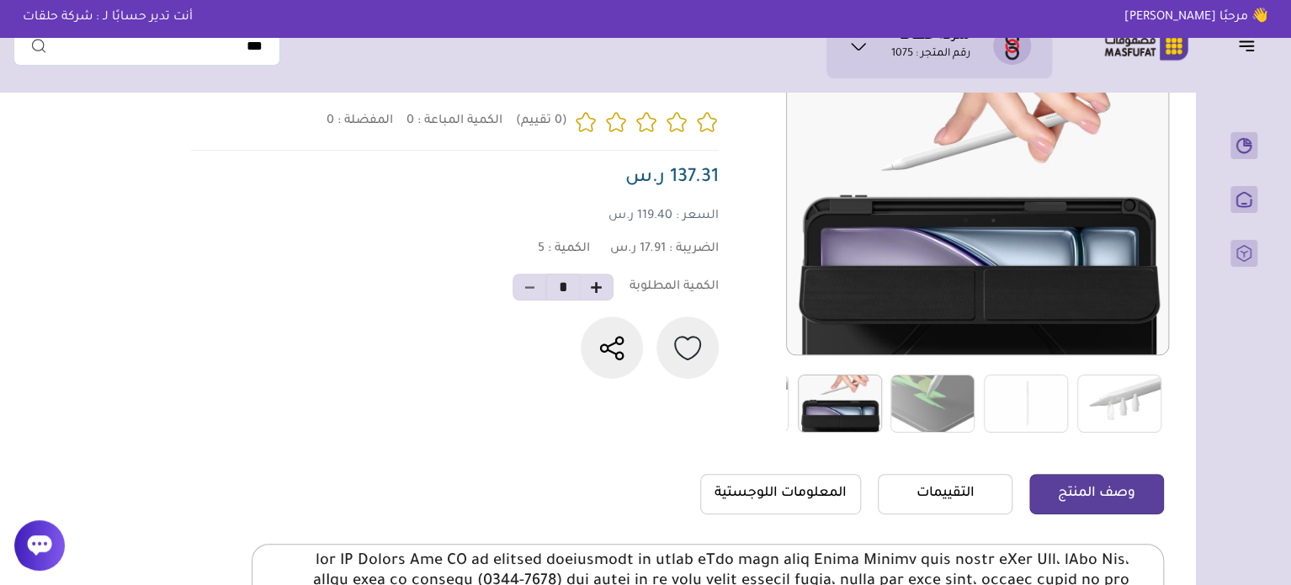
click at [869, 393] on img at bounding box center [840, 404] width 84 height 58
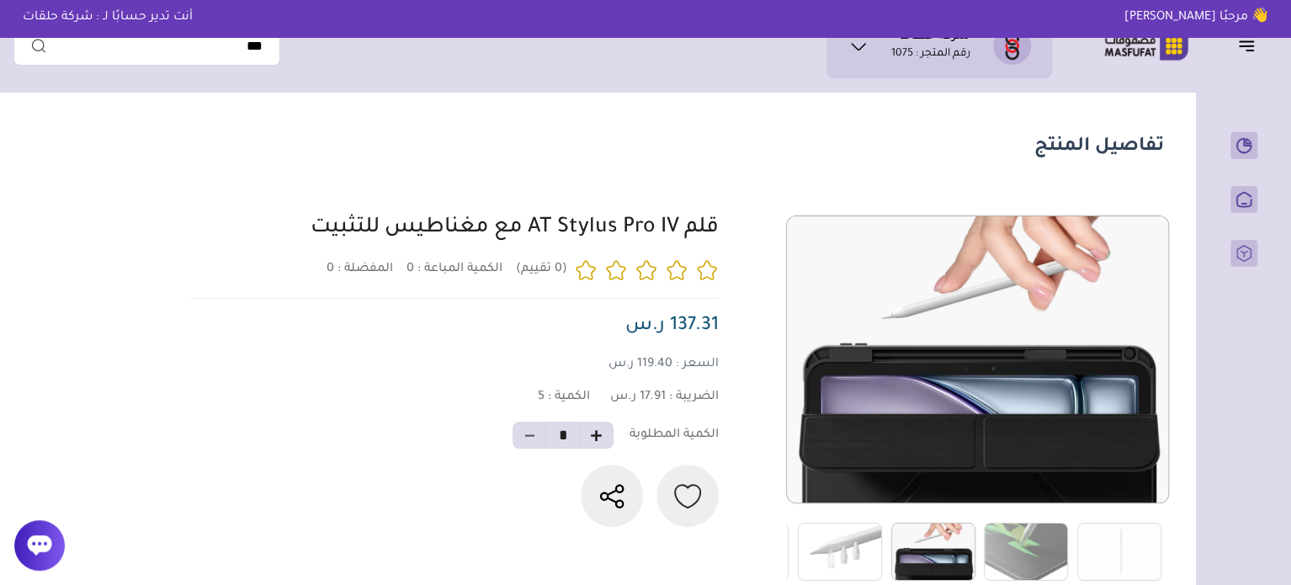
scroll to position [0, 0]
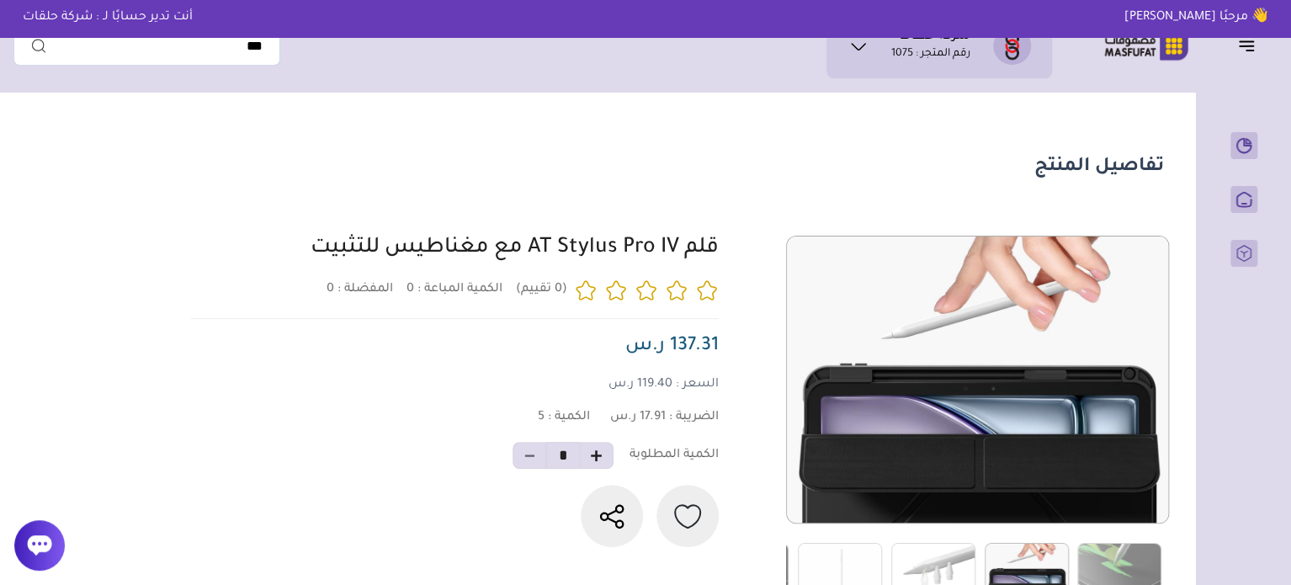
drag, startPoint x: 724, startPoint y: 249, endPoint x: 265, endPoint y: 252, distance: 458.8
click at [265, 252] on div "0 0 5 *" at bounding box center [675, 419] width 978 height 366
copy link "قلم AT Stylus Pro IV مع مغناطيس للتثبيت"
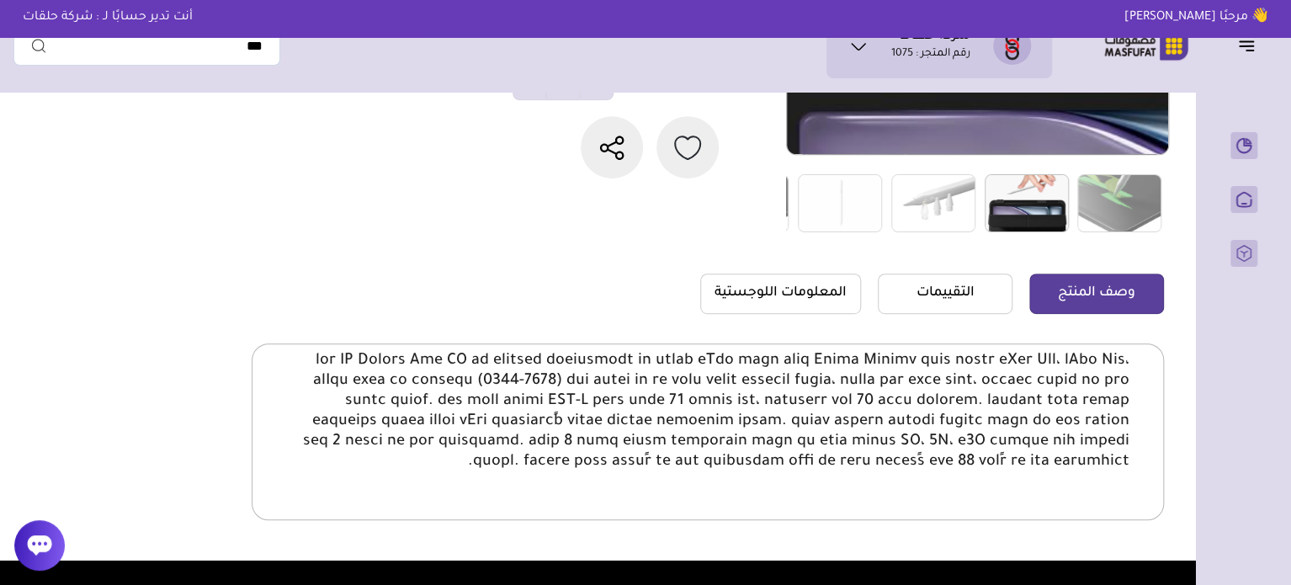
scroll to position [421, 0]
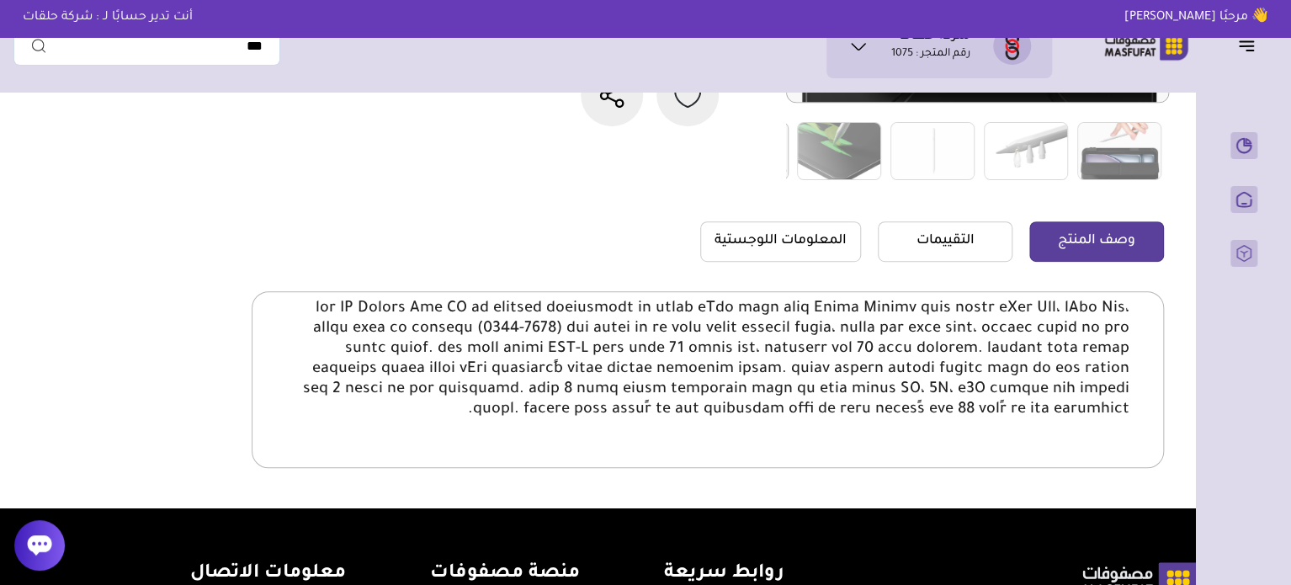
click at [1039, 311] on p at bounding box center [708, 359] width 844 height 121
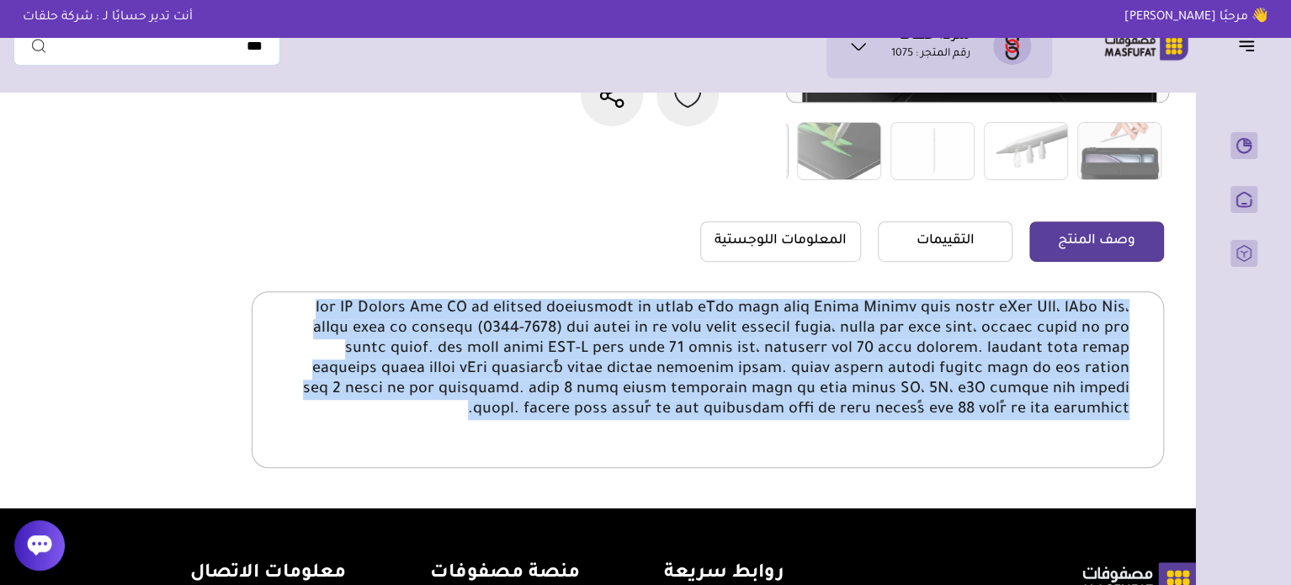
click at [1039, 311] on p at bounding box center [708, 359] width 844 height 121
copy body "قلم AT Stylus Pro IV مع مغناطيس مدمجمتوافق مع أجهزة iPad التي تدعم Apple Pencil…"
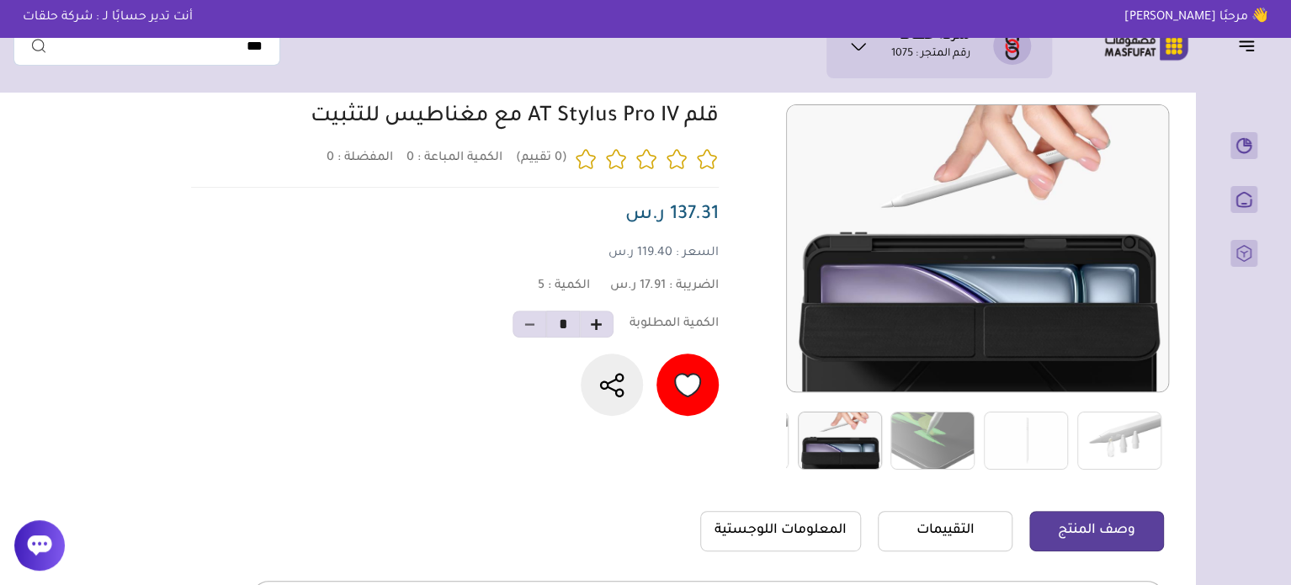
scroll to position [0, 0]
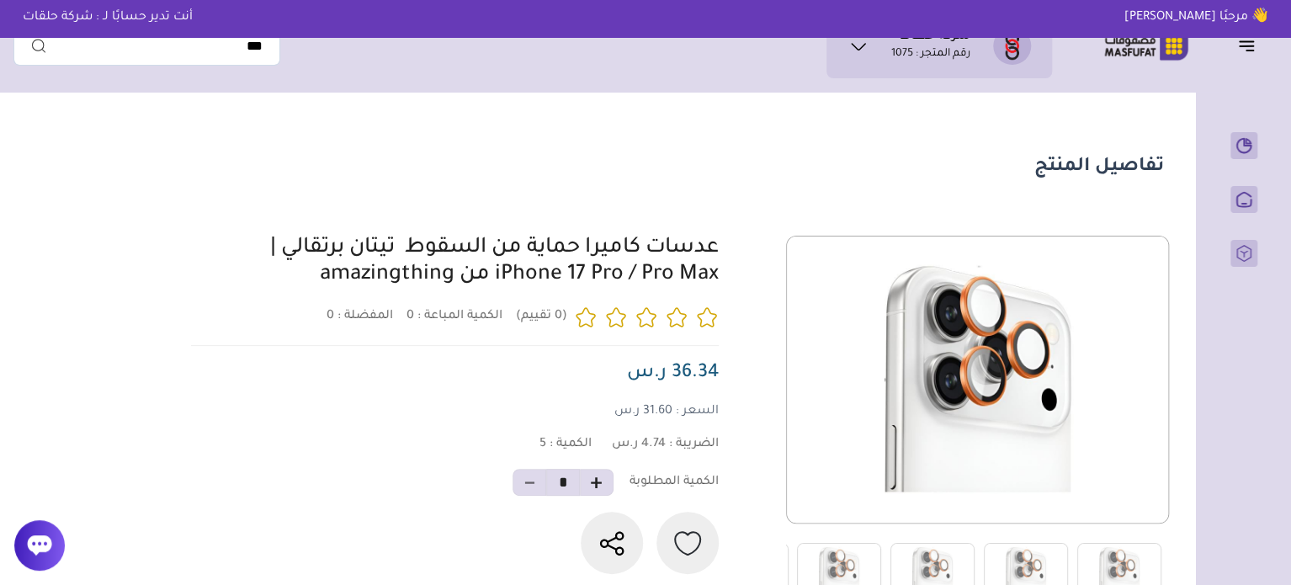
drag, startPoint x: 737, startPoint y: 249, endPoint x: 316, endPoint y: 295, distance: 423.5
click at [316, 295] on div at bounding box center [675, 419] width 978 height 366
copy link "عدسات كاميرا حماية من السقوط تيتان برتقالي | iPhone 17 Pro / Pro Max من amazing…"
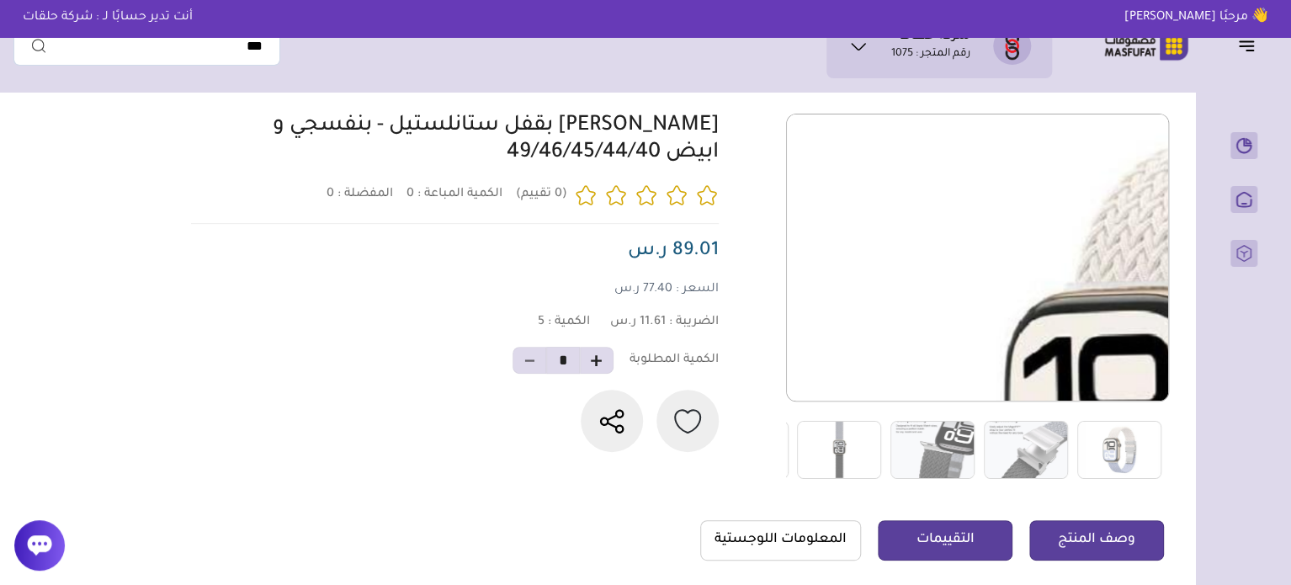
scroll to position [421, 0]
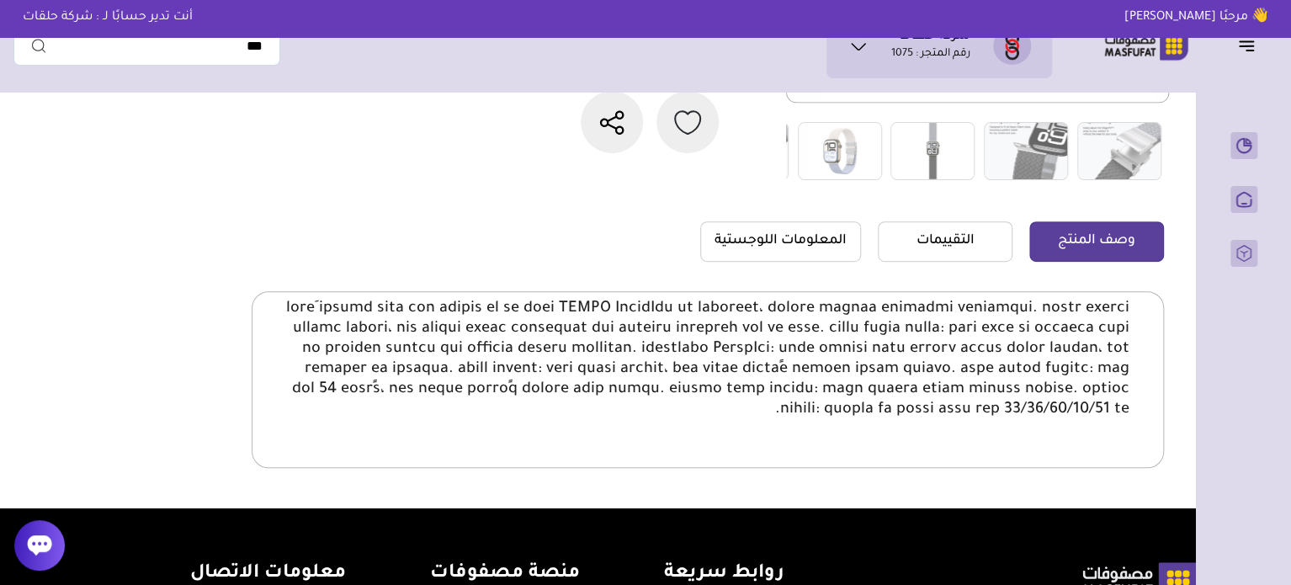
click at [1035, 309] on p at bounding box center [708, 359] width 844 height 121
click at [1037, 306] on p at bounding box center [708, 359] width 844 height 121
click at [1041, 303] on p at bounding box center [708, 359] width 844 height 121
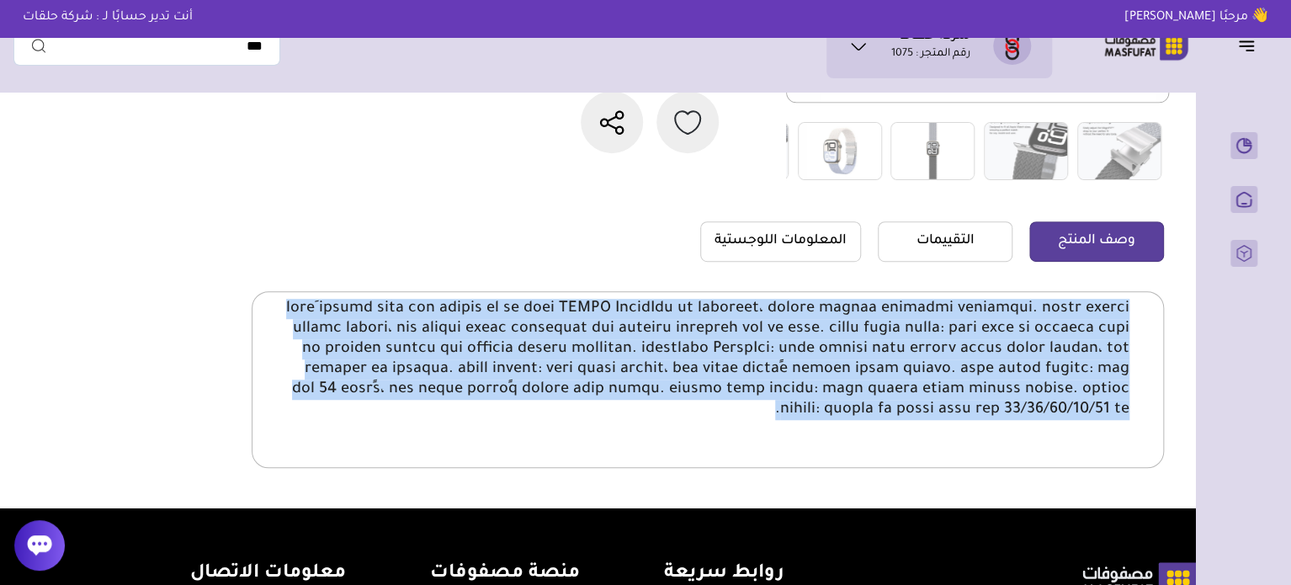
click at [1041, 303] on p at bounding box center [708, 359] width 844 height 121
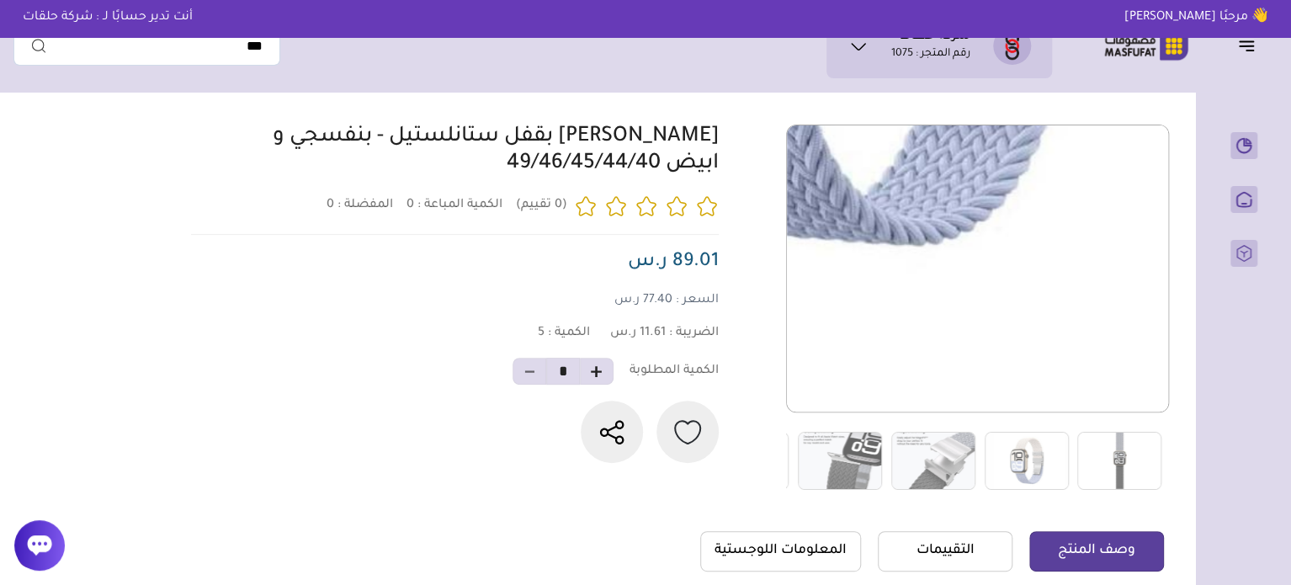
scroll to position [84, 0]
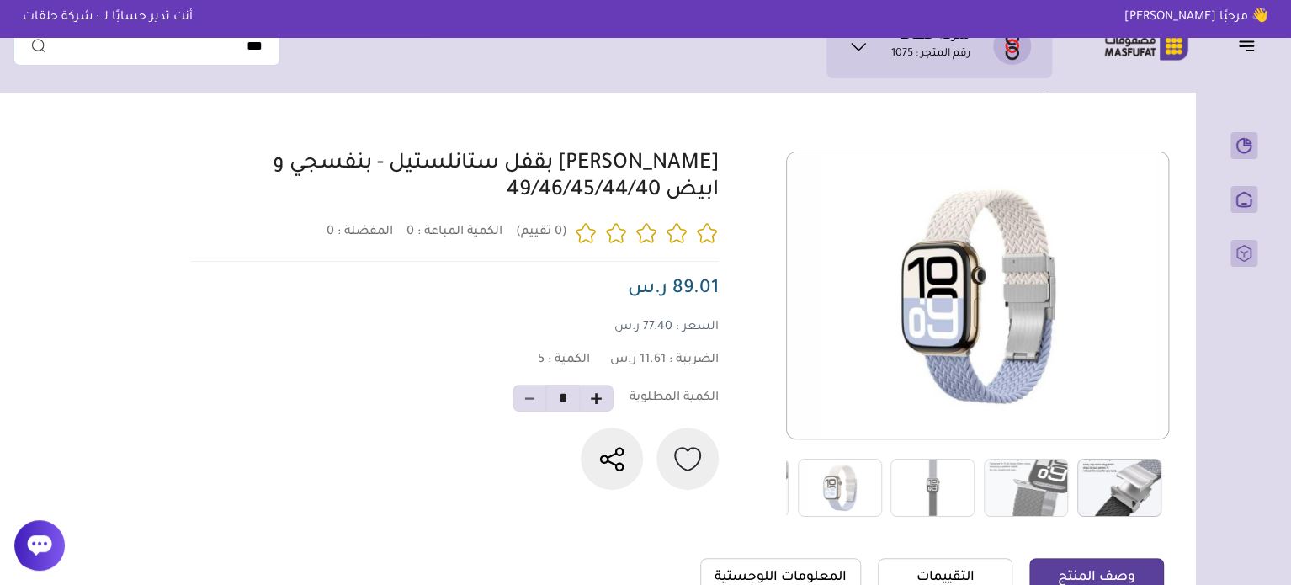
click at [1133, 490] on img at bounding box center [1120, 488] width 84 height 58
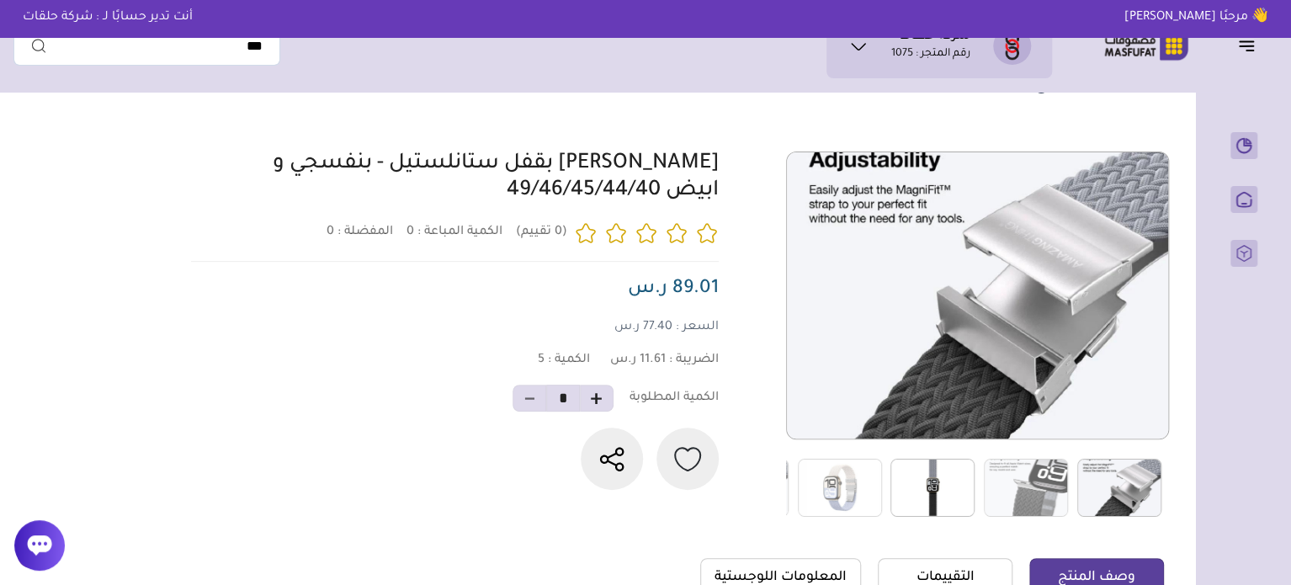
click at [946, 494] on img at bounding box center [933, 488] width 84 height 58
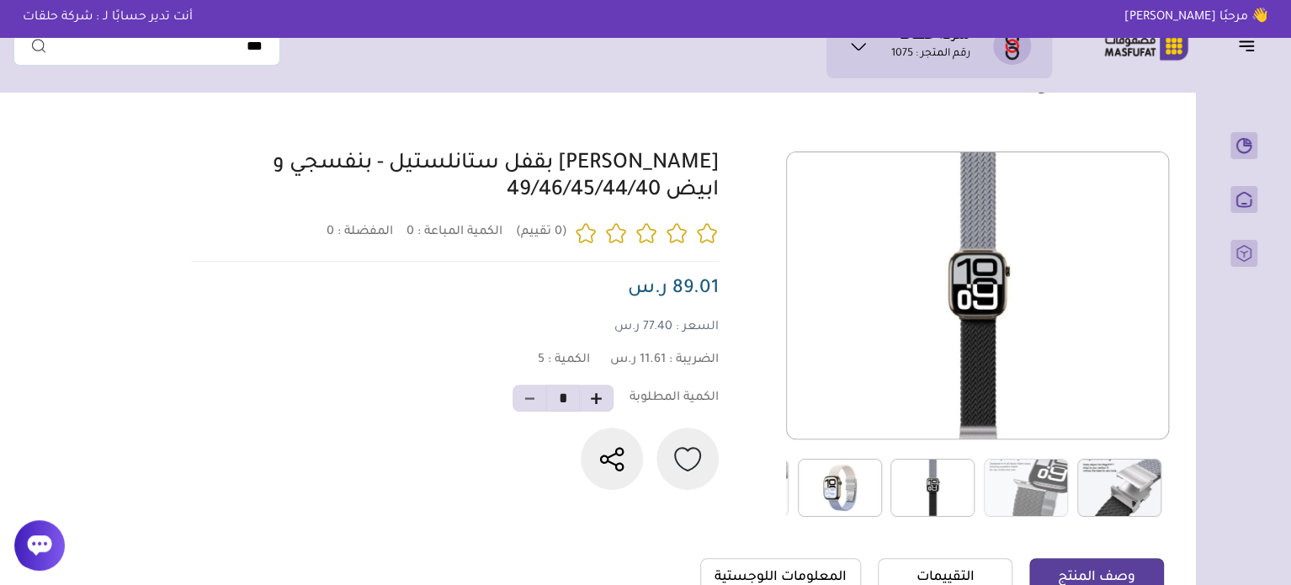
click at [849, 491] on img at bounding box center [840, 488] width 84 height 58
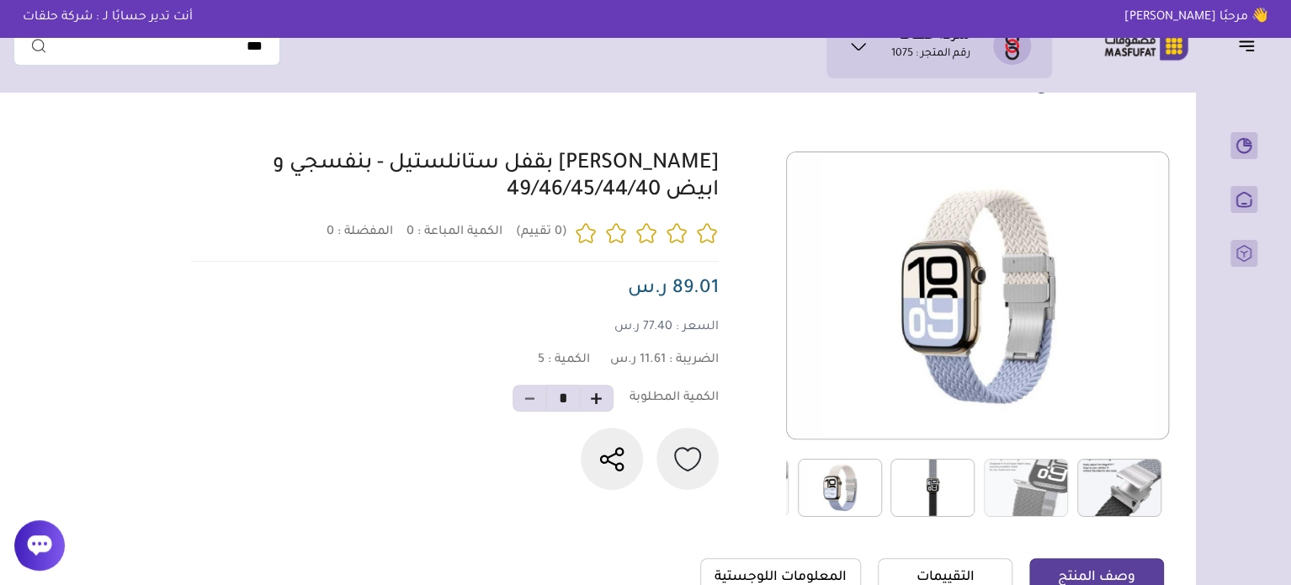
click at [949, 502] on img at bounding box center [933, 488] width 84 height 58
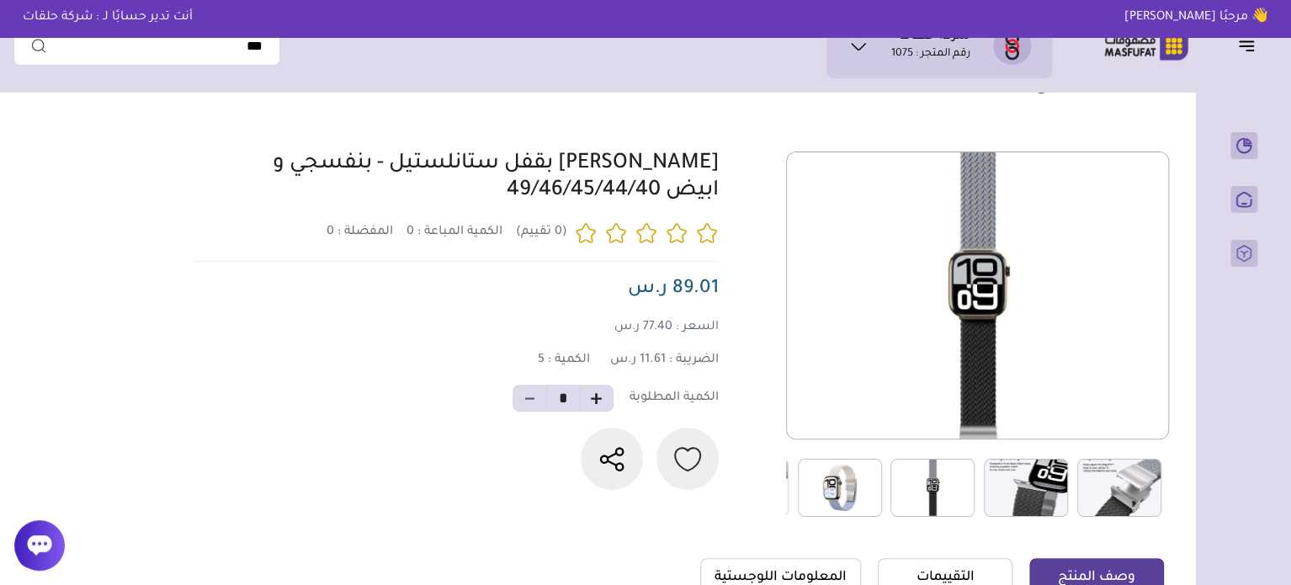
click at [1005, 492] on img at bounding box center [1026, 488] width 84 height 58
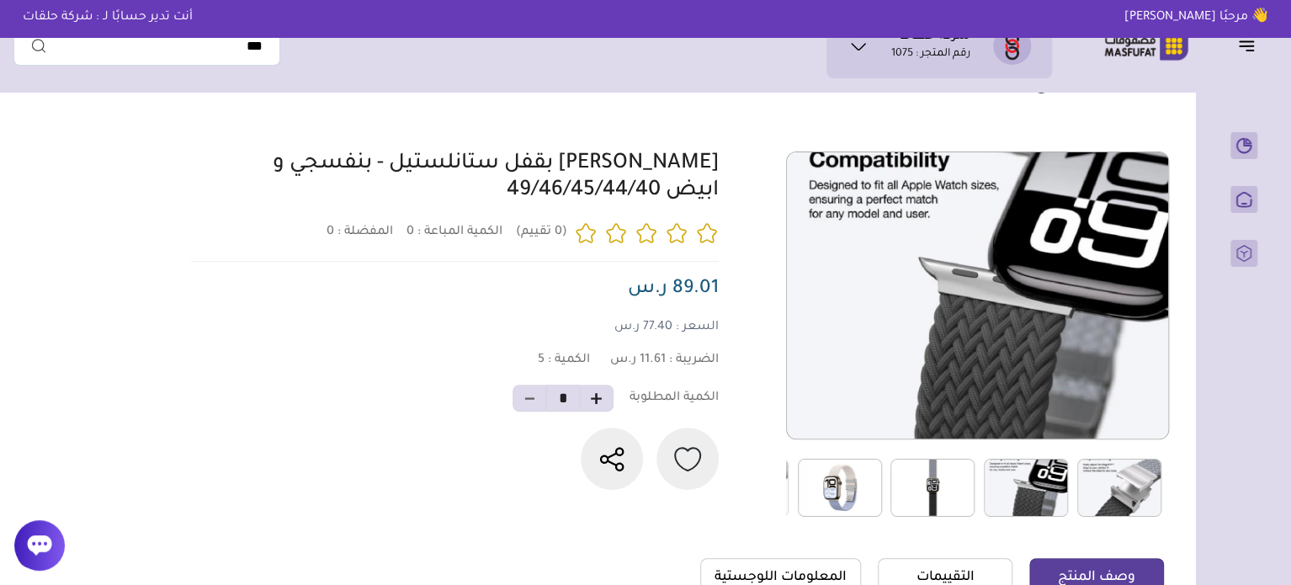
click at [1082, 481] on img at bounding box center [1120, 488] width 84 height 58
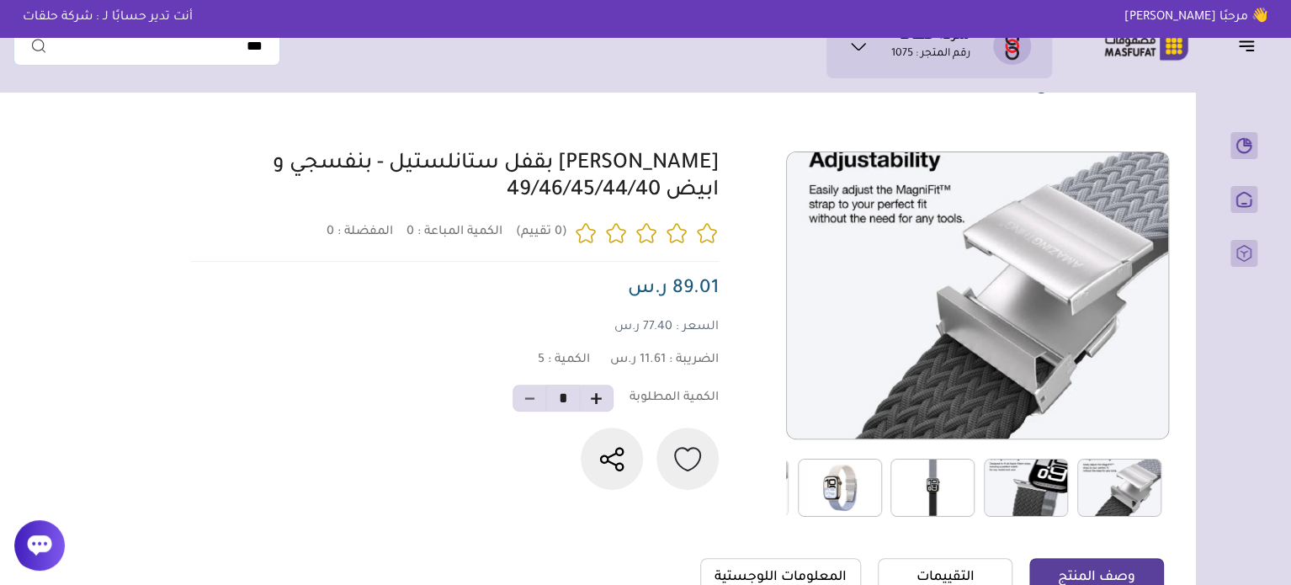
click at [1099, 482] on img at bounding box center [1120, 488] width 84 height 58
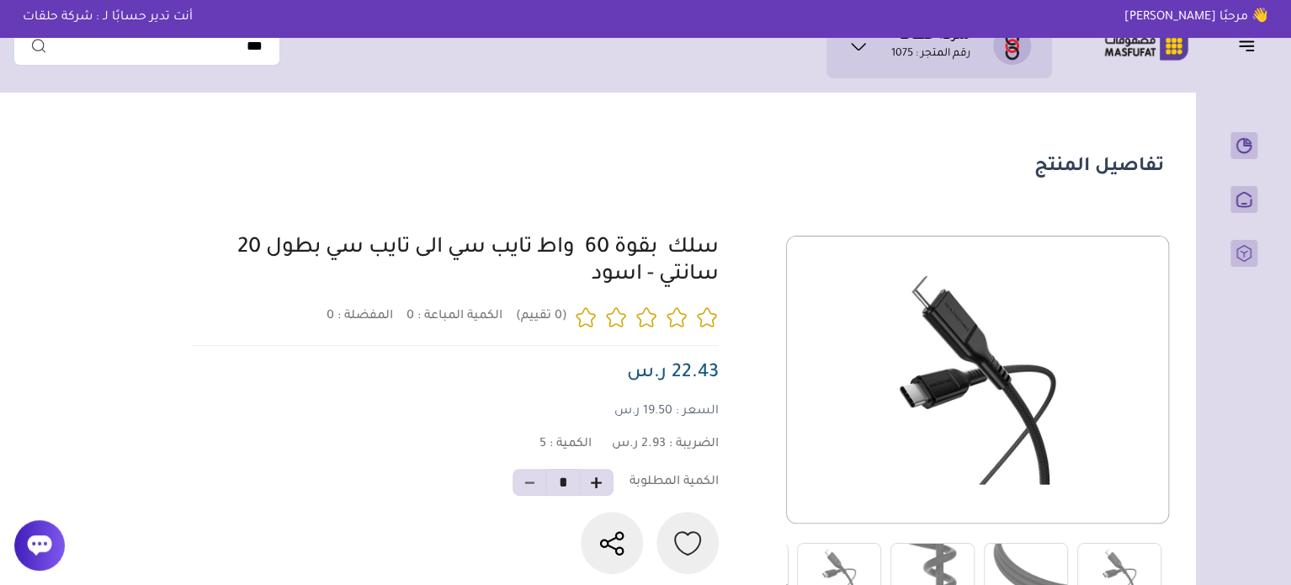
drag, startPoint x: 734, startPoint y: 260, endPoint x: 631, endPoint y: 290, distance: 107.7
click at [631, 290] on div at bounding box center [675, 419] width 978 height 366
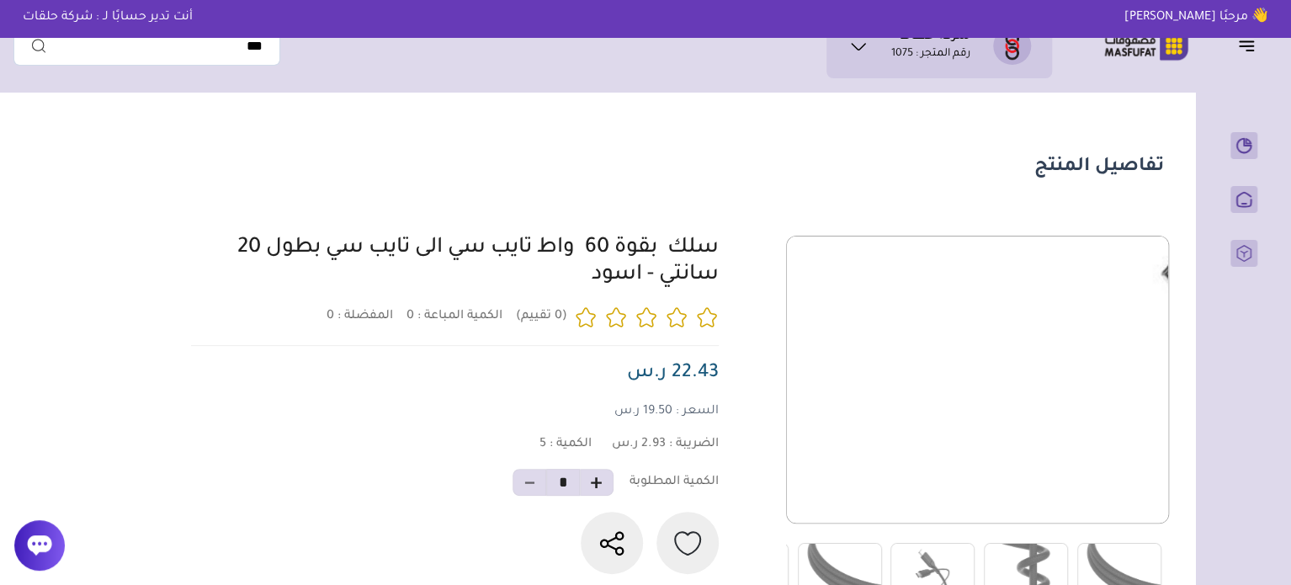
copy link "سلك بقوة 60 واط تايب سي الى تايب سي بطول 20 سانتي"
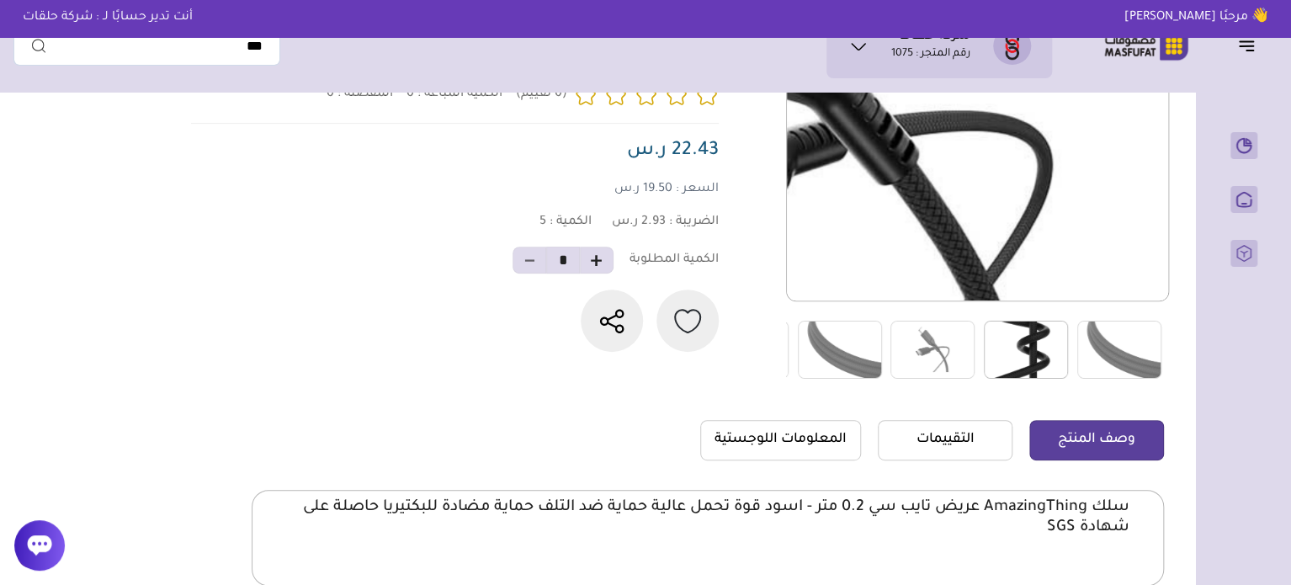
scroll to position [253, 0]
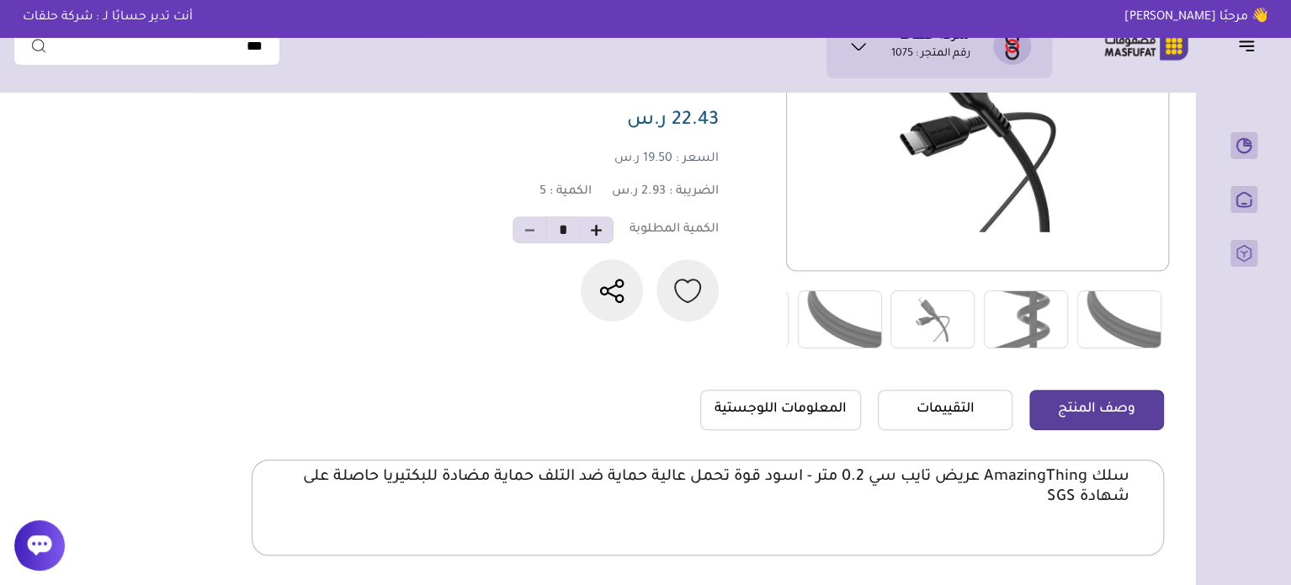
click at [1061, 487] on p "سلك AmazingThing عريض تايب سي 0.2 متر - اسود قوة تحمل عالية حماية ضد التلف حماي…" at bounding box center [708, 487] width 844 height 40
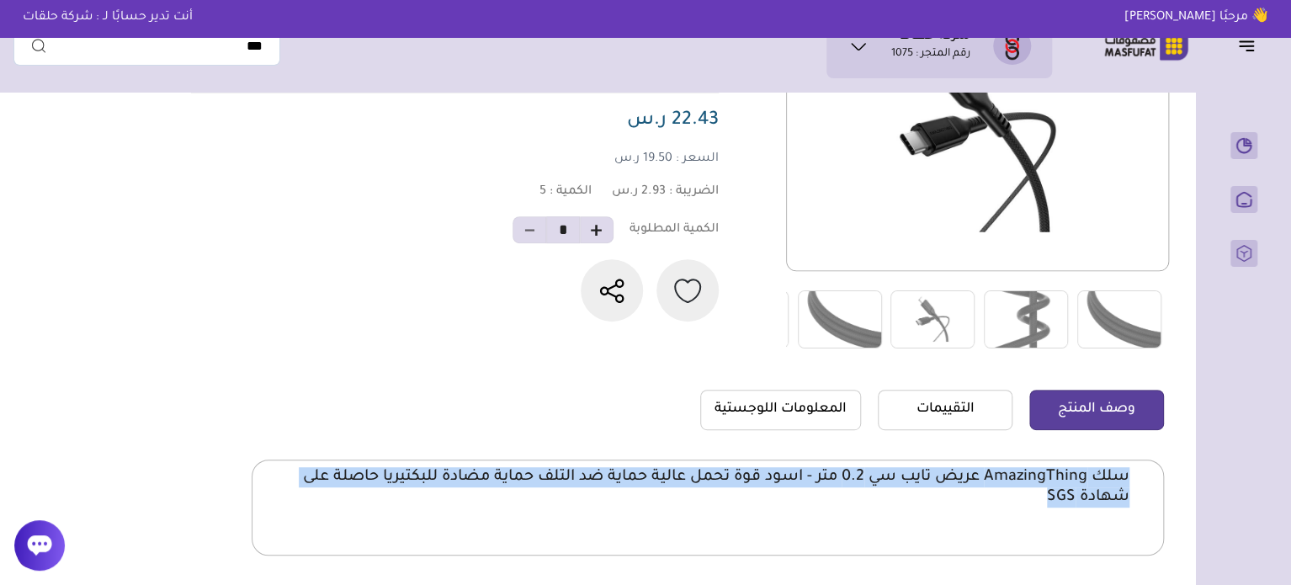
click at [1061, 487] on p "سلك AmazingThing عريض تايب سي 0.2 متر - اسود قوة تحمل عالية حماية ضد التلف حماي…" at bounding box center [708, 487] width 844 height 40
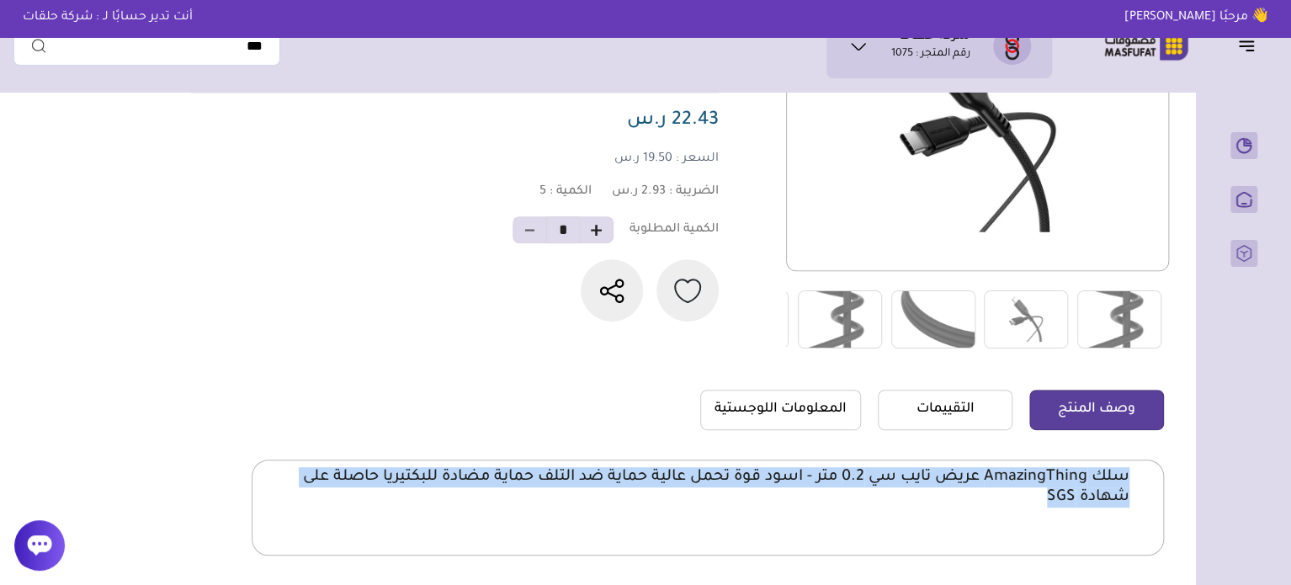
copy body "سلك AmazingThing عريض تايب سي 0.2 متر - اسود قوة تحمل عالية حماية ضد التلف حماي…"
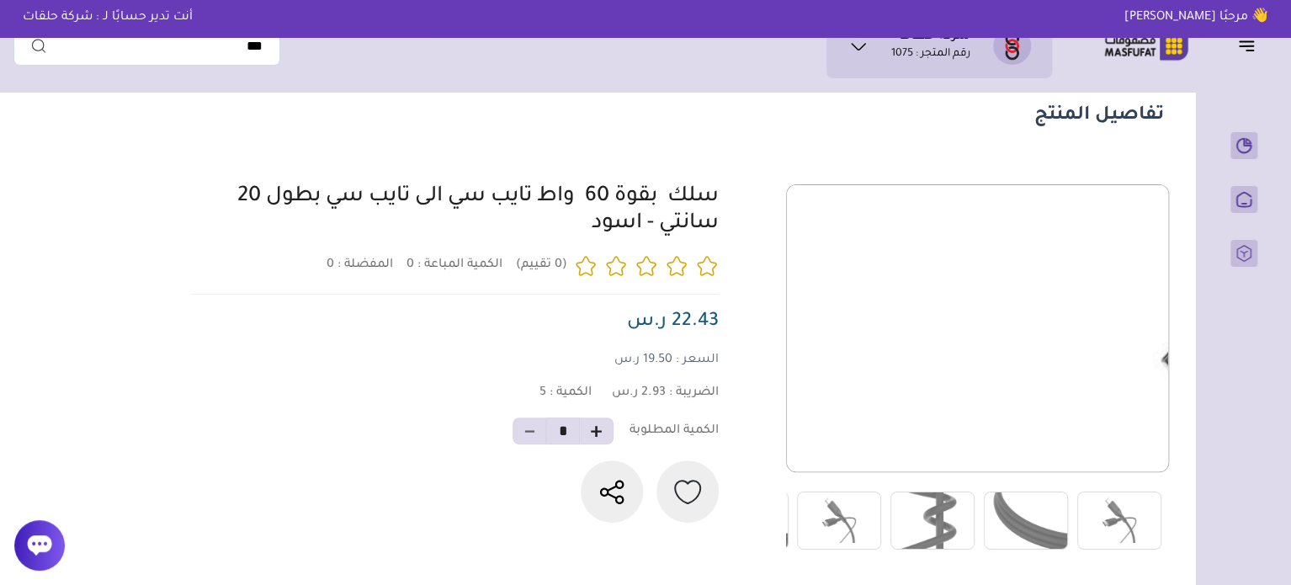
scroll to position [421, 0]
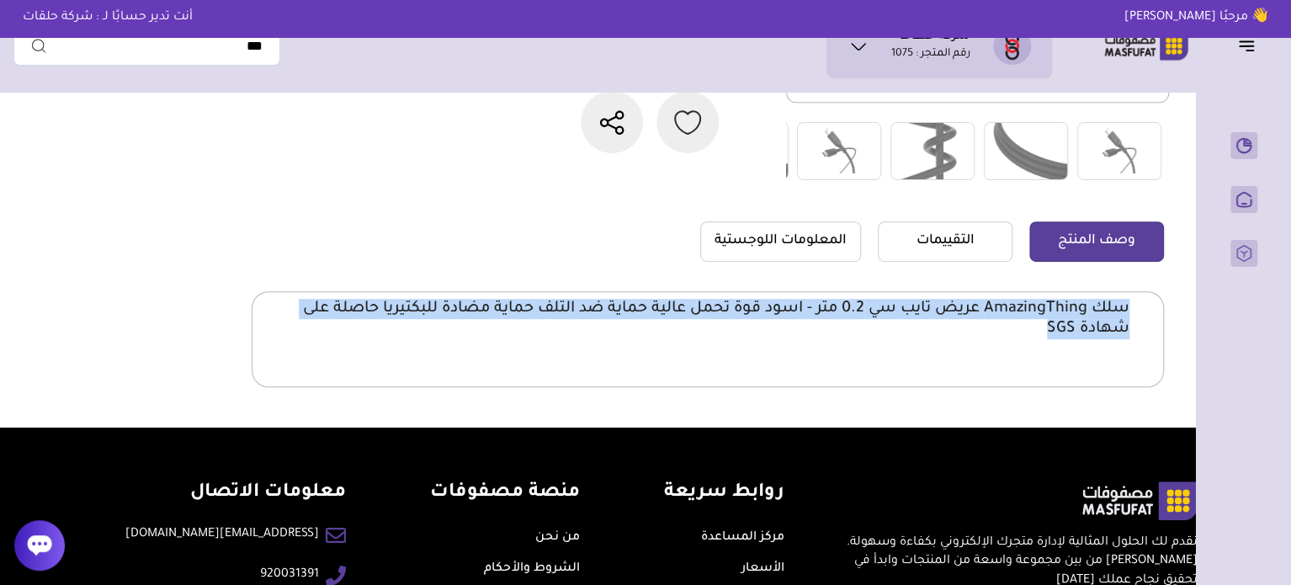
copy body "سلك AmazingThing عريض تايب سي 0.2 متر - اسود قوة تحمل عالية حماية ضد التلف حماي…"
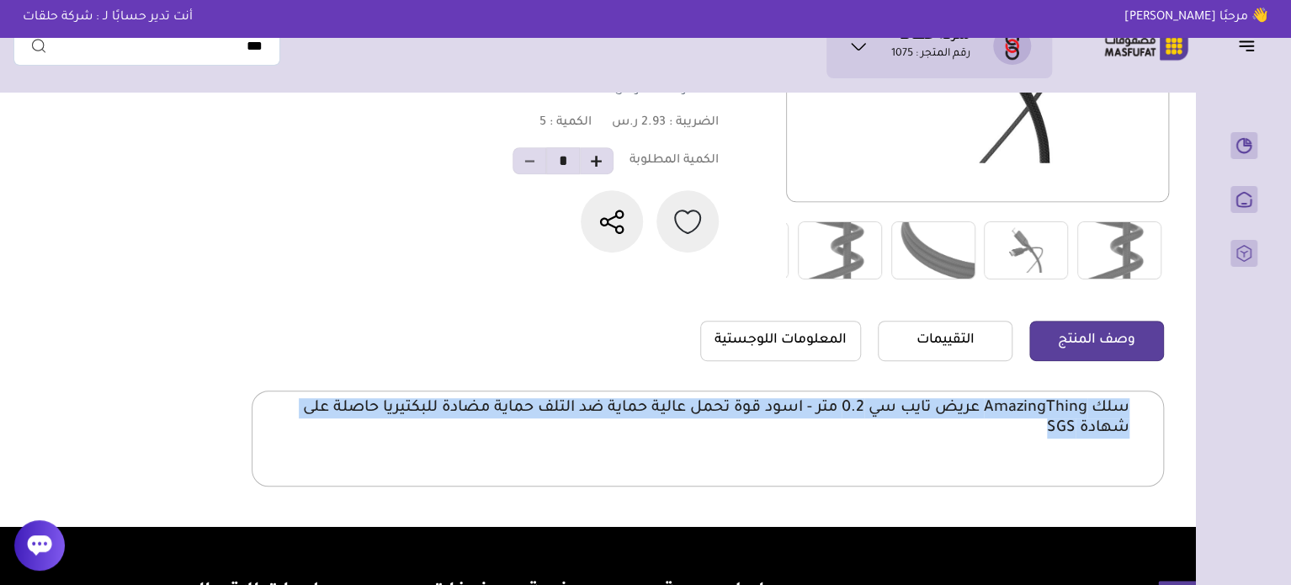
scroll to position [0, 0]
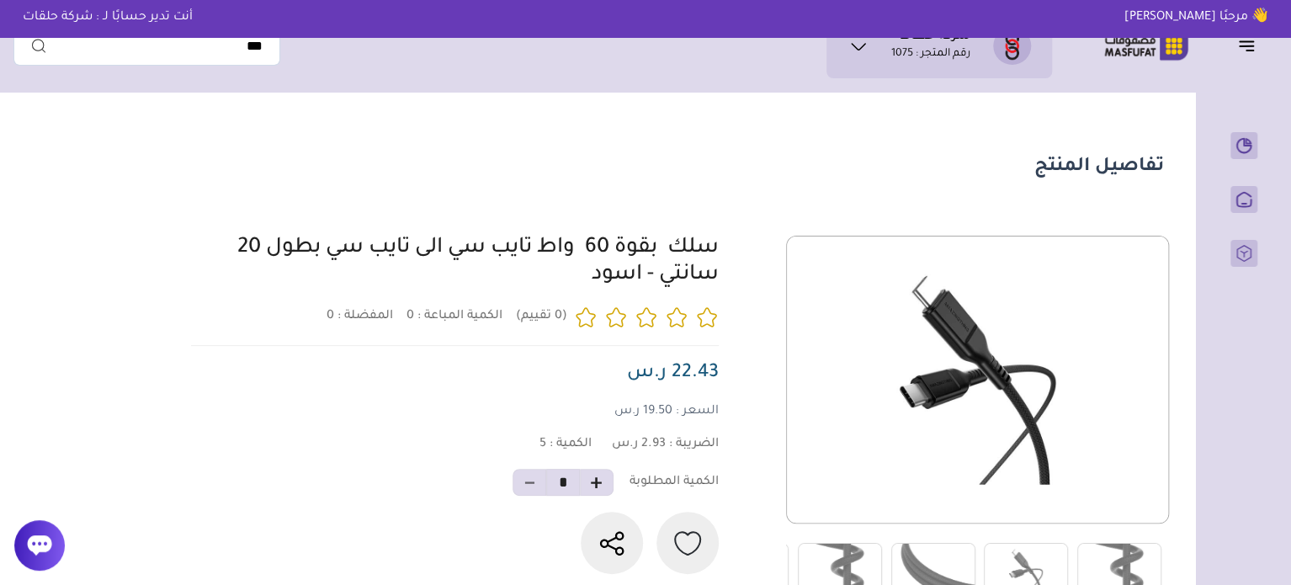
click at [740, 248] on div at bounding box center [675, 419] width 978 height 366
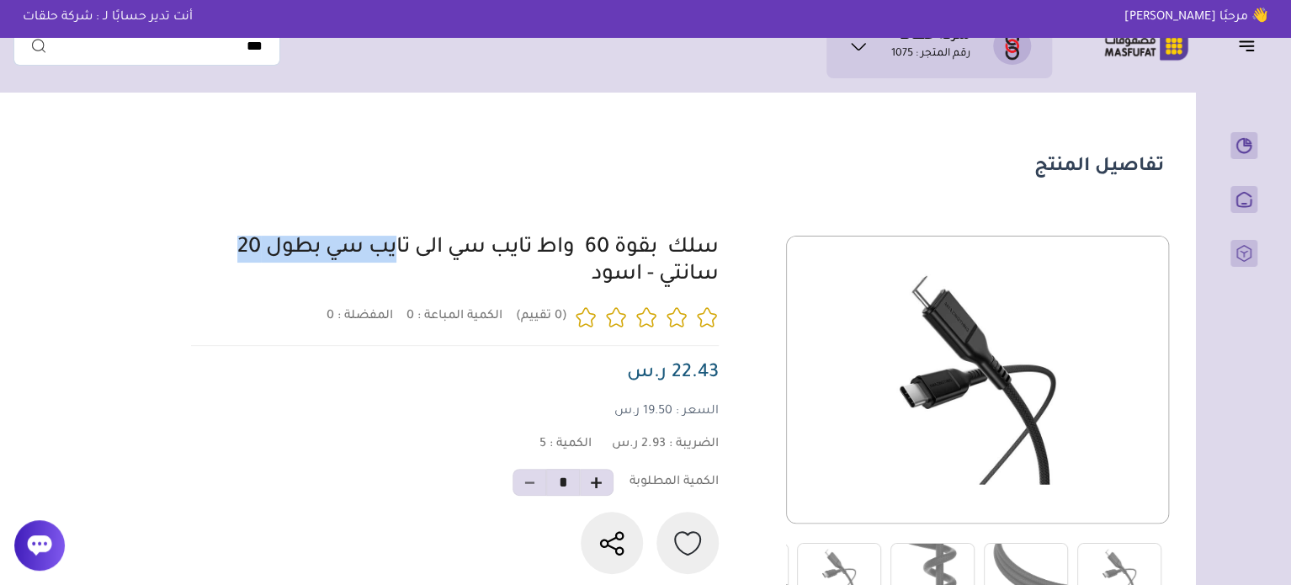
drag, startPoint x: 738, startPoint y: 245, endPoint x: 586, endPoint y: 262, distance: 153.3
click at [586, 262] on div at bounding box center [675, 419] width 978 height 366
copy link "سلك بقوة 60"
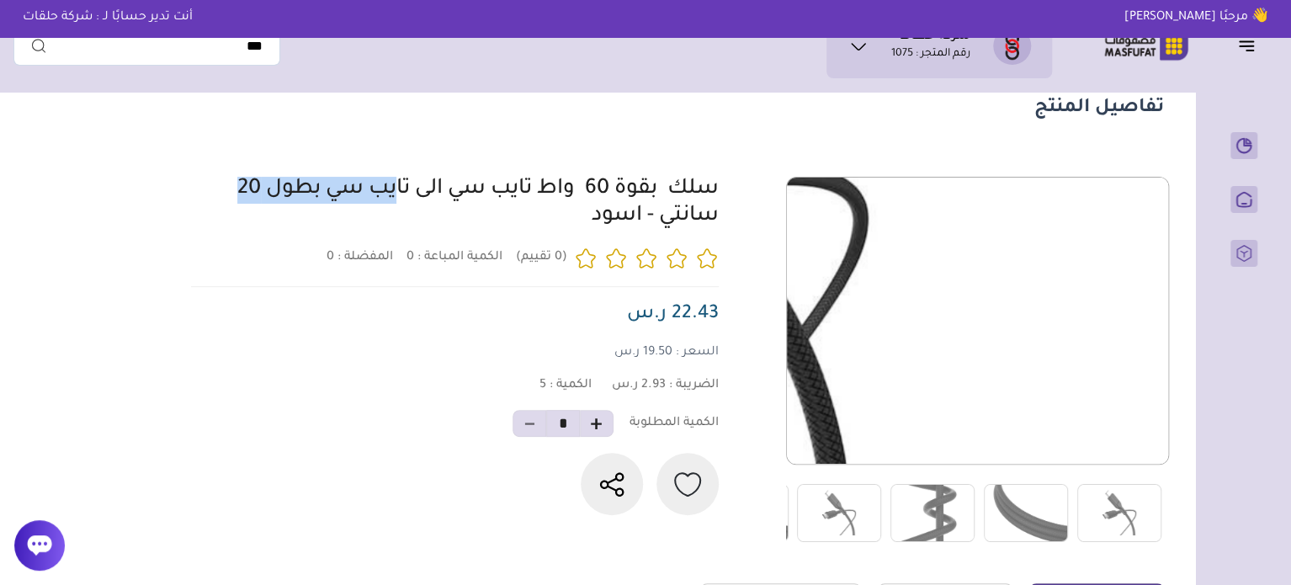
scroll to position [337, 0]
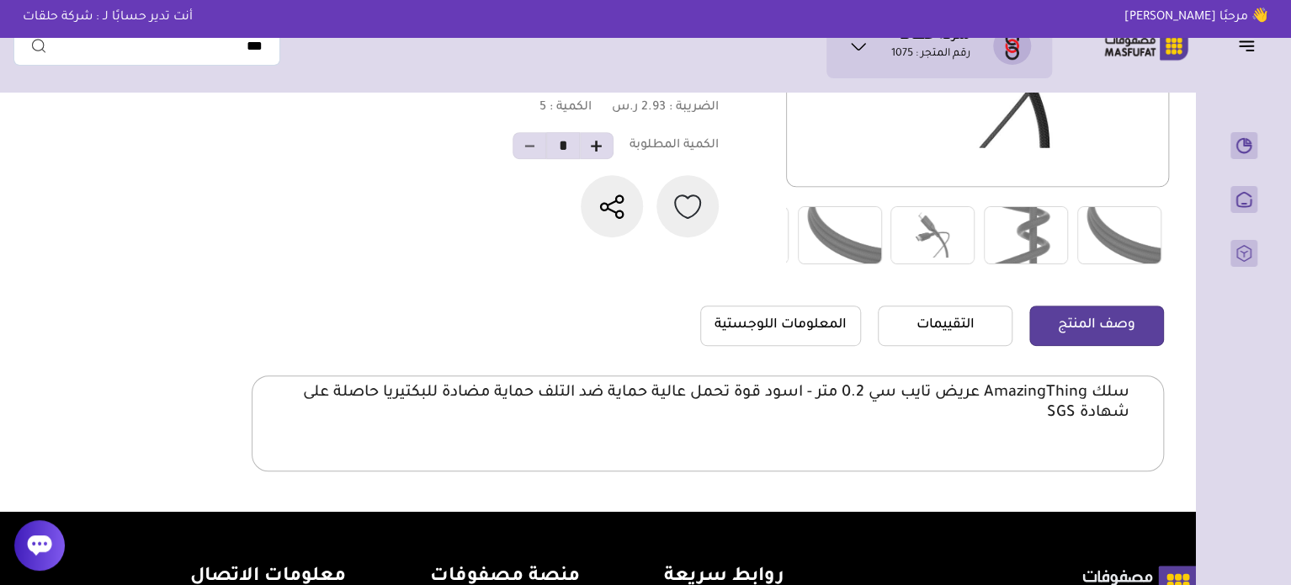
click at [1044, 414] on p "سلك AmazingThing عريض تايب سي 0.2 متر - اسود قوة تحمل عالية حماية ضد التلف حماي…" at bounding box center [708, 403] width 844 height 40
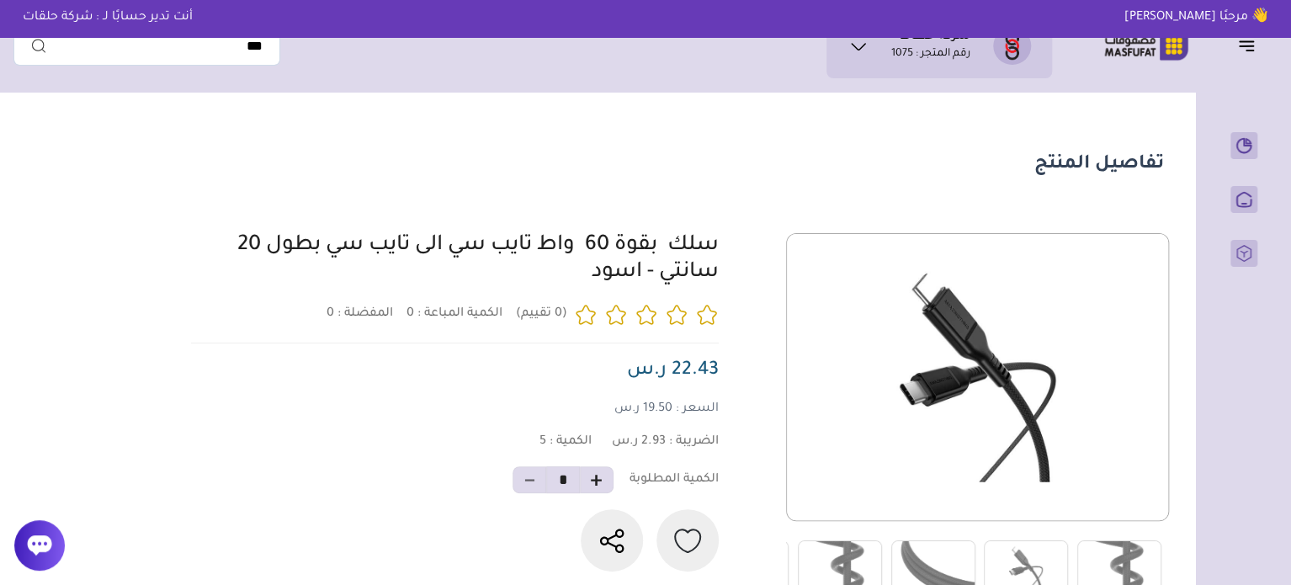
scroll to position [0, 0]
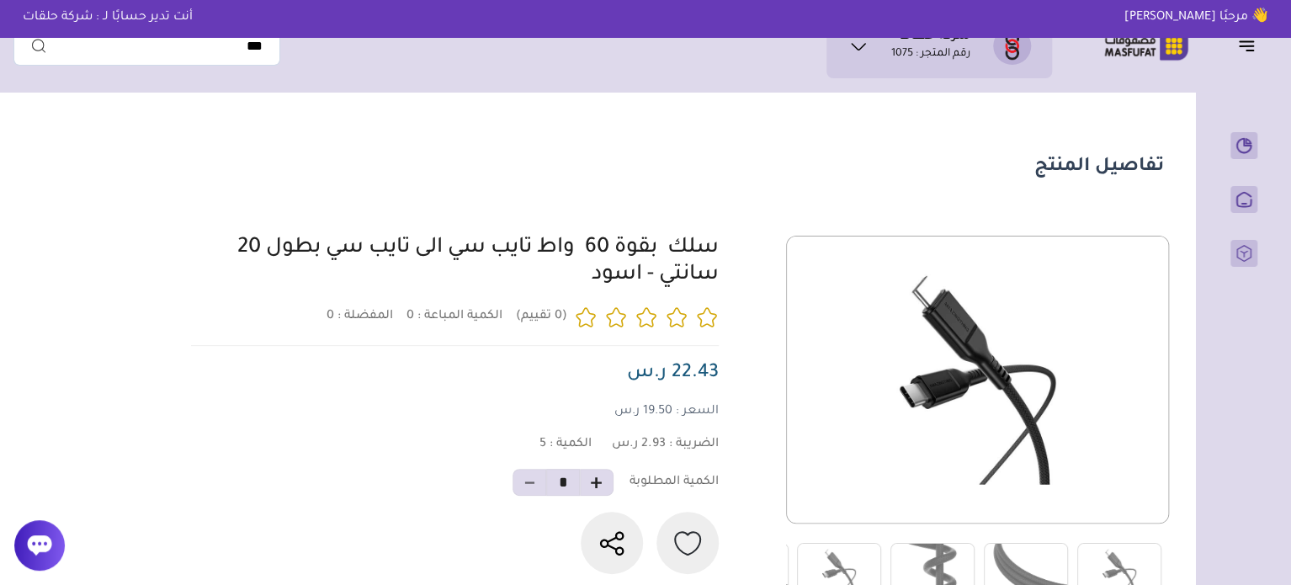
drag, startPoint x: 732, startPoint y: 252, endPoint x: 633, endPoint y: 297, distance: 109.2
click at [633, 297] on div at bounding box center [675, 419] width 978 height 366
copy link "سلك بقوة 60 واط تايب سي الى تايب سي بطول 20 سانتي"
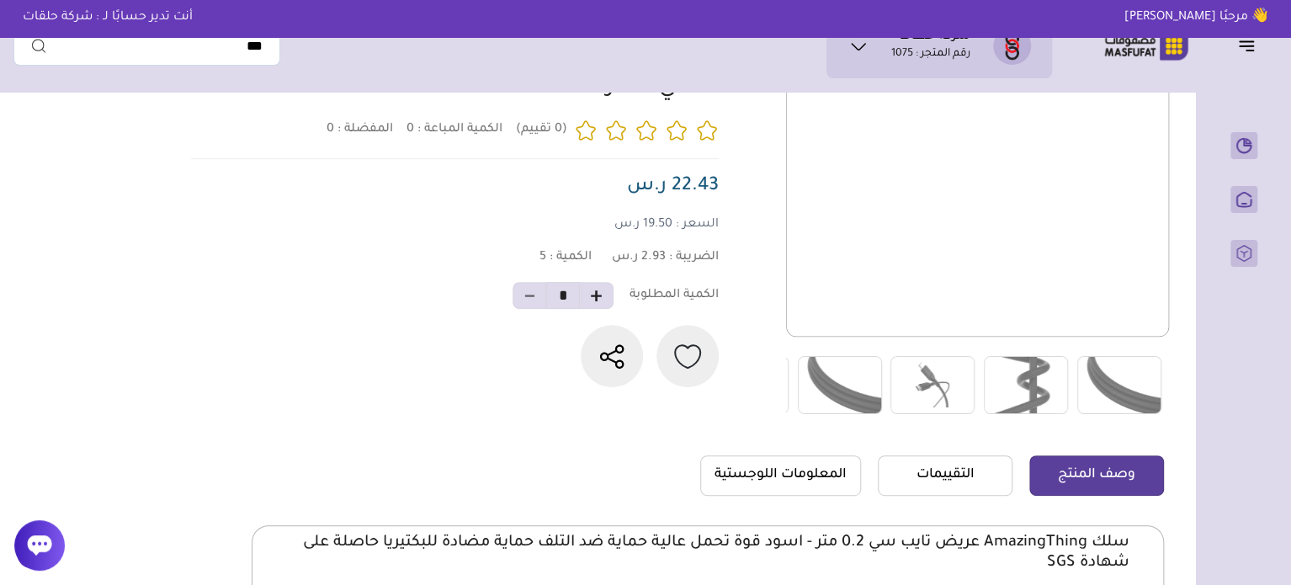
scroll to position [421, 0]
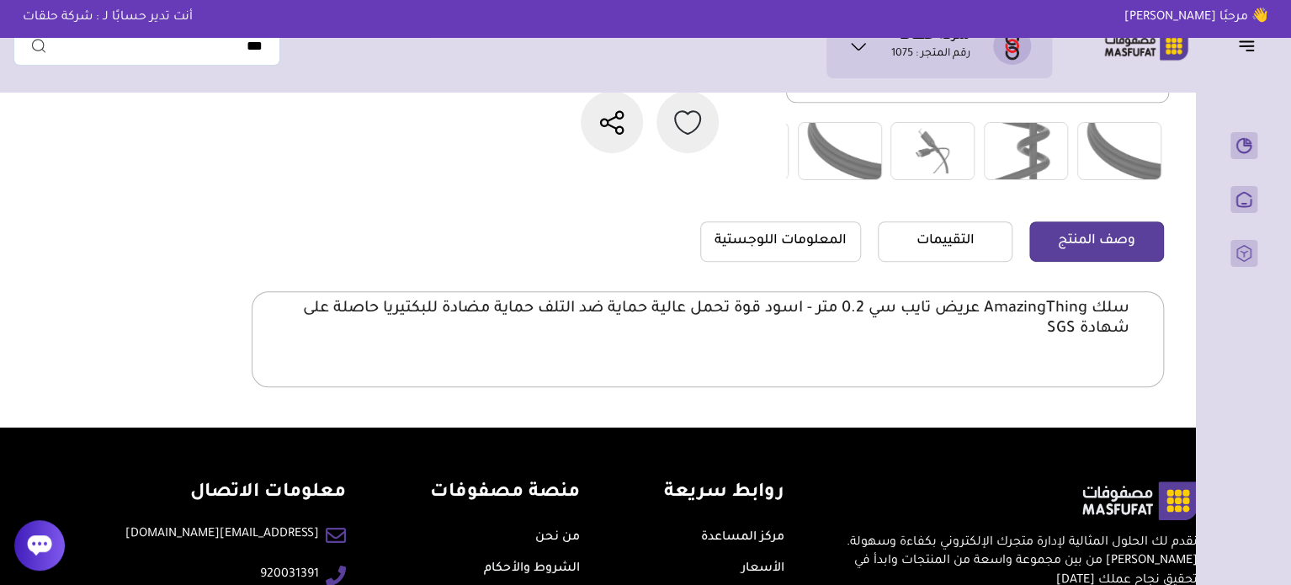
click at [1036, 306] on p "سلك AmazingThing عريض تايب سي 0.2 متر - اسود قوة تحمل عالية حماية ضد التلف حماي…" at bounding box center [708, 319] width 844 height 40
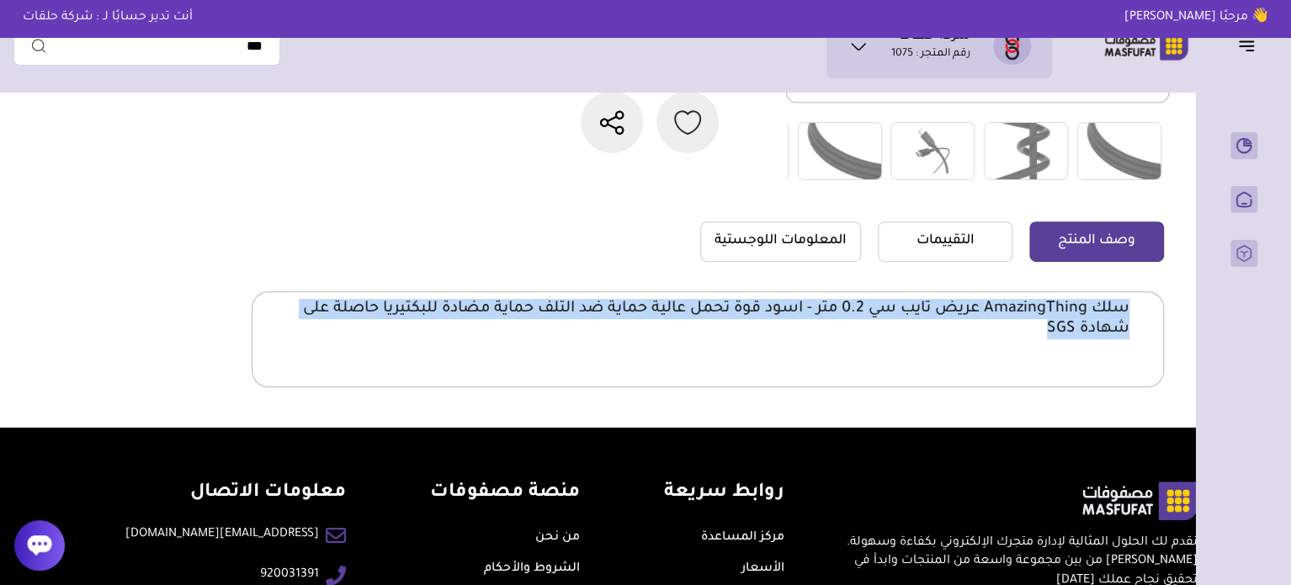
click at [1036, 306] on p "سلك AmazingThing عريض تايب سي 0.2 متر - اسود قوة تحمل عالية حماية ضد التلف حماي…" at bounding box center [708, 319] width 844 height 40
copy body "سلك AmazingThing عريض تايب سي 0.2 متر - اسود قوة تحمل عالية حماية ضد التلف حماي…"
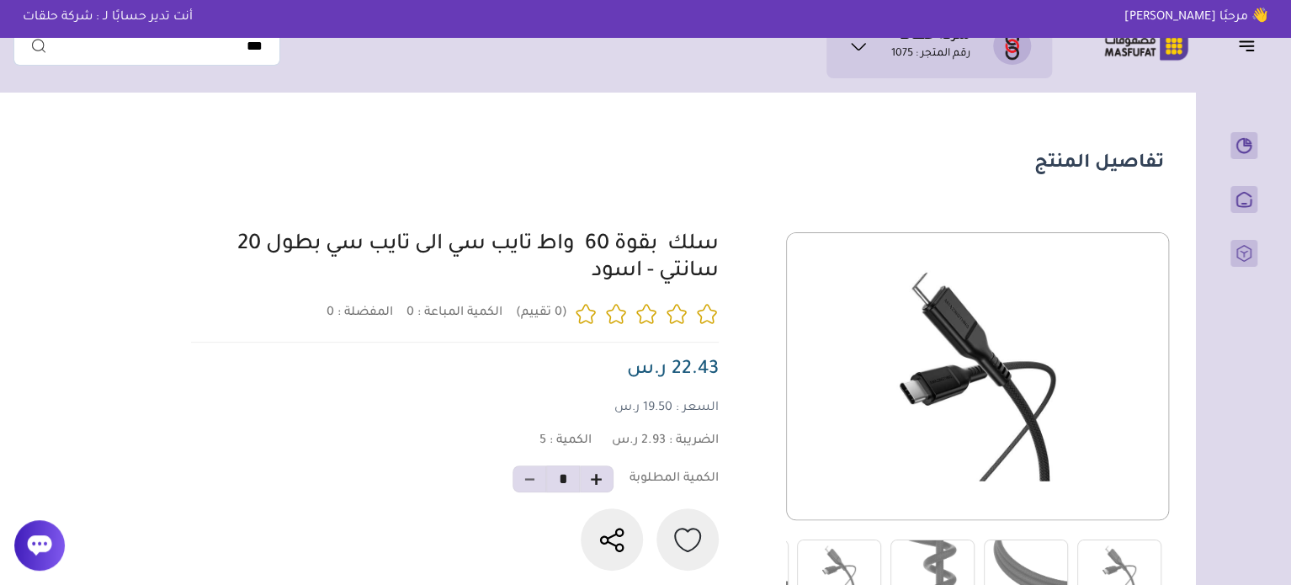
scroll to position [0, 0]
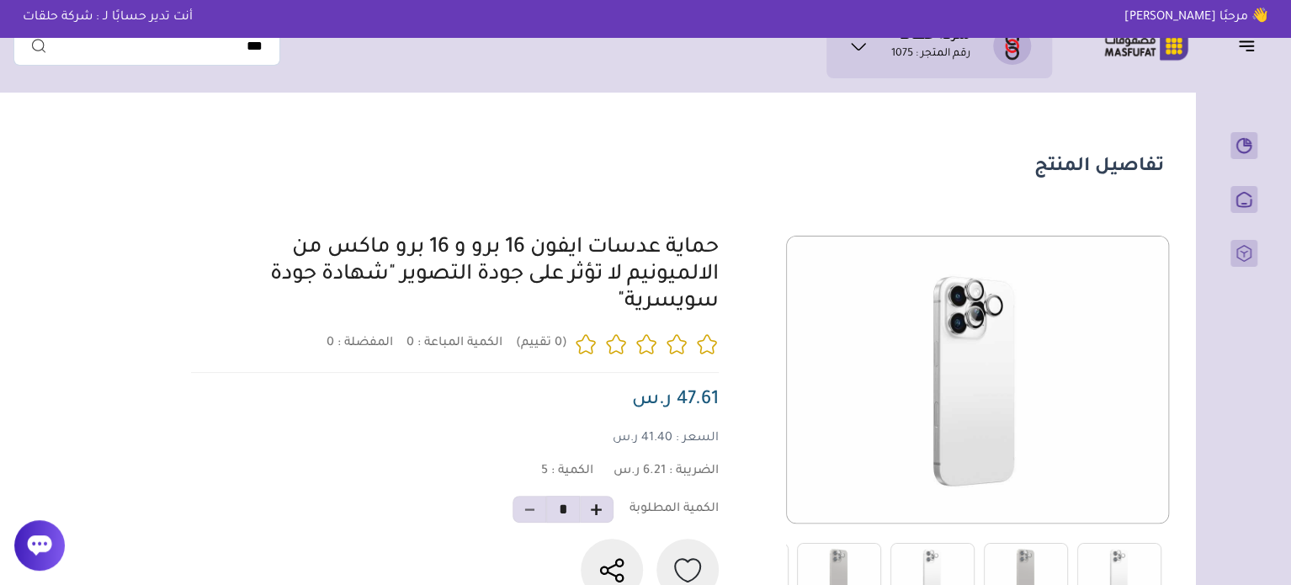
drag, startPoint x: 725, startPoint y: 246, endPoint x: 614, endPoint y: 319, distance: 133.1
click at [614, 319] on div "0 0 5 *" at bounding box center [675, 419] width 978 height 366
copy link "حماية عدسات ايفون 16 برو و 16 برو ماكس من الالميونيم لا تؤثر على جودة التصوير "…"
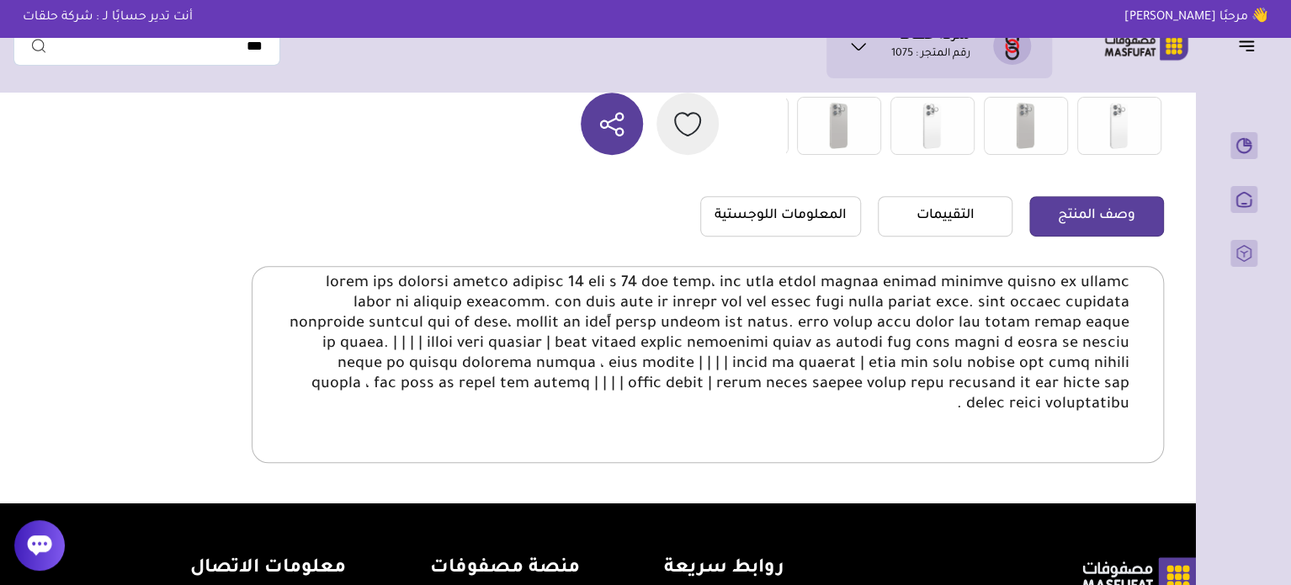
scroll to position [505, 0]
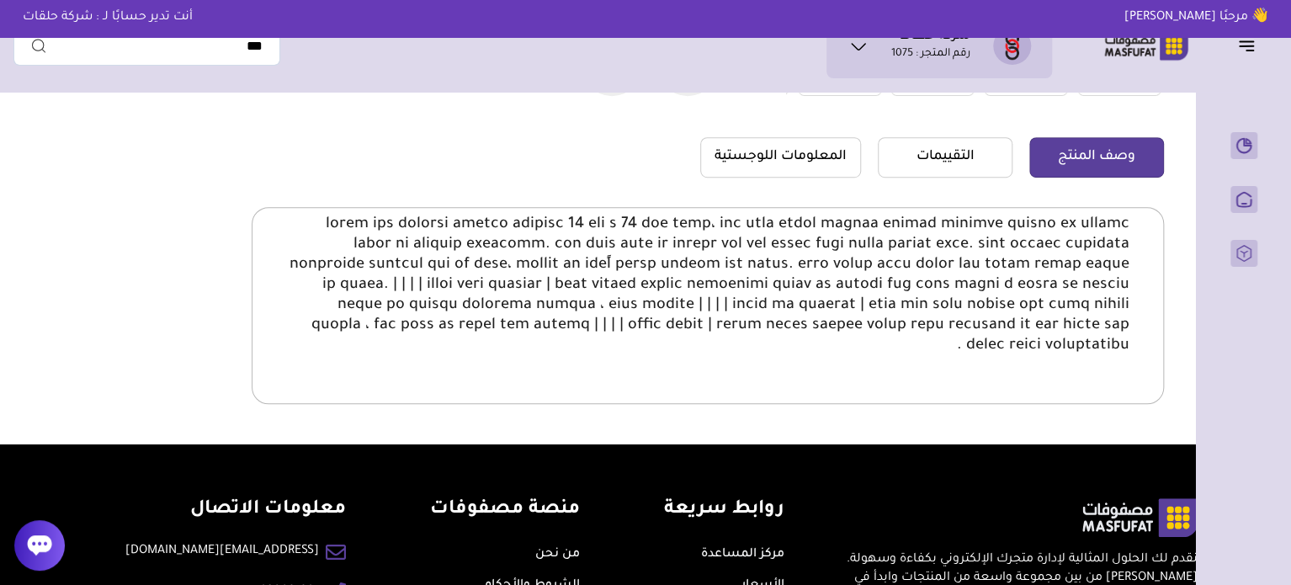
click at [704, 294] on p at bounding box center [708, 285] width 844 height 141
click at [705, 316] on p at bounding box center [708, 285] width 844 height 141
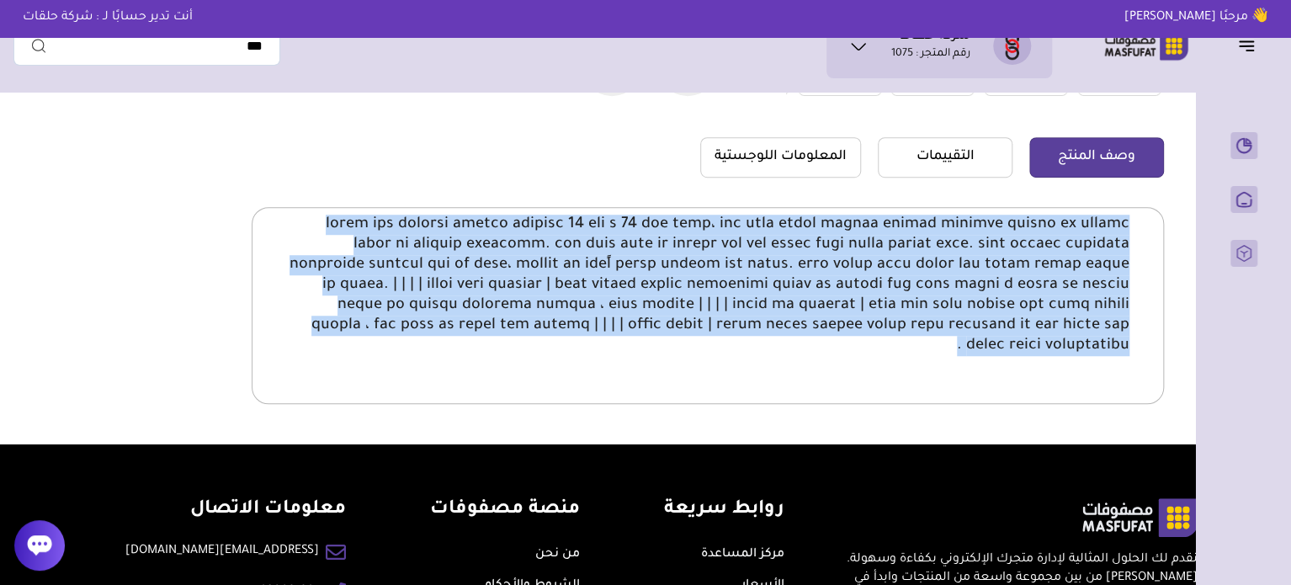
click at [705, 316] on p at bounding box center [708, 285] width 844 height 141
copy body "تعتبر هذه العدسات مثالية للايفون 16 برو و 16 برو ماكس، حيث توفر حماية لعدسات كا…"
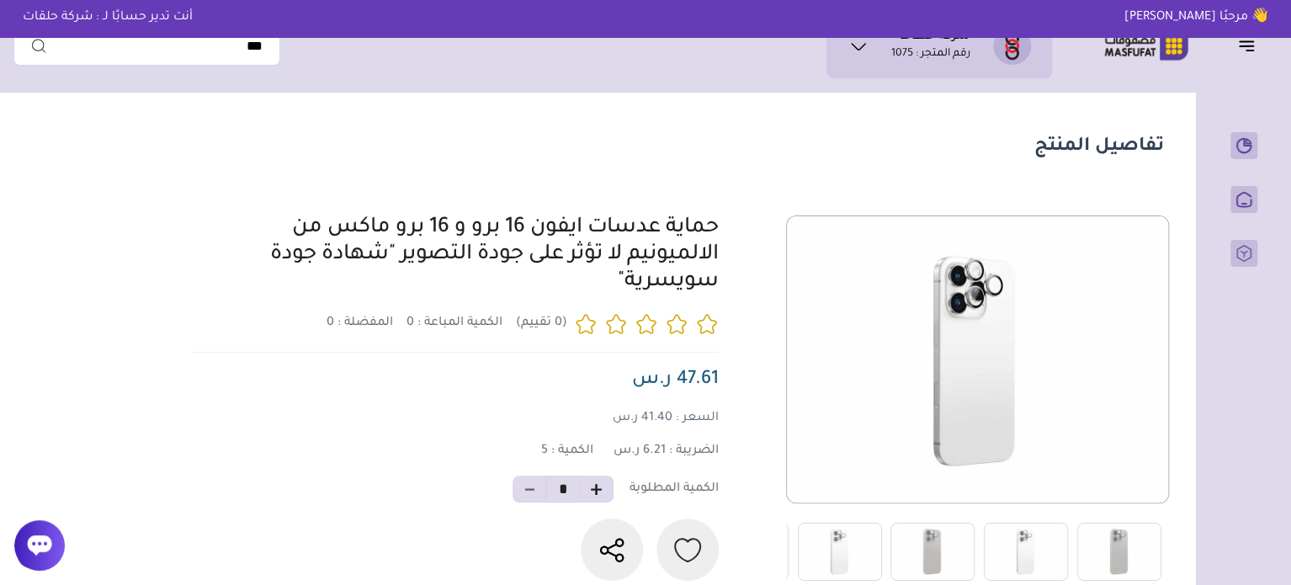
scroll to position [0, 0]
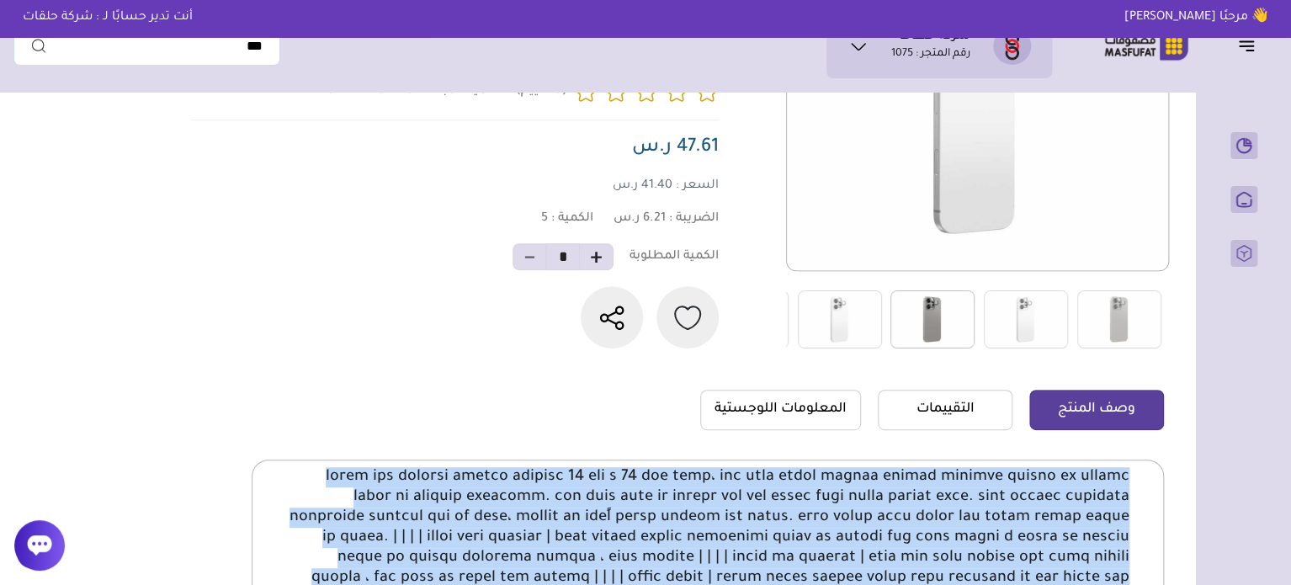
click at [930, 311] on img at bounding box center [933, 319] width 84 height 58
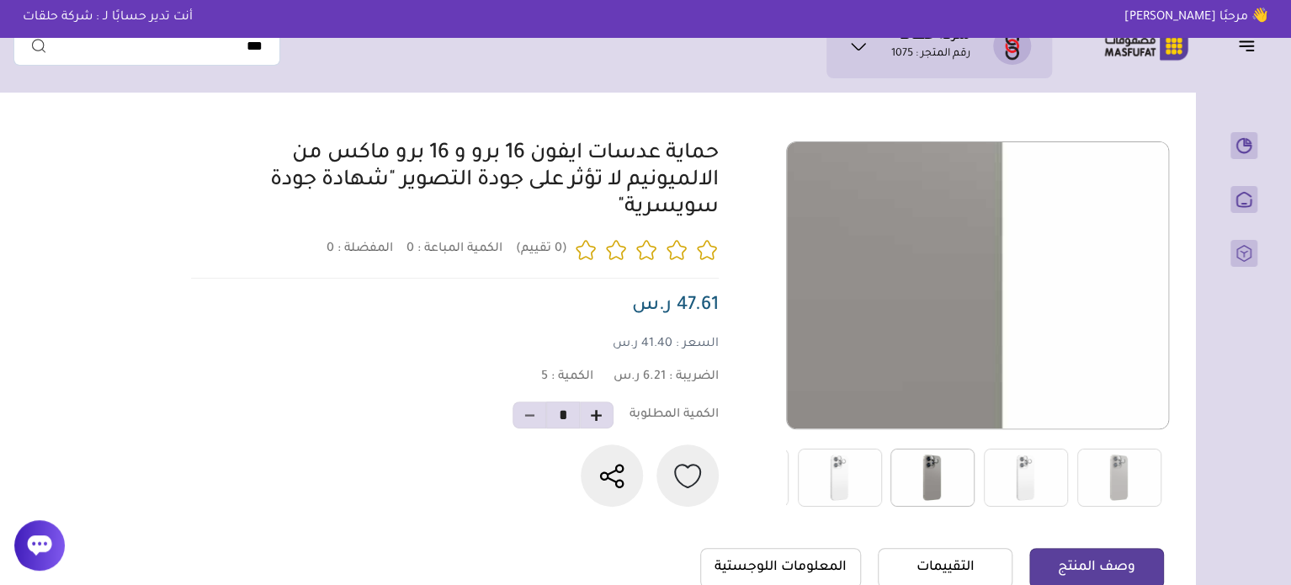
scroll to position [84, 0]
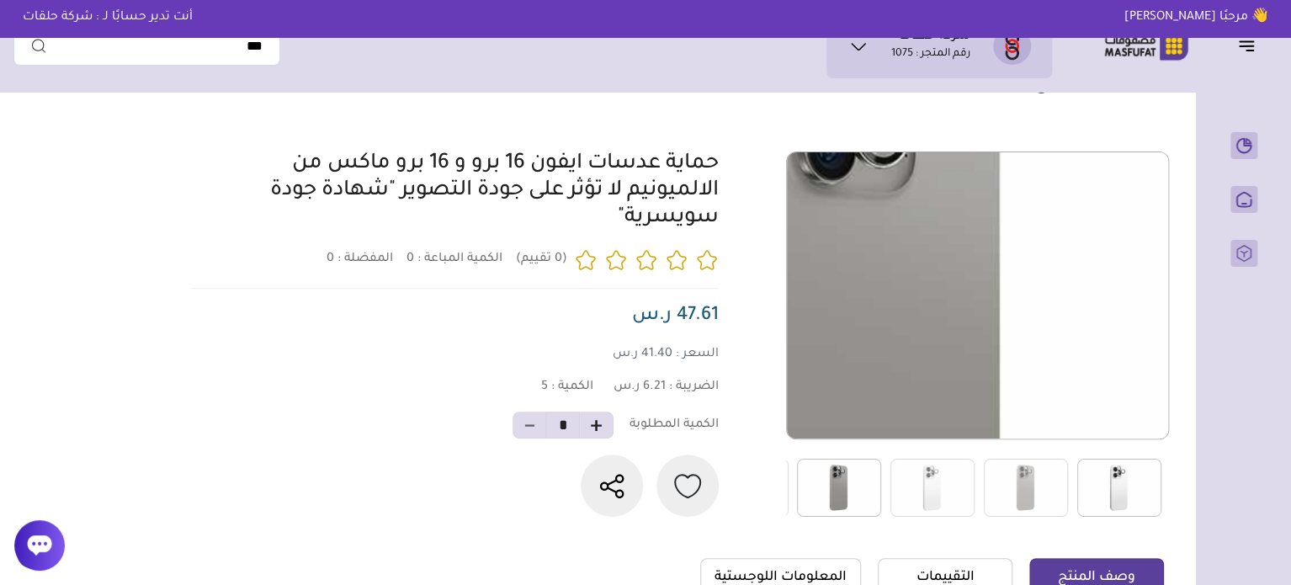
drag, startPoint x: 1008, startPoint y: 286, endPoint x: 1117, endPoint y: 486, distance: 227.6
click at [1117, 486] on img at bounding box center [1120, 488] width 84 height 58
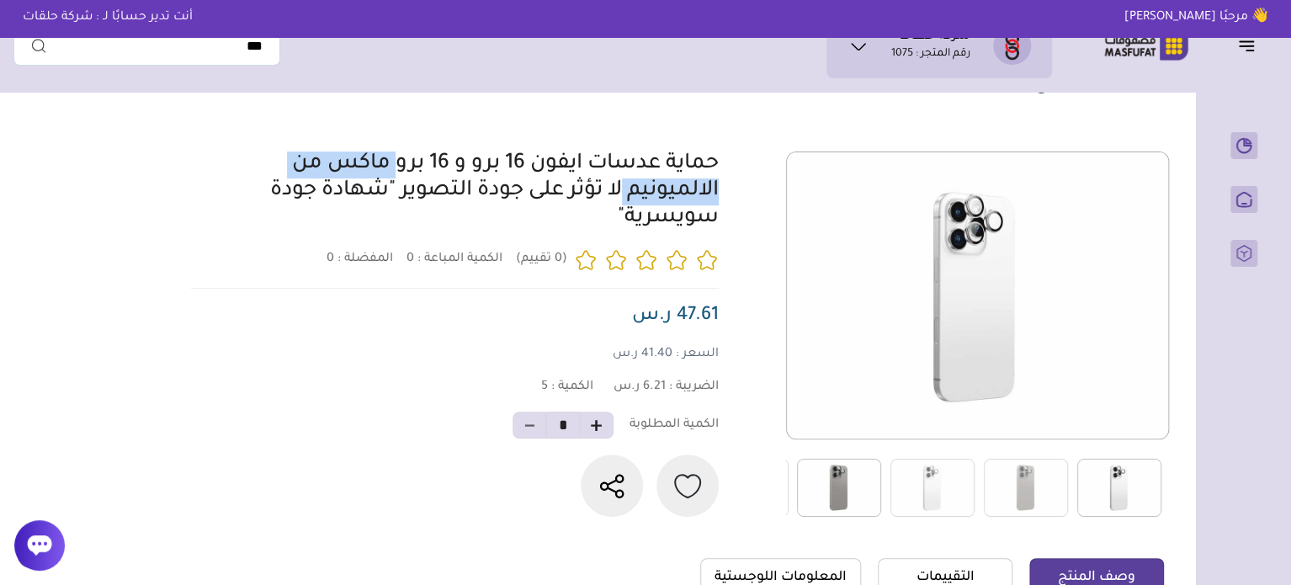
drag, startPoint x: 724, startPoint y: 171, endPoint x: 503, endPoint y: 171, distance: 220.6
click at [503, 171] on div "0 0 5 *" at bounding box center [675, 335] width 978 height 366
copy link "حماية عدسات ايفون 16"
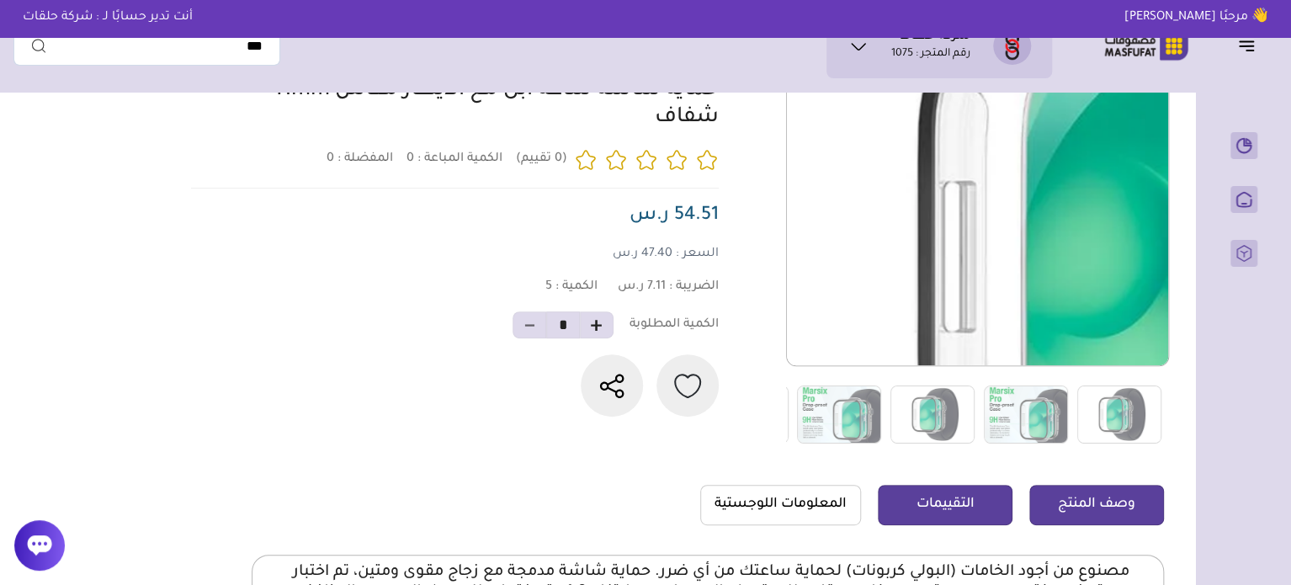
scroll to position [421, 0]
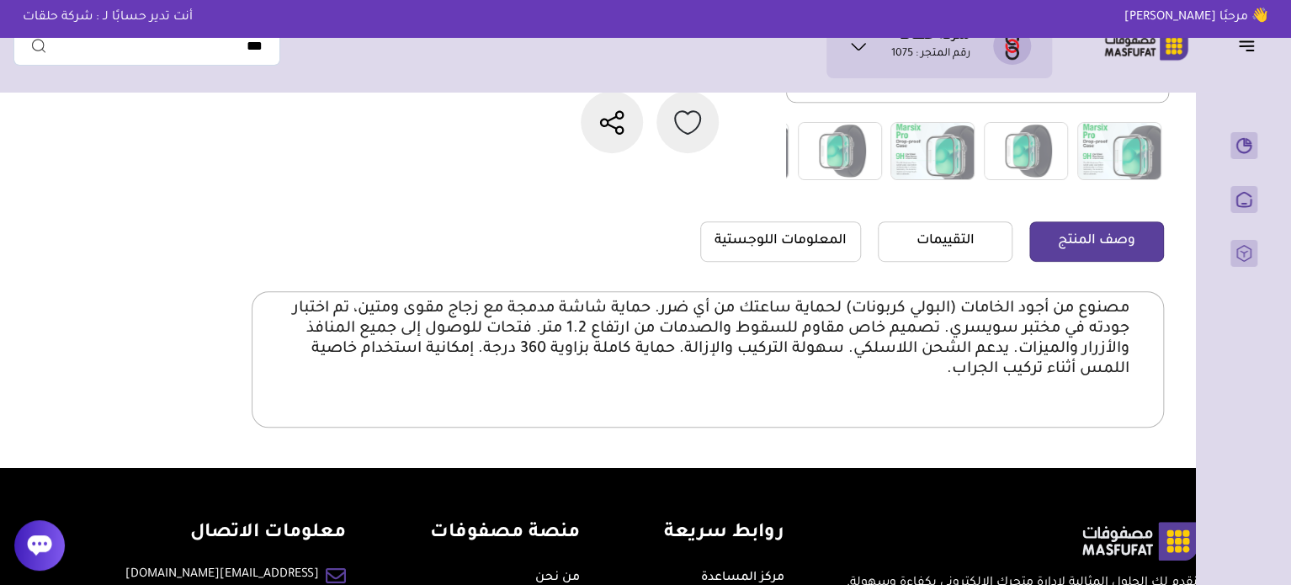
click at [1049, 305] on p "مصنوع من أجود الخامات (البولي كربونات) لحماية ساعتك من أي ضرر. حماية شاشة مدمجة…" at bounding box center [708, 339] width 844 height 81
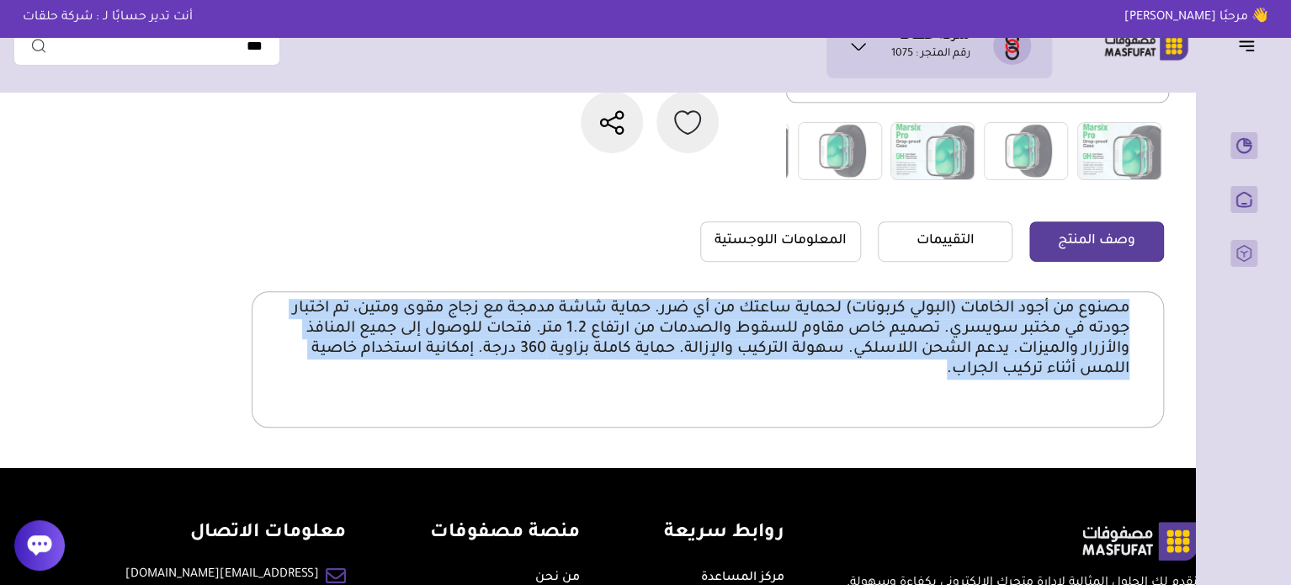
click at [1049, 305] on p "مصنوع من أجود الخامات (البولي كربونات) لحماية ساعتك من أي ضرر. حماية شاشة مدمجة…" at bounding box center [708, 339] width 844 height 81
copy body "lorem ip dolo sitamet (consec adipisc) elitse doeiu te in utl. etdol magn aliqu…"
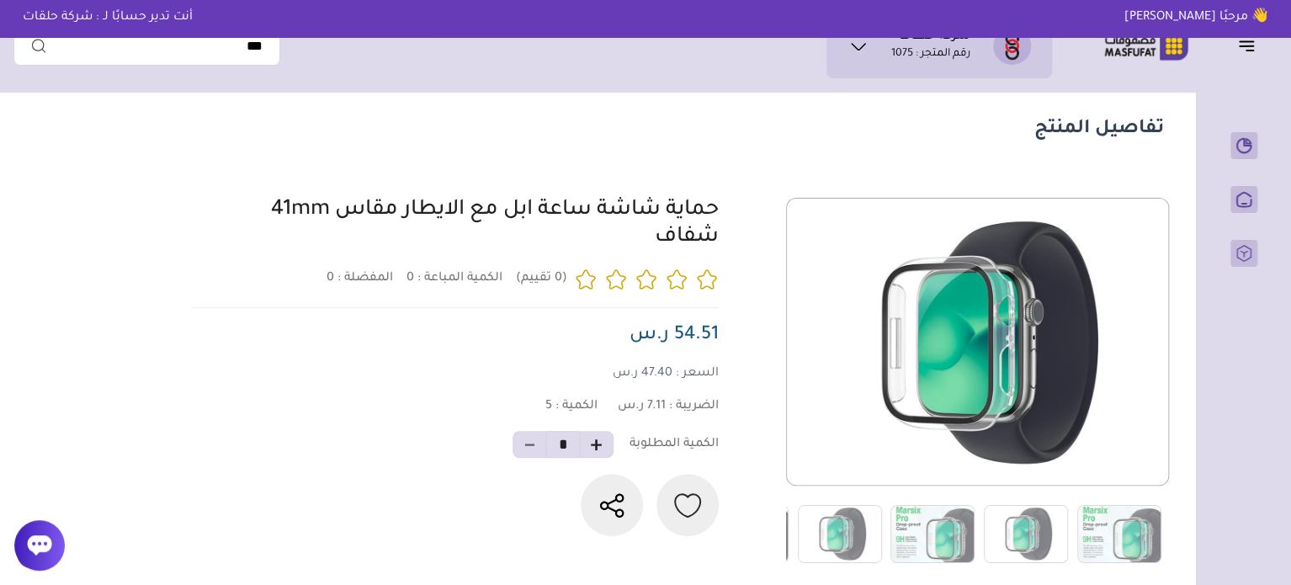
scroll to position [0, 0]
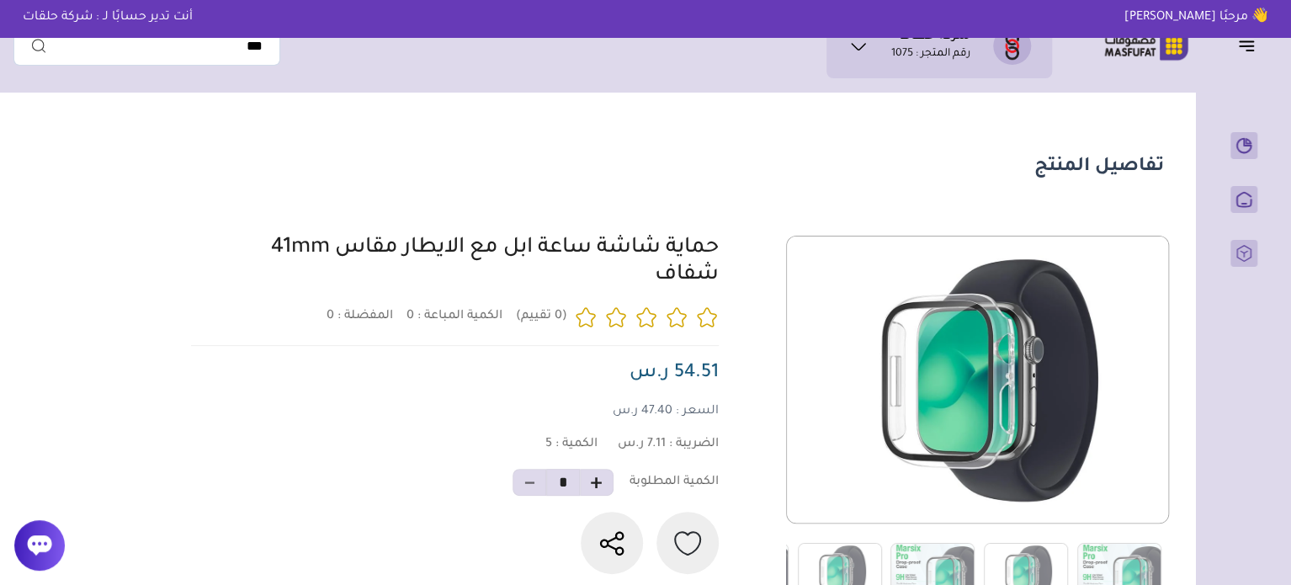
click at [666, 257] on link "حماية شاشة ساعة ابل مع الايطار مقاس 41mm شفاف" at bounding box center [495, 262] width 448 height 50
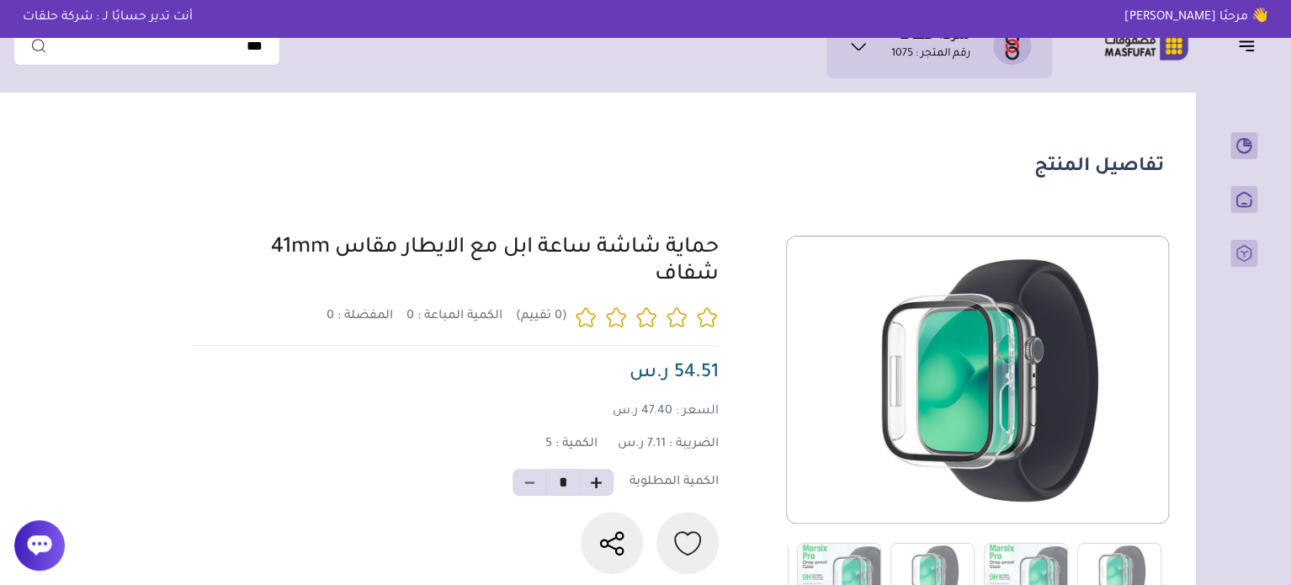
click at [666, 257] on link "حماية شاشة ساعة ابل مع الايطار مقاس 41mm شفاف" at bounding box center [495, 262] width 448 height 50
click at [716, 251] on link "حماية شاشة ساعة ابل مع الايطار مقاس 41mm شفاف" at bounding box center [495, 262] width 448 height 50
click at [727, 251] on div "0 0 5 *" at bounding box center [675, 419] width 978 height 366
drag, startPoint x: 732, startPoint y: 243, endPoint x: 649, endPoint y: 289, distance: 94.2
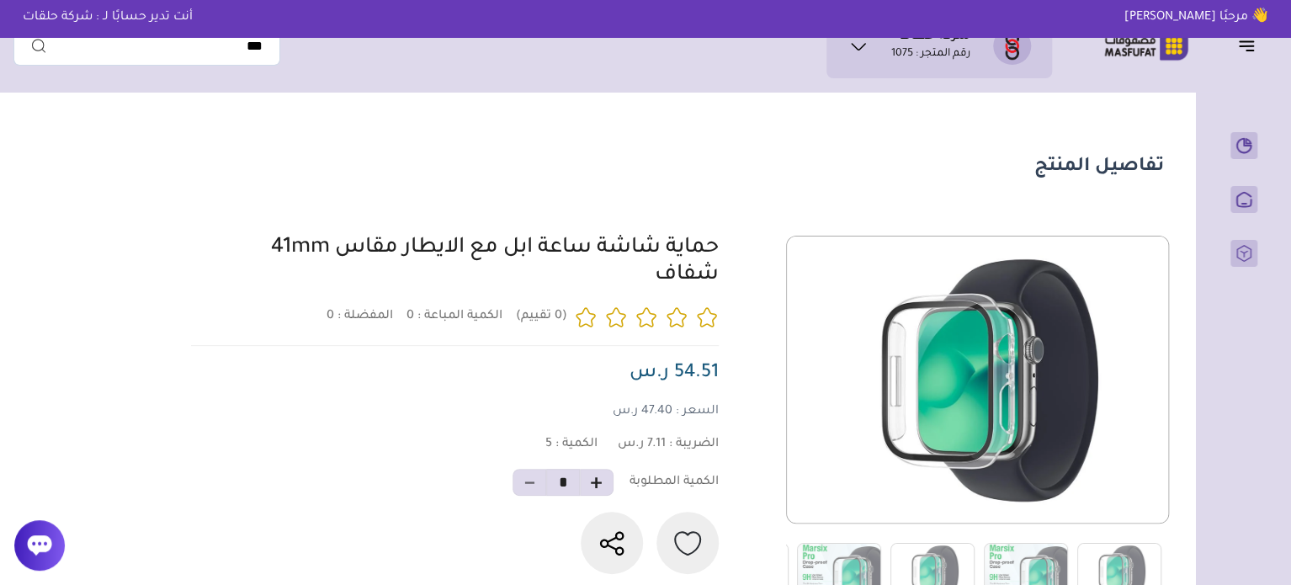
click at [649, 289] on div "0 0 5 *" at bounding box center [675, 419] width 978 height 366
copy link "حماية شاشة ساعة ابل مع الايطار مقاس 41mm شفاف"
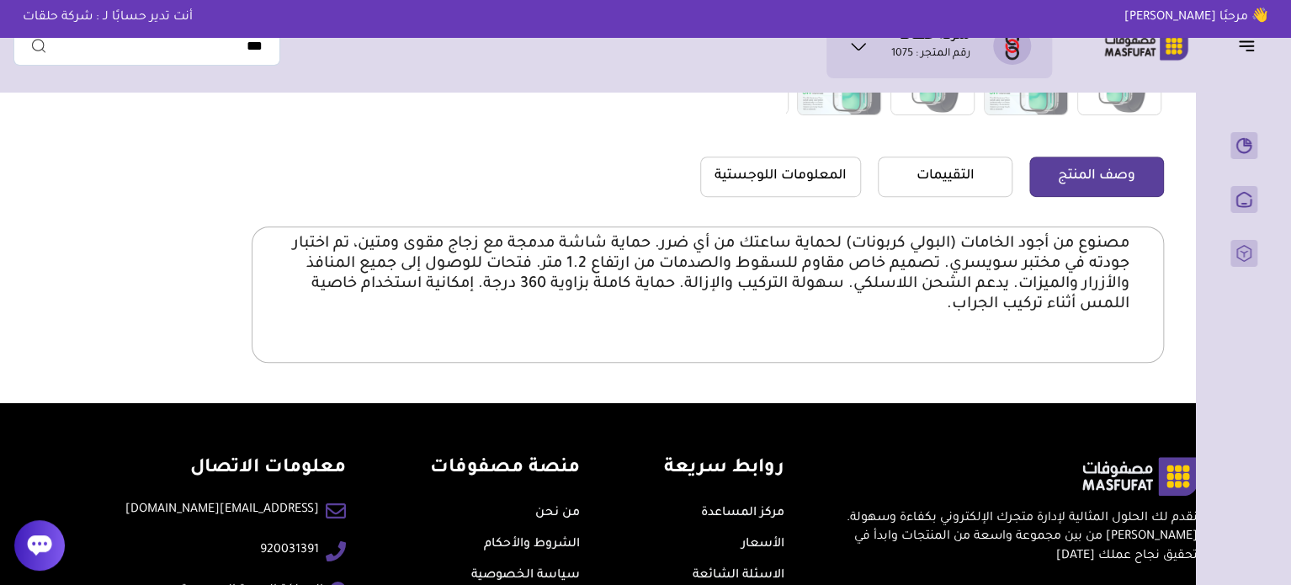
scroll to position [505, 0]
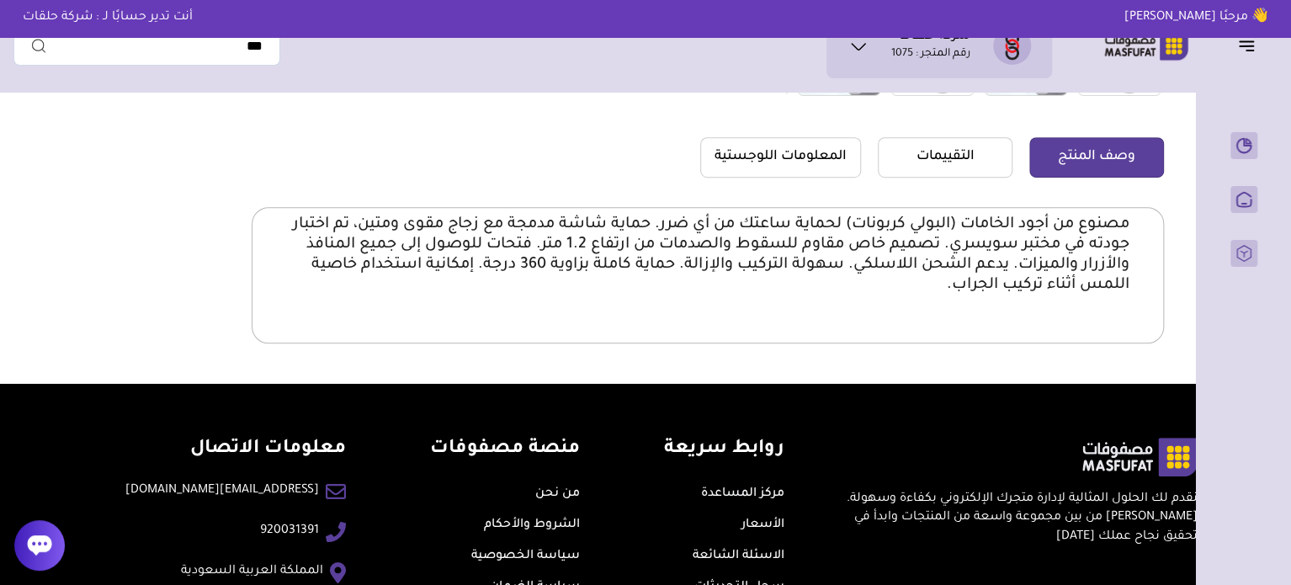
click at [894, 243] on p "مصنوع من أجود الخامات (البولي كربونات) لحماية ساعتك من أي ضرر. حماية شاشة مدمجة…" at bounding box center [708, 255] width 844 height 81
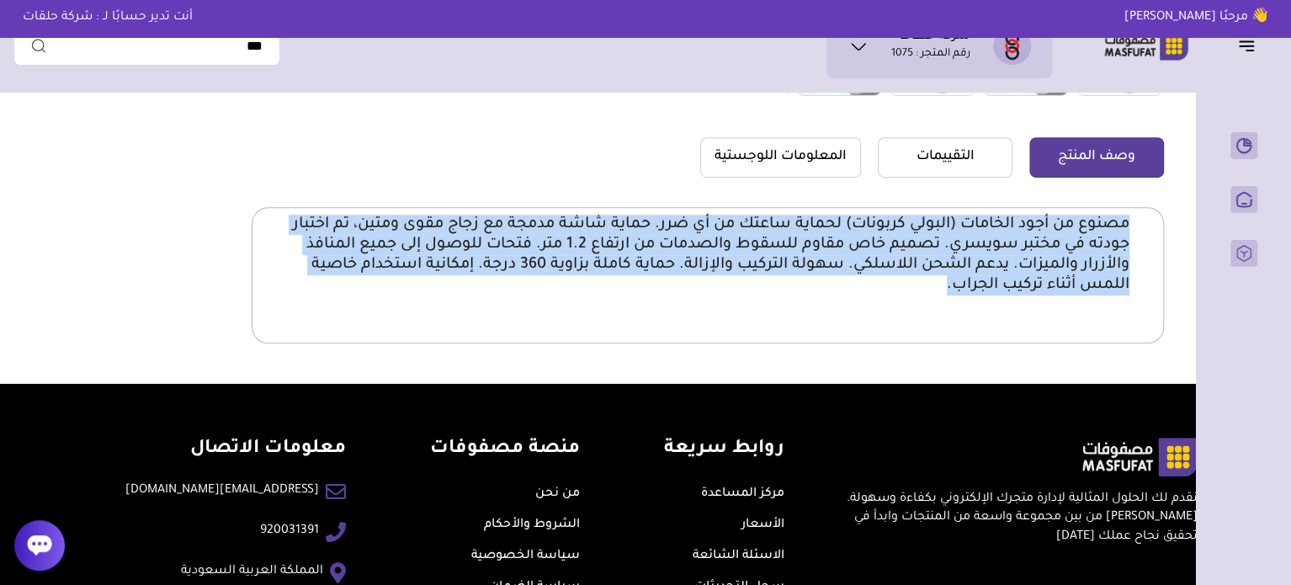
click at [894, 243] on p "مصنوع من أجود الخامات (البولي كربونات) لحماية ساعتك من أي ضرر. حماية شاشة مدمجة…" at bounding box center [708, 255] width 844 height 81
copy body "lorem ip dolo sitamet (consec adipisc) elitse doeiu te in utl. etdol magn aliqu…"
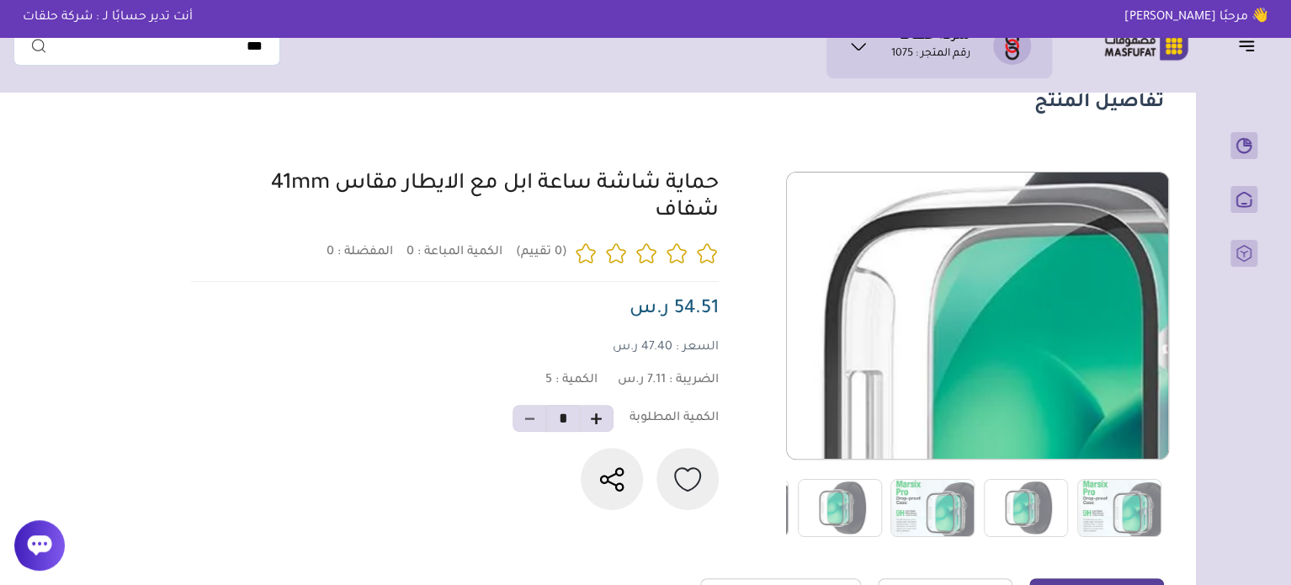
scroll to position [253, 0]
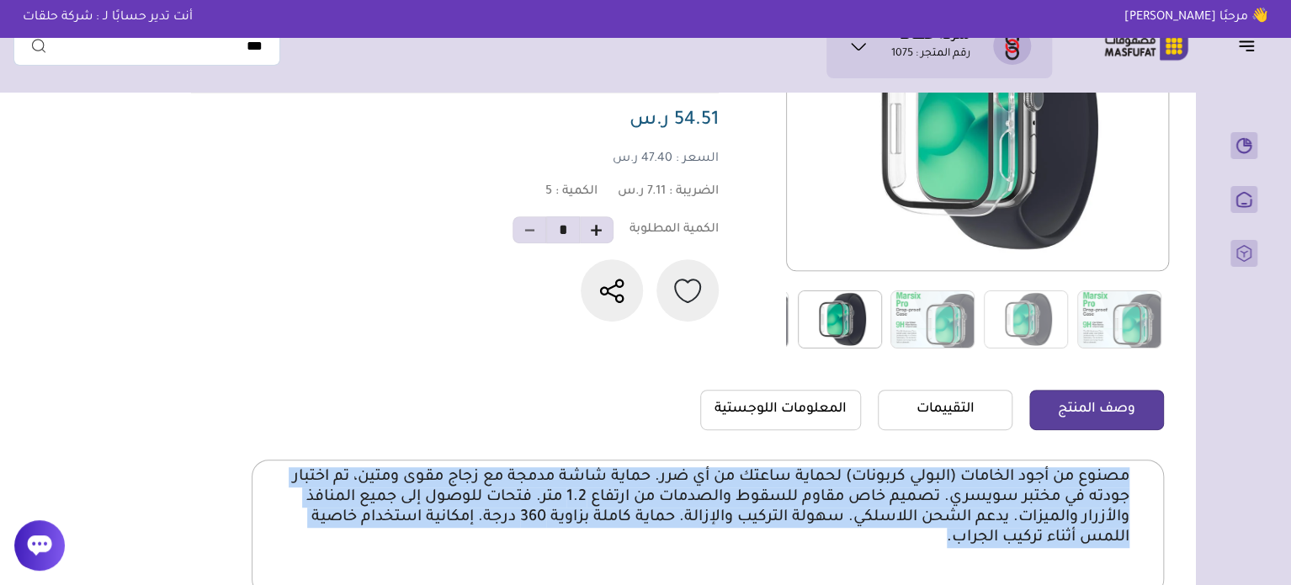
click at [861, 331] on img at bounding box center [840, 319] width 84 height 58
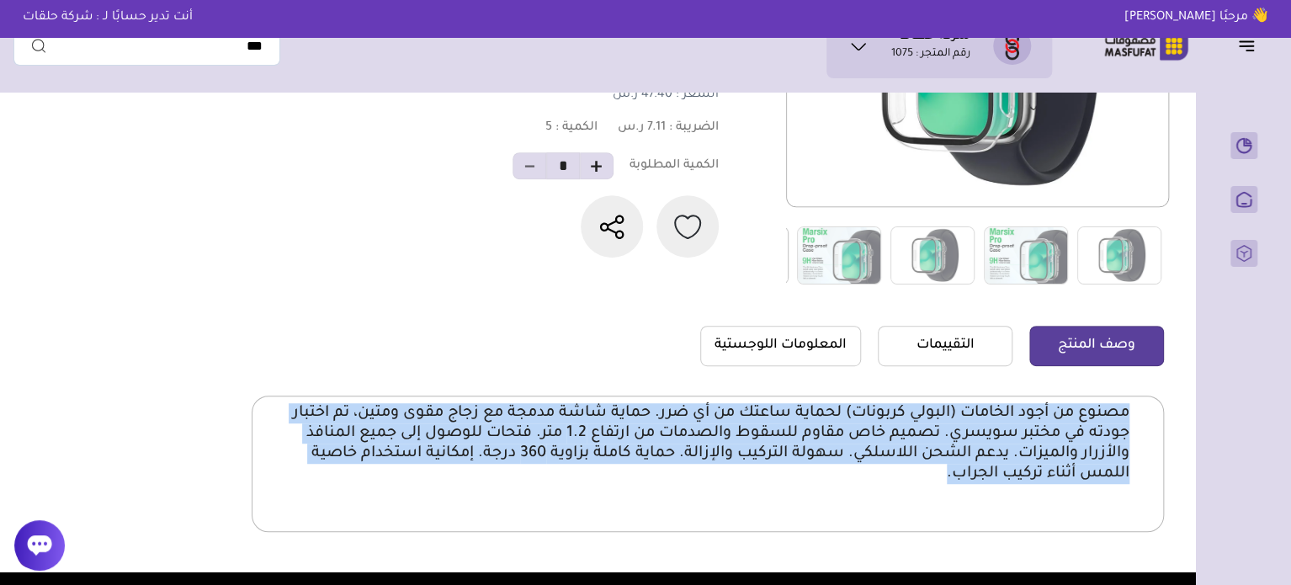
scroll to position [0, 0]
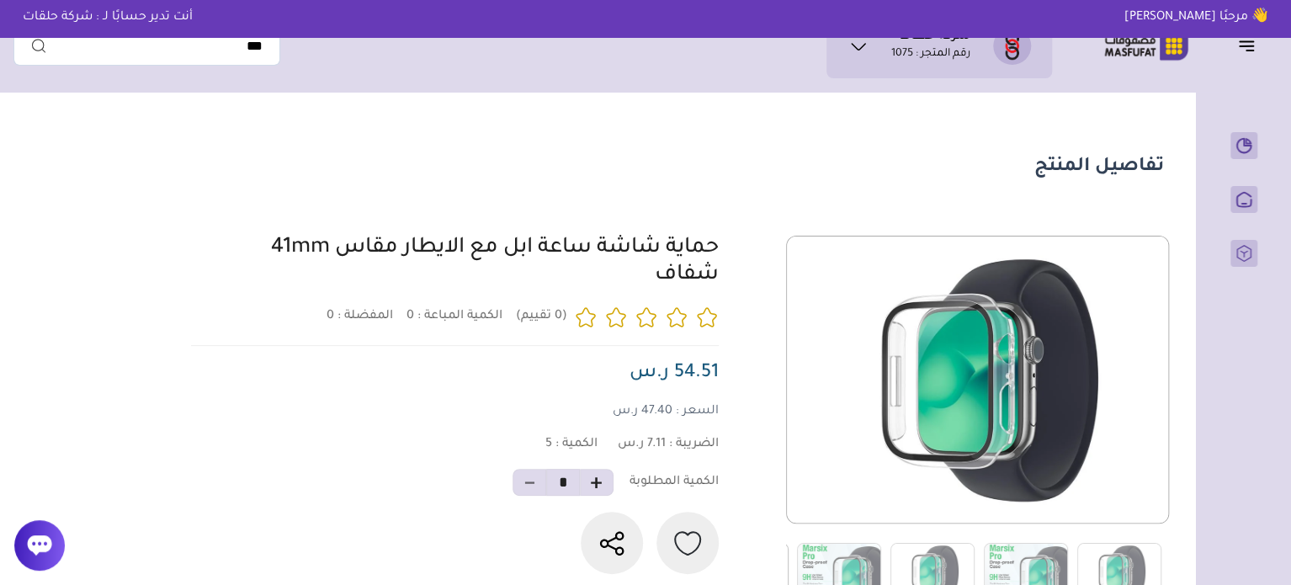
click at [721, 249] on div "0 0 5 *" at bounding box center [675, 419] width 978 height 366
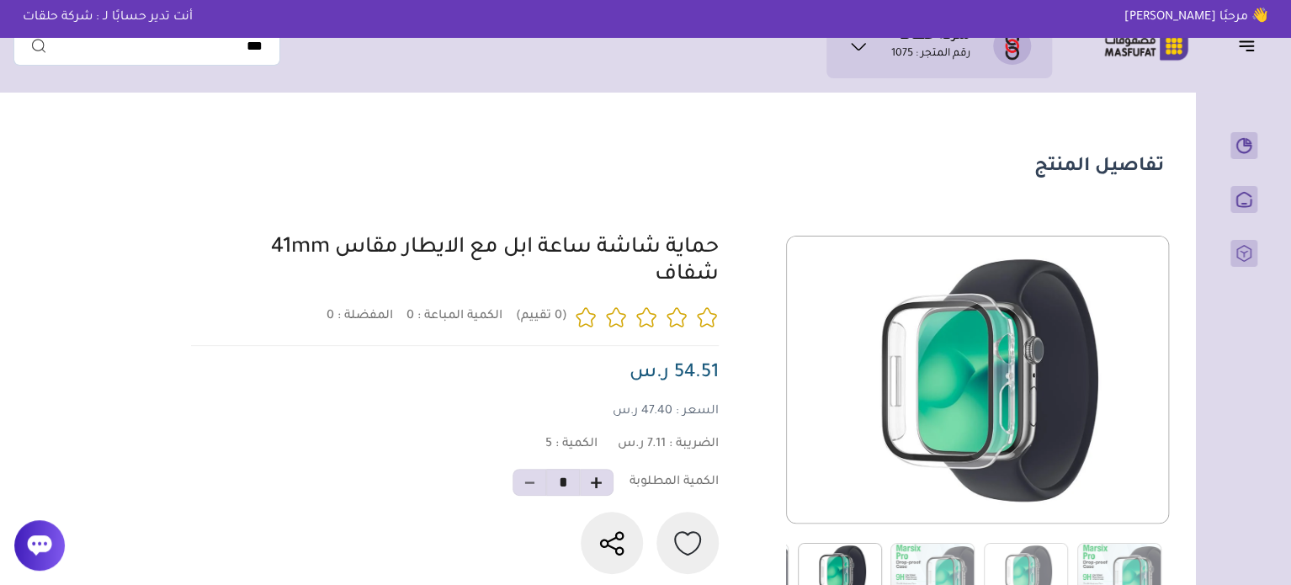
drag, startPoint x: 724, startPoint y: 246, endPoint x: 655, endPoint y: 285, distance: 79.2
click at [650, 286] on div "0 0 5 *" at bounding box center [675, 419] width 978 height 366
copy link "حماية شاشة ساعة ابل مع الايطار مقاس 41mm شفاف"
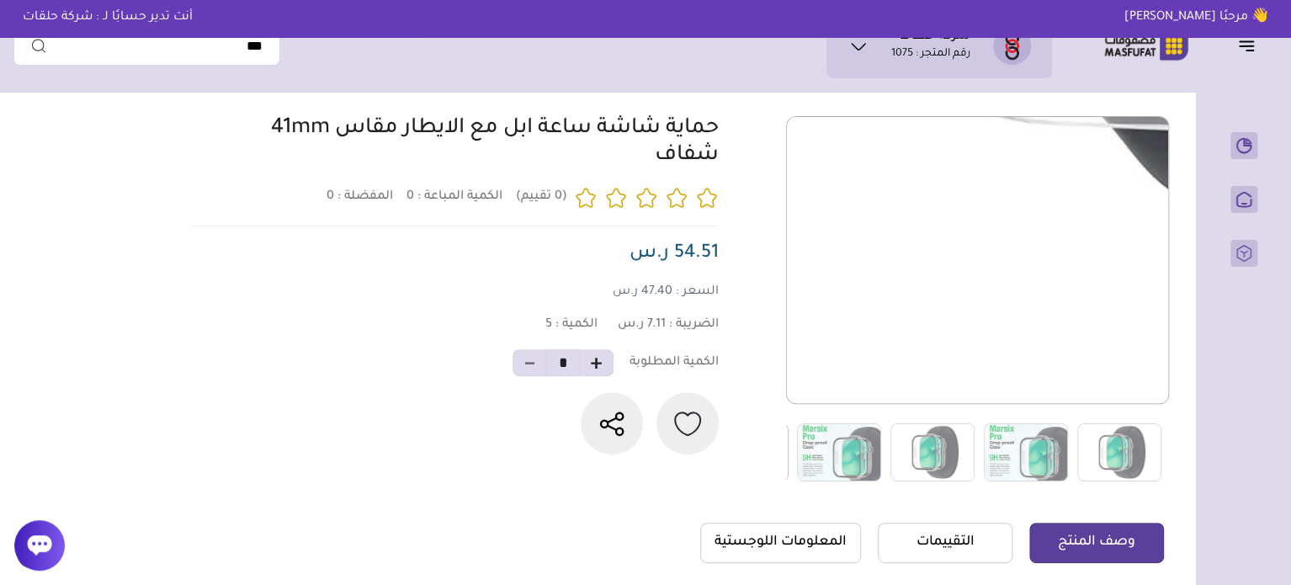
scroll to position [421, 0]
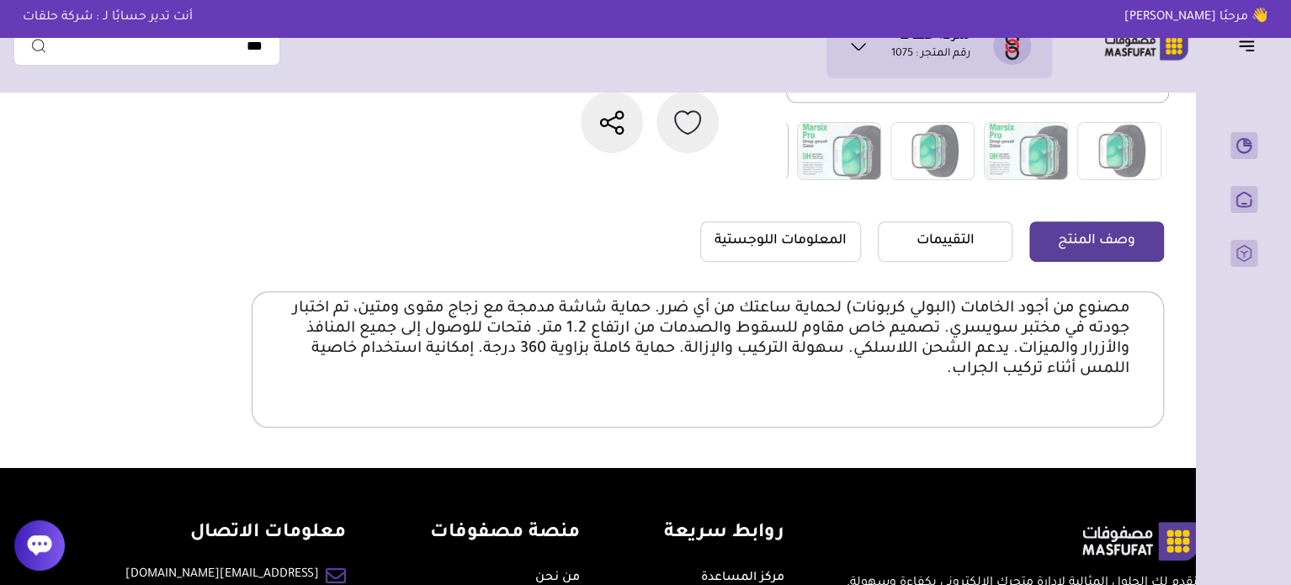
click at [1007, 312] on p "مصنوع من أجود الخامات (البولي كربونات) لحماية ساعتك من أي ضرر. حماية شاشة مدمجة…" at bounding box center [708, 339] width 844 height 81
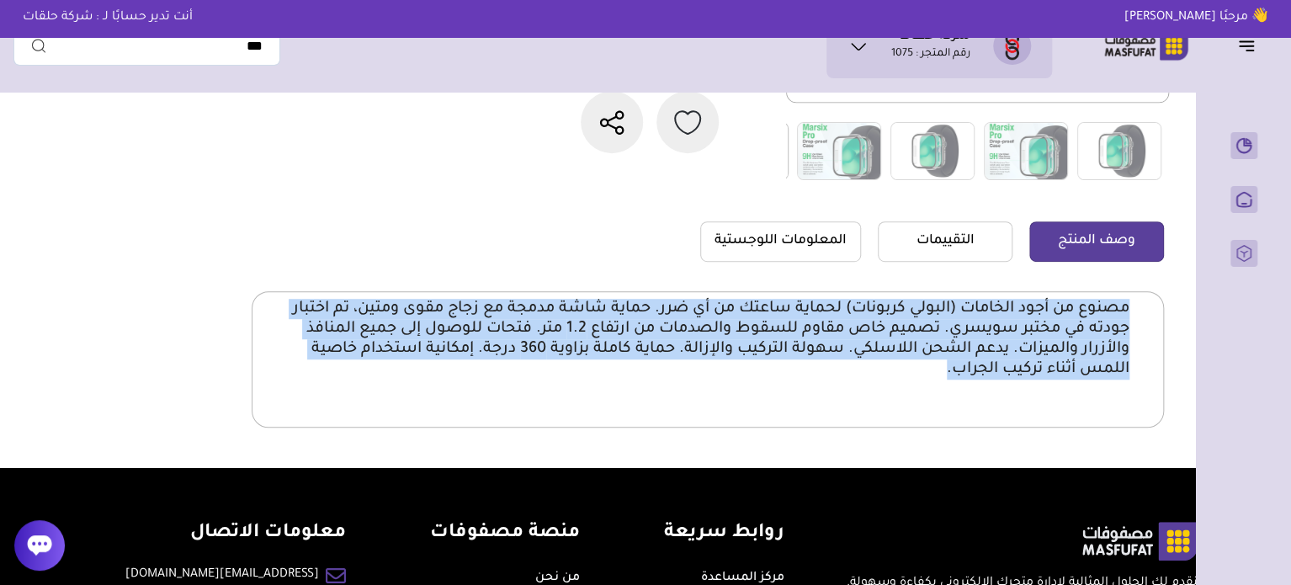
click at [1007, 312] on p "مصنوع من أجود الخامات (البولي كربونات) لحماية ساعتك من أي ضرر. حماية شاشة مدمجة…" at bounding box center [708, 339] width 844 height 81
copy body "lorem ip dolo sitamet (consec adipisc) elitse doeiu te in utl. etdol magn aliqu…"
